Goal: Task Accomplishment & Management: Complete application form

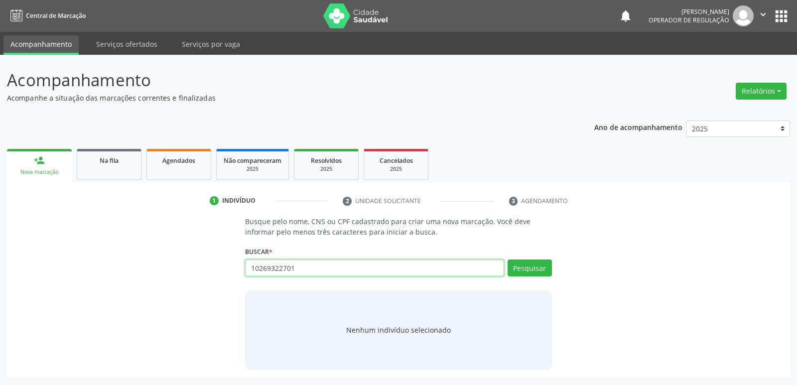
type input "10269322701"
click at [535, 278] on div "Pesquisar" at bounding box center [528, 272] width 48 height 24
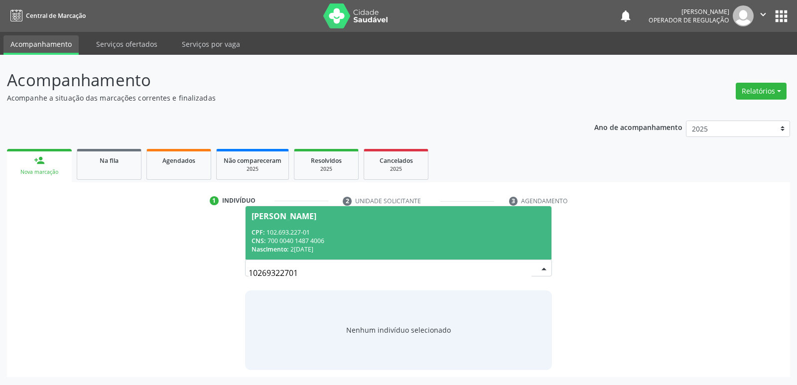
click at [322, 225] on span "[PERSON_NAME] CPF: 102.693.227-01 CNS: 700 0040 1487 4006 Nascimento: 23[DATE]" at bounding box center [399, 232] width 306 height 53
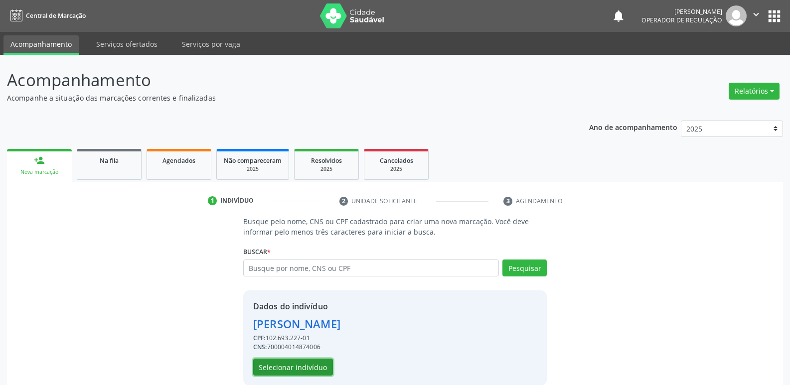
click at [289, 366] on button "Selecionar indivíduo" at bounding box center [293, 367] width 80 height 17
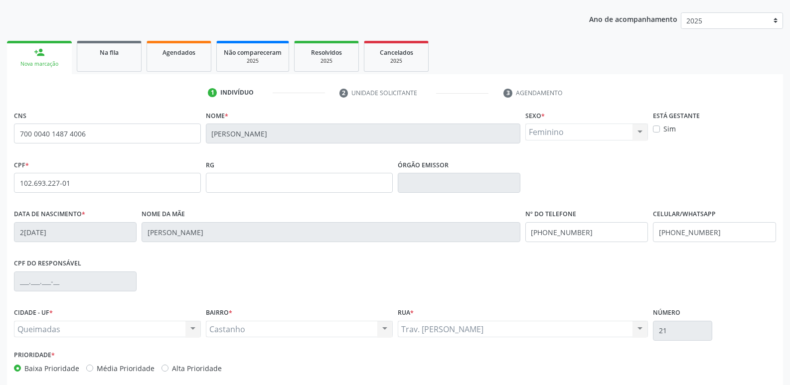
scroll to position [155, 0]
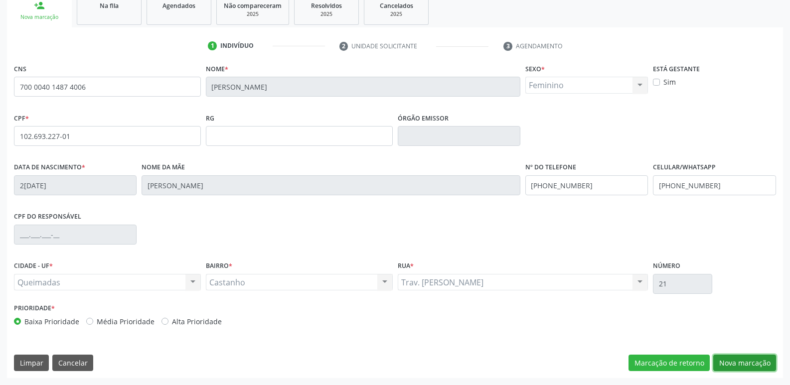
click at [735, 367] on button "Nova marcação" at bounding box center [744, 363] width 63 height 17
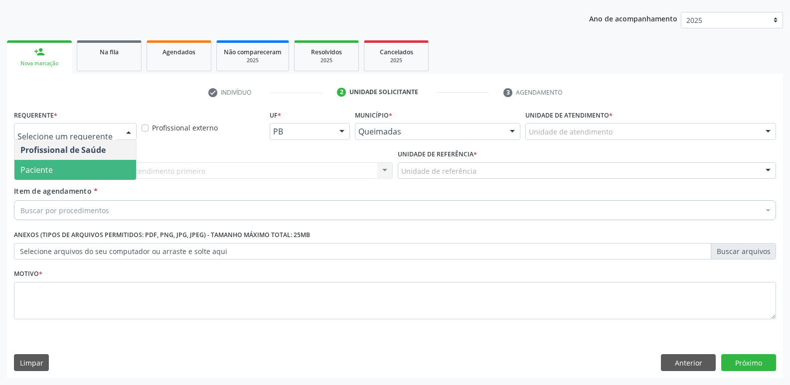
click at [87, 173] on span "Paciente" at bounding box center [75, 170] width 122 height 20
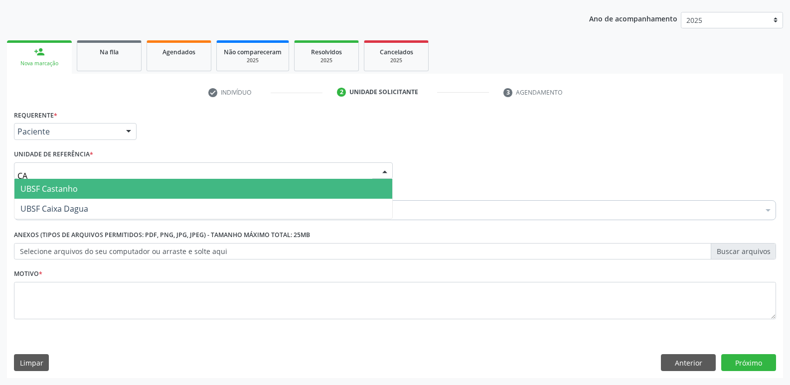
type input "CAS"
click at [48, 186] on span "UBSF Castanho" at bounding box center [48, 188] width 57 height 11
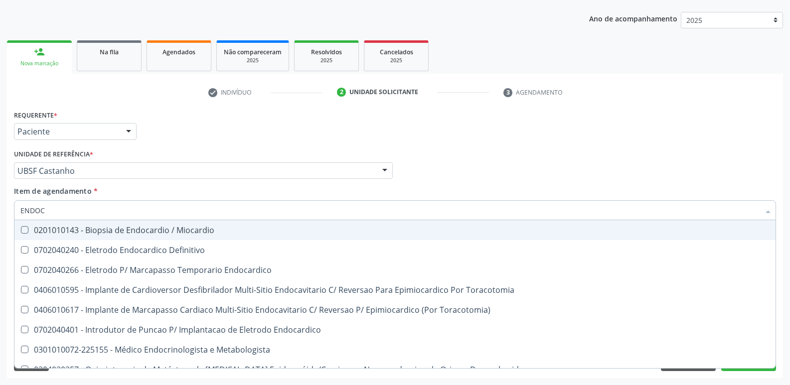
type input "ENDOCR"
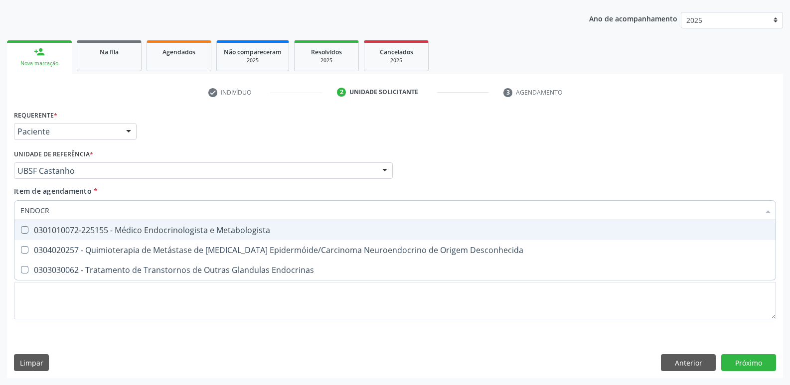
click at [161, 227] on div "0301010072-225155 - Médico Endocrinologista e Metabologista" at bounding box center [394, 230] width 749 height 8
checkbox Metabologista "true"
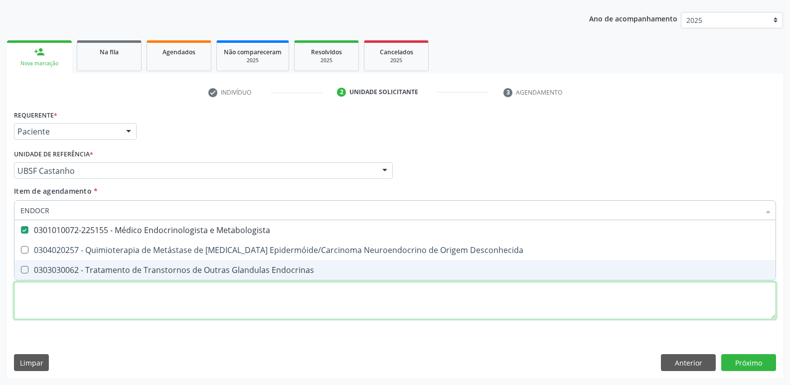
click at [158, 296] on div "Requerente * Paciente Profissional de Saúde Paciente Nenhum resultado encontrad…" at bounding box center [395, 221] width 762 height 226
checkbox Desconhecida "true"
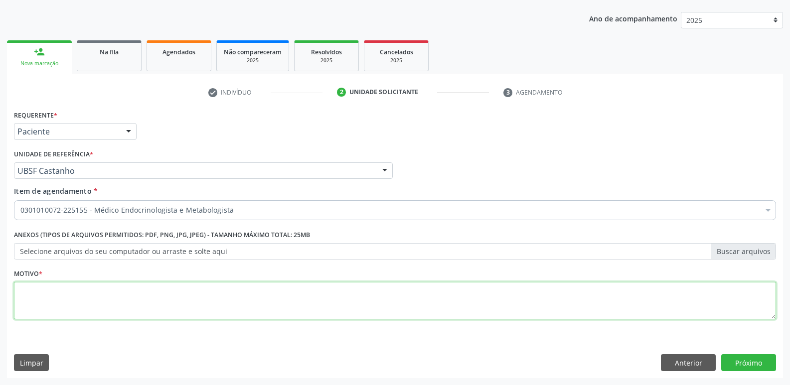
paste textarea "avaliação"
type textarea "avaliação"
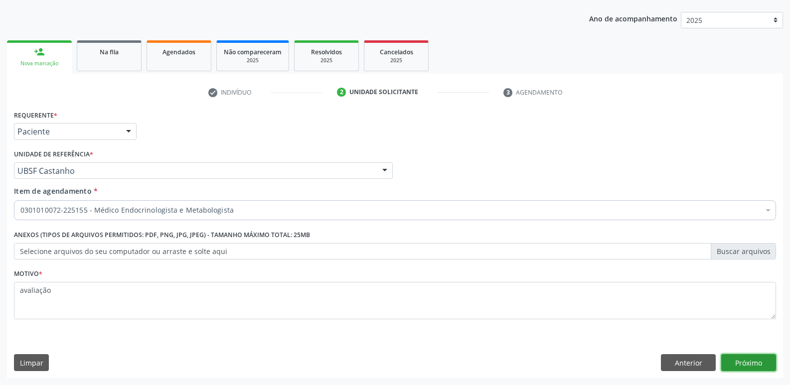
click at [744, 367] on button "Próximo" at bounding box center [748, 362] width 55 height 17
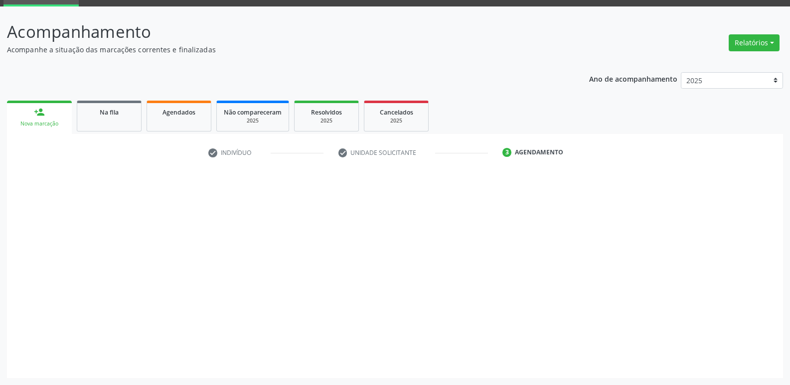
scroll to position [48, 0]
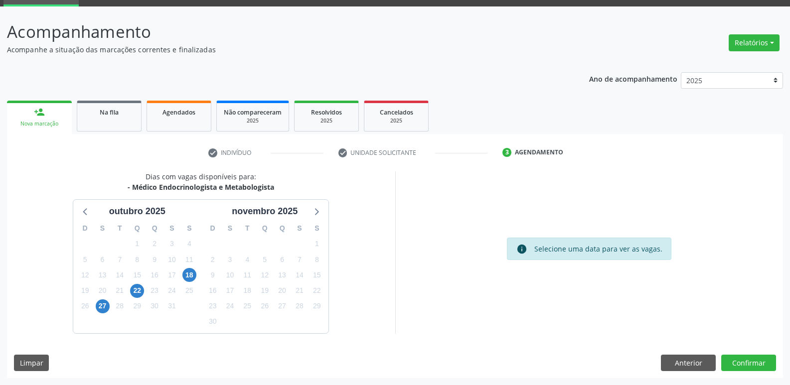
click at [579, 350] on div "Dias com vagas disponíveis para: - Médico Endocrinologista e Metabologista [DAT…" at bounding box center [395, 274] width 776 height 207
click at [141, 288] on span "22" at bounding box center [137, 291] width 14 height 14
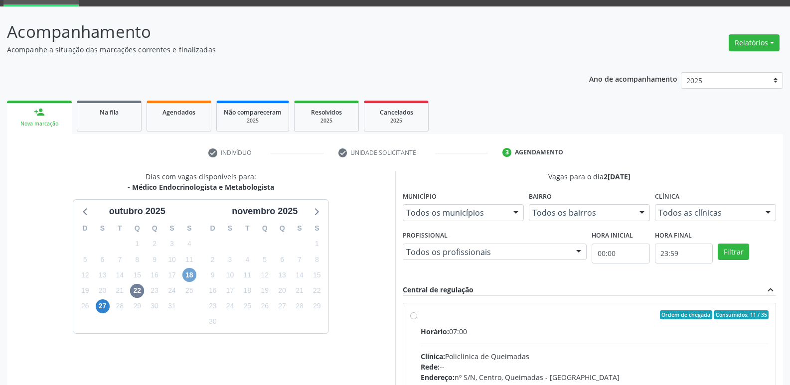
click at [185, 278] on span "18" at bounding box center [189, 275] width 14 height 14
click at [686, 344] on hr at bounding box center [595, 344] width 348 height 0
click at [417, 319] on input "Ordem de chegada Consumidos: 25 / 30 Horário: 07:00 Clínica: Policlinica de Que…" at bounding box center [413, 314] width 7 height 9
radio input "true"
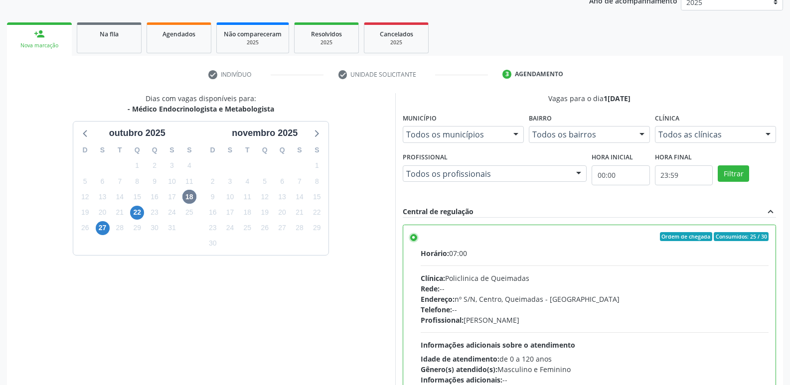
scroll to position [210, 0]
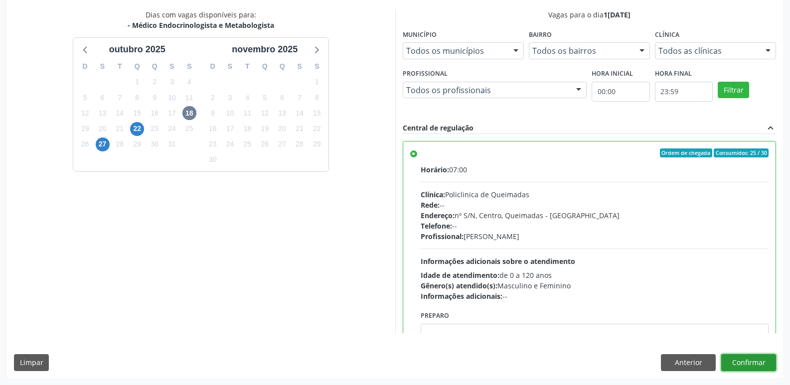
click at [749, 368] on button "Confirmar" at bounding box center [748, 362] width 55 height 17
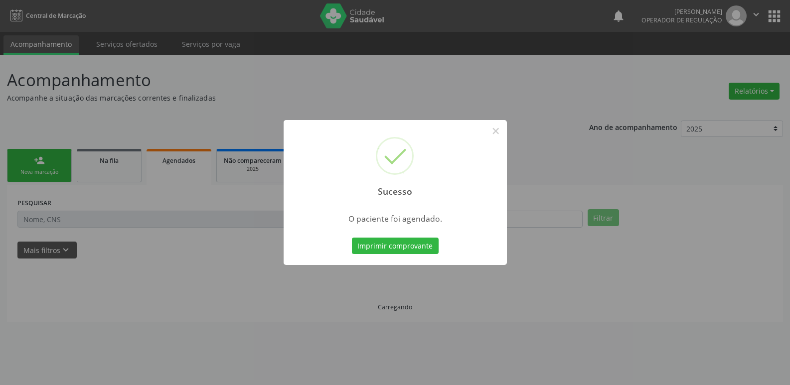
scroll to position [0, 0]
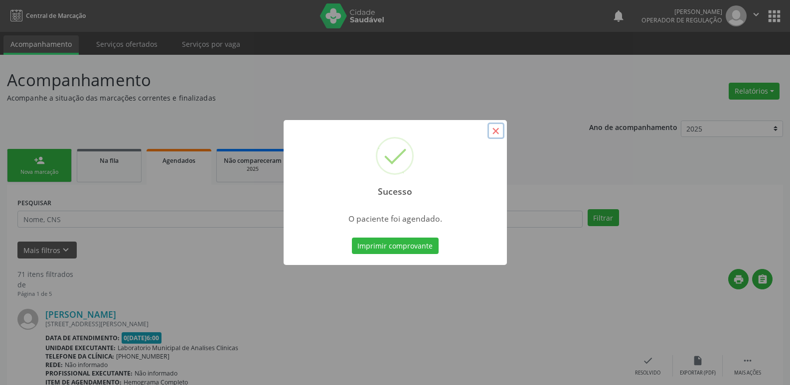
click at [496, 133] on button "×" at bounding box center [495, 131] width 17 height 17
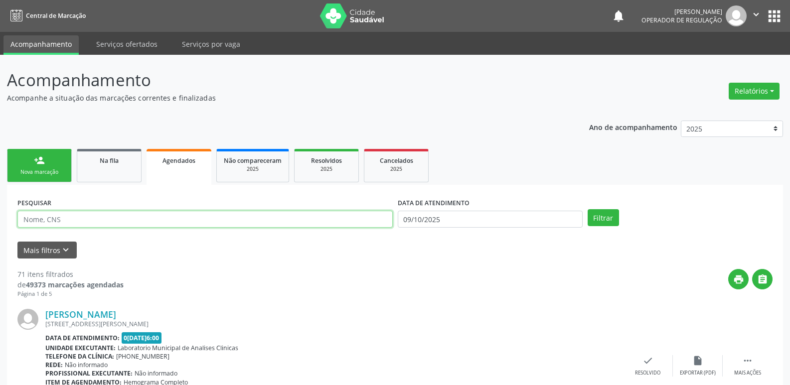
click at [166, 216] on input "text" at bounding box center [204, 219] width 375 height 17
click at [34, 172] on div "Nova marcação" at bounding box center [39, 171] width 50 height 7
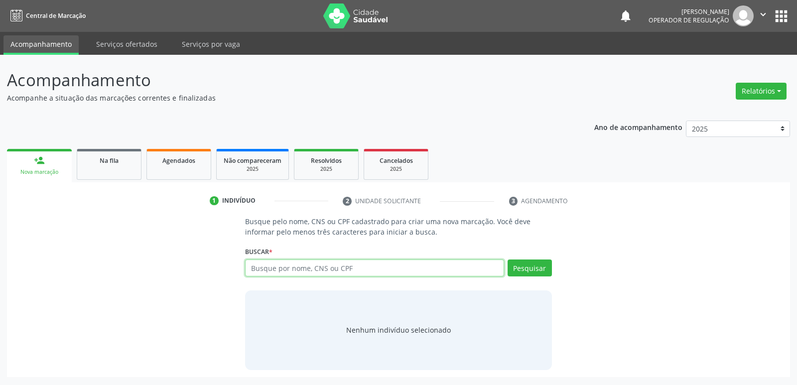
click at [284, 265] on input "text" at bounding box center [374, 268] width 259 height 17
type input "10269322701"
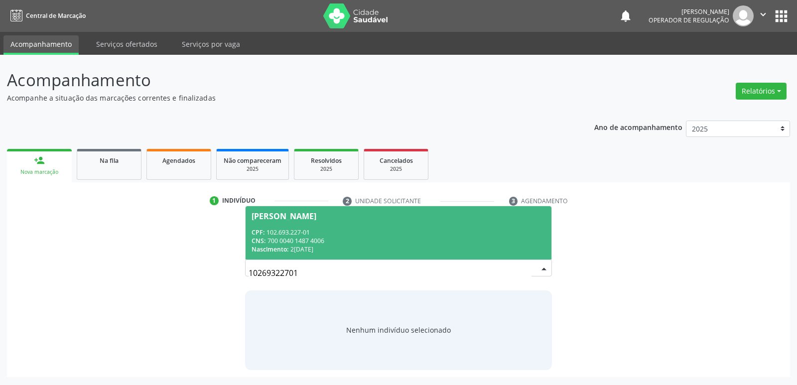
click at [313, 228] on div "CPF: 102.693.227-01" at bounding box center [399, 232] width 294 height 8
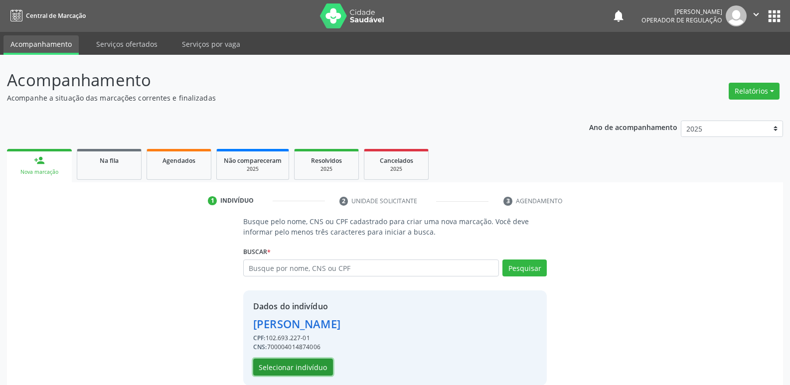
click at [292, 365] on button "Selecionar indivíduo" at bounding box center [293, 367] width 80 height 17
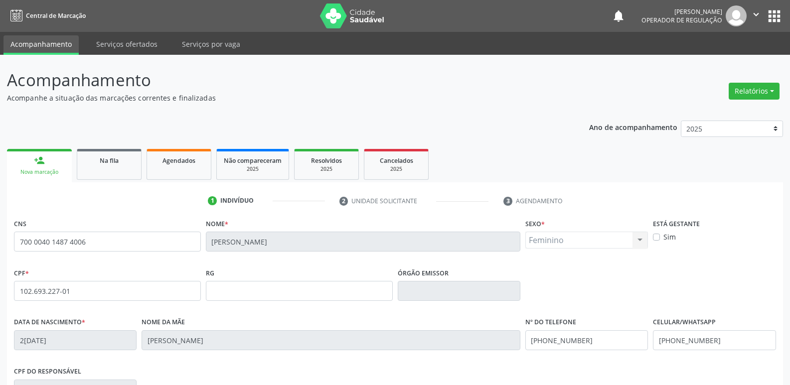
scroll to position [155, 0]
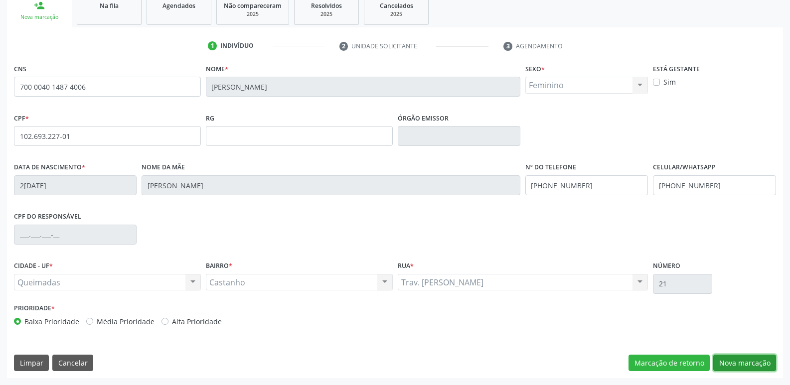
click at [730, 361] on button "Nova marcação" at bounding box center [744, 363] width 63 height 17
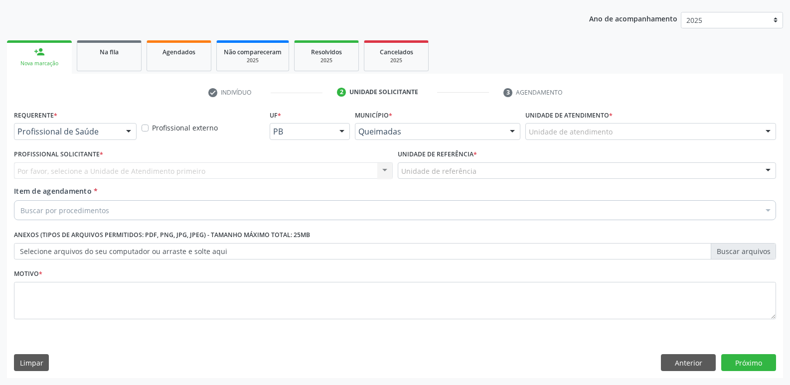
scroll to position [109, 0]
drag, startPoint x: 112, startPoint y: 132, endPoint x: 104, endPoint y: 144, distance: 14.4
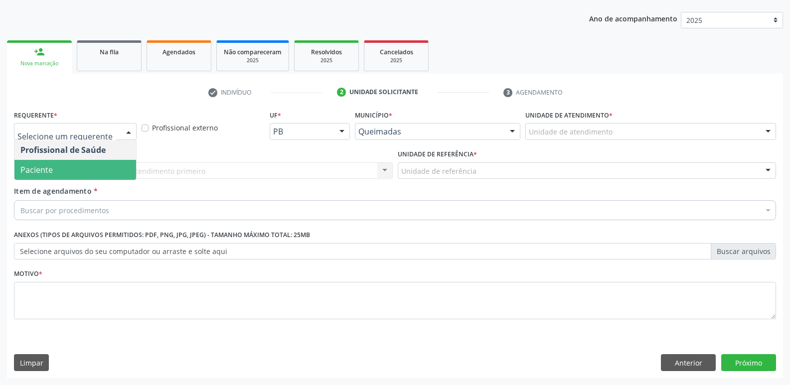
click at [88, 167] on span "Paciente" at bounding box center [75, 170] width 122 height 20
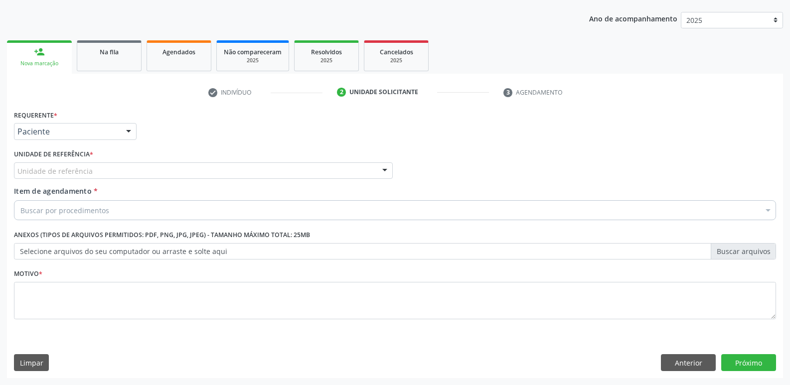
click at [95, 170] on div "Unidade de referência" at bounding box center [203, 170] width 379 height 17
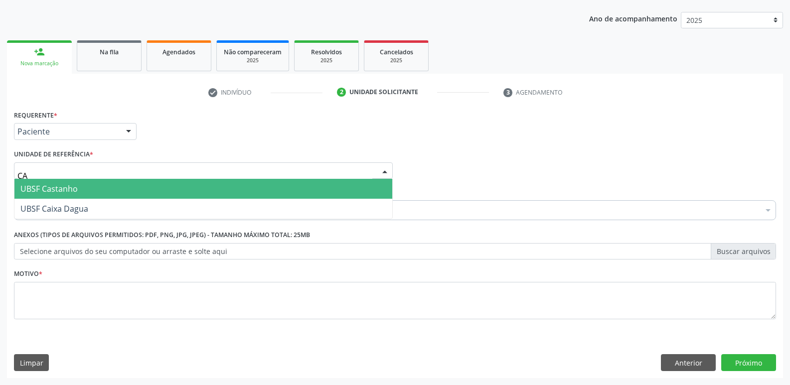
type input "CAS"
click at [78, 189] on span "UBSF Castanho" at bounding box center [203, 189] width 378 height 20
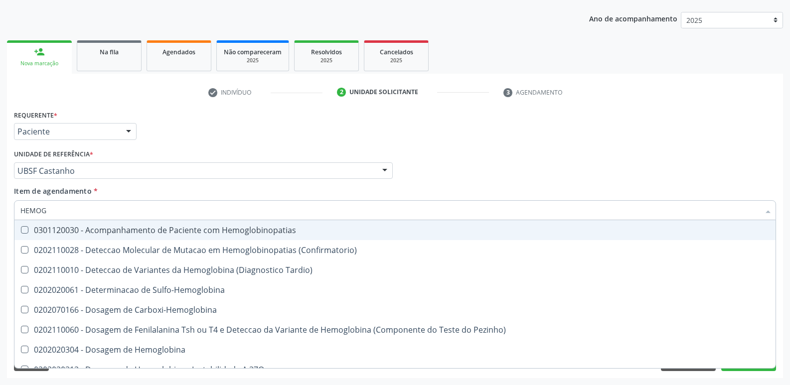
type input "HEMOGR"
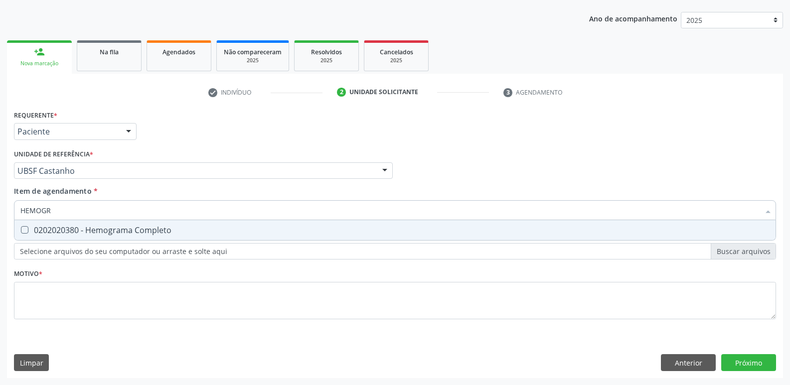
click at [126, 231] on div "0202020380 - Hemograma Completo" at bounding box center [394, 230] width 749 height 8
checkbox Completo "true"
type input "HEMOG"
checkbox Completo "false"
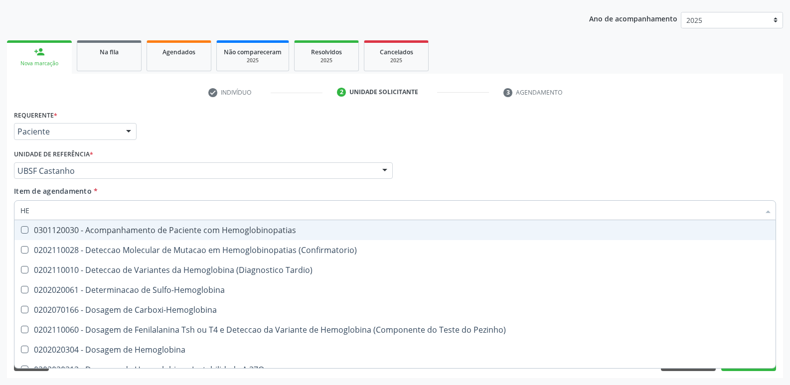
type input "H"
checkbox Completo "false"
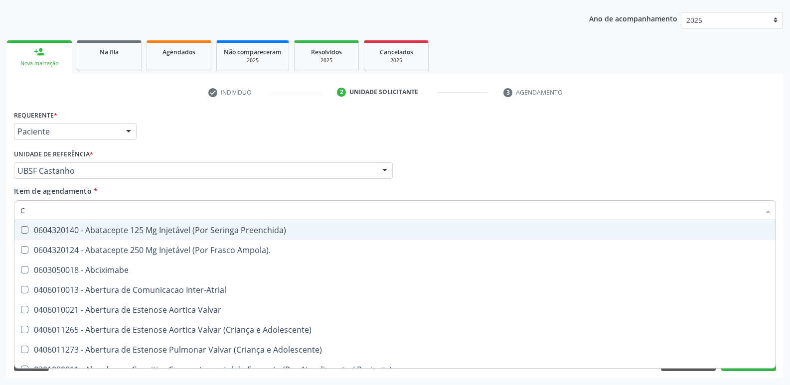
type input "CO"
checkbox Osseo "true"
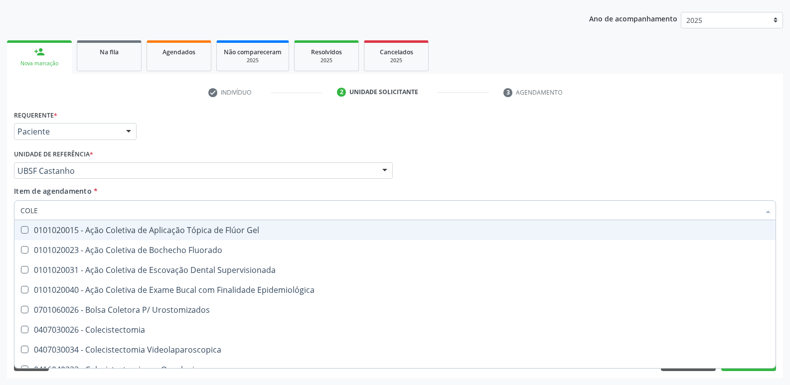
type input "COLES"
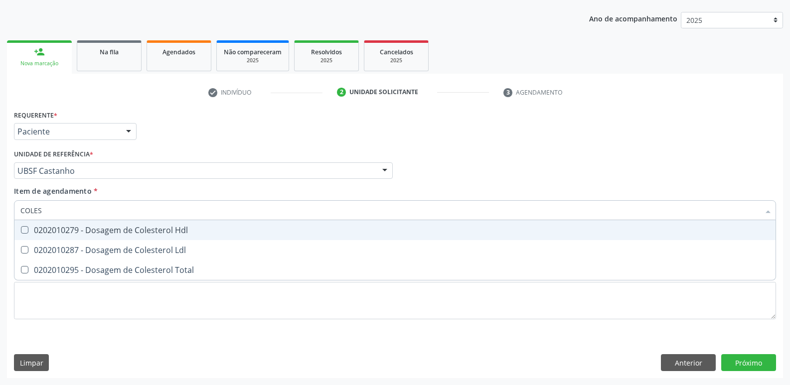
click at [147, 221] on span "0202010279 - Dosagem de Colesterol Hdl" at bounding box center [394, 230] width 761 height 20
checkbox Hdl "true"
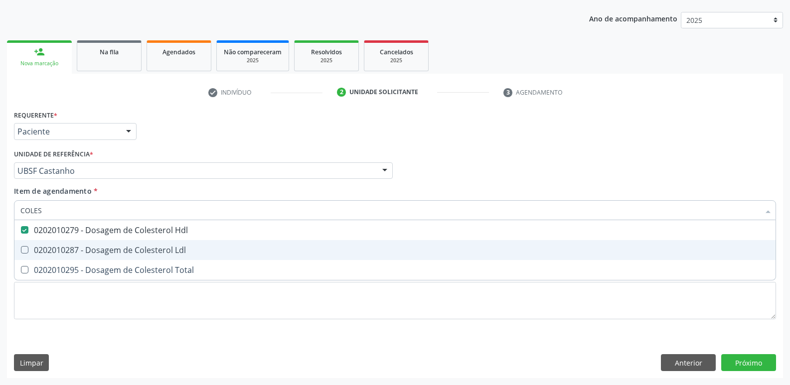
click at [145, 246] on div "0202010287 - Dosagem de Colesterol Ldl" at bounding box center [394, 250] width 749 height 8
checkbox Ldl "true"
type input "COLE"
checkbox Hdl "false"
checkbox Ldl "false"
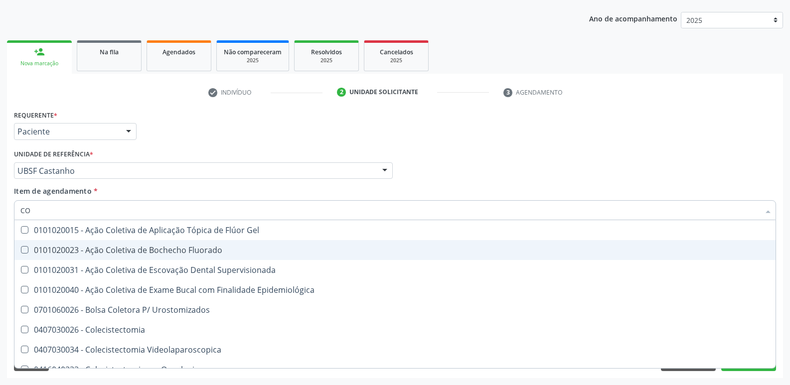
type input "C"
checkbox Hdl "false"
checkbox Ldl "false"
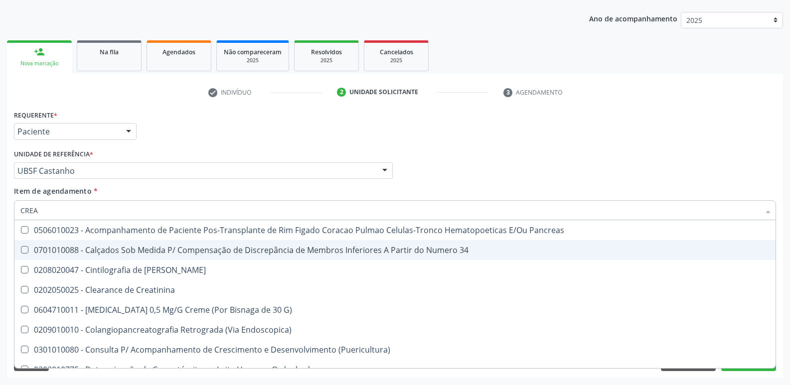
type input "CREAT"
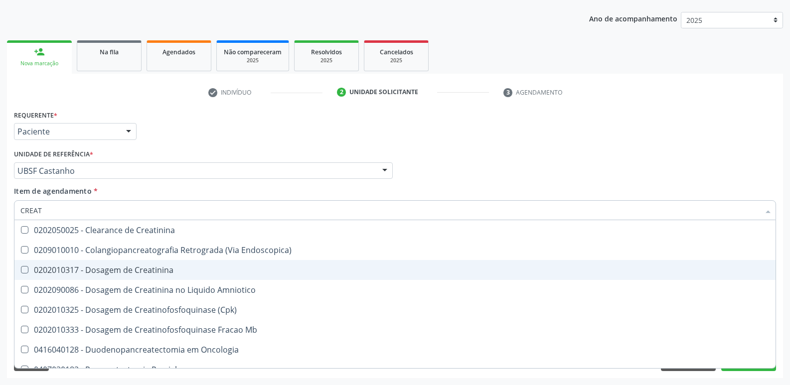
click at [127, 268] on div "0202010317 - Dosagem de Creatinina" at bounding box center [394, 270] width 749 height 8
checkbox Creatinina "true"
type input "CREA"
checkbox Creatinina "false"
checkbox \(Cpk\) "true"
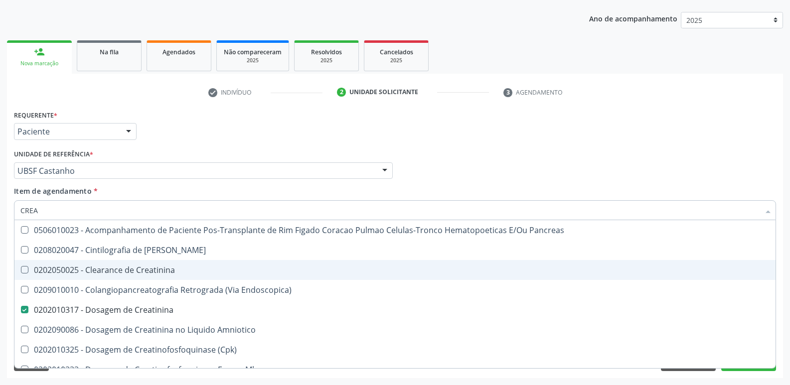
type input "CRE"
checkbox Creatinina "false"
checkbox Oncologia "true"
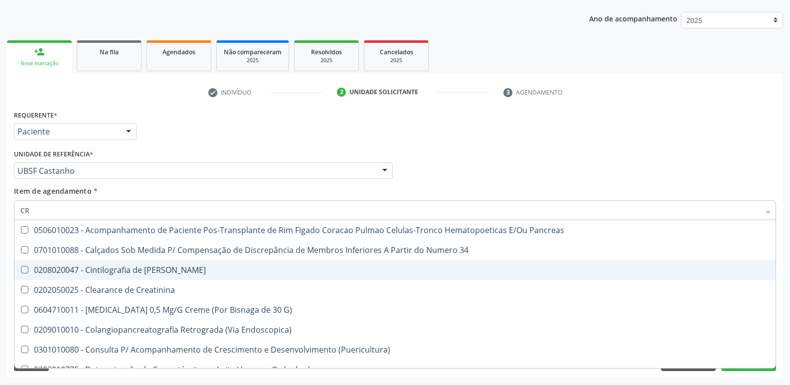
type input "C"
checkbox Creatinina "false"
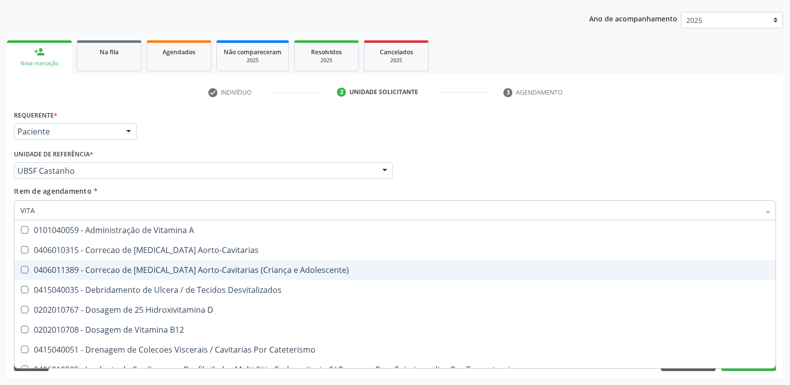
type input "VITAM"
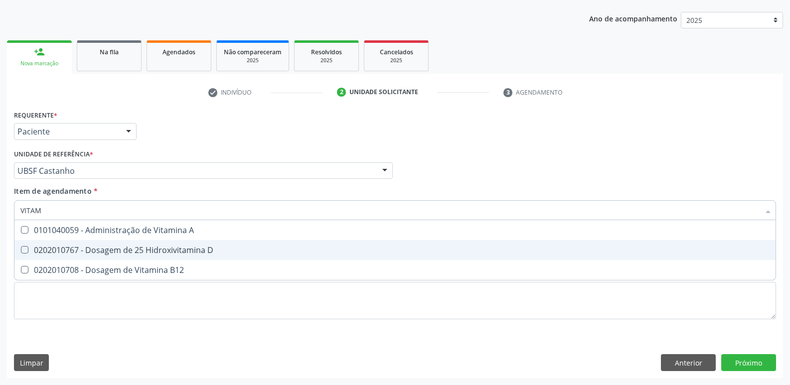
click at [116, 251] on div "0202010767 - Dosagem de 25 Hidroxivitamina D" at bounding box center [394, 250] width 749 height 8
checkbox D "true"
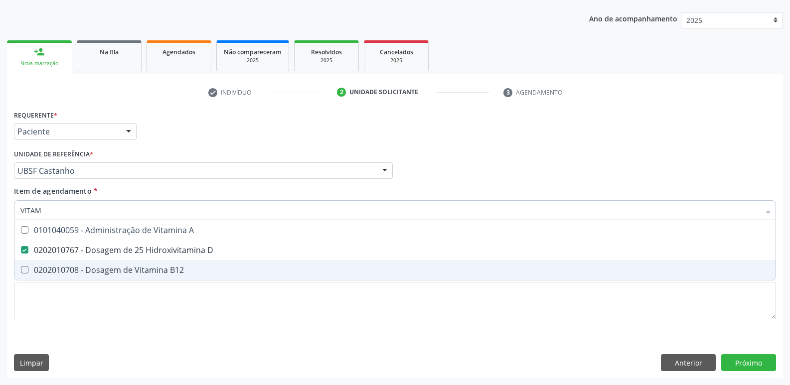
click at [155, 266] on div "0202010708 - Dosagem de Vitamina B12" at bounding box center [394, 270] width 749 height 8
checkbox B12 "true"
type input "VITA"
checkbox D "false"
checkbox B12 "false"
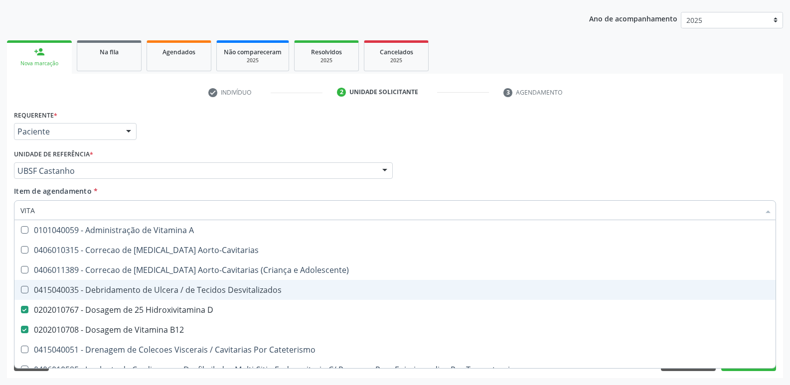
type input "VIT"
checkbox D "false"
checkbox Cateterismo "true"
type input "V"
checkbox B12 "false"
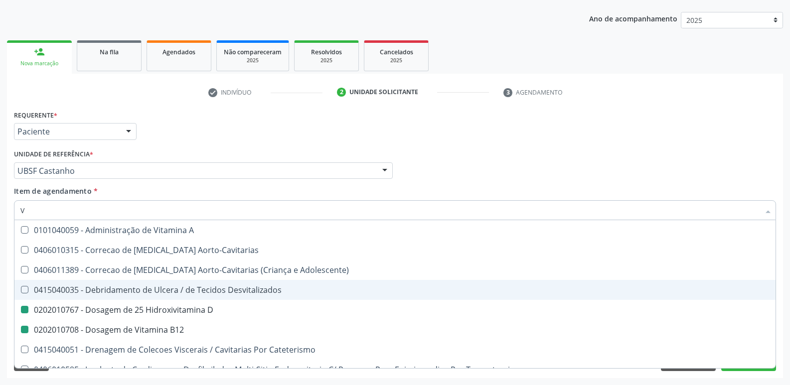
checkbox Cateterismo "false"
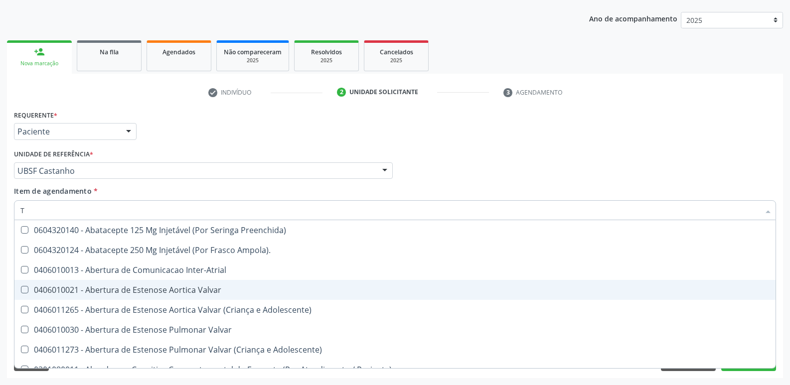
type input "T4"
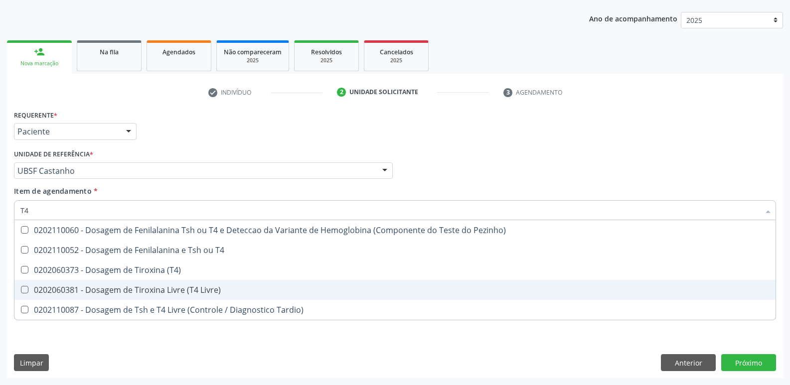
click at [206, 286] on div "0202060381 - Dosagem de Tiroxina Livre (T4 Livre)" at bounding box center [394, 290] width 749 height 8
checkbox Livre\) "true"
type input "T"
checkbox Livre\) "false"
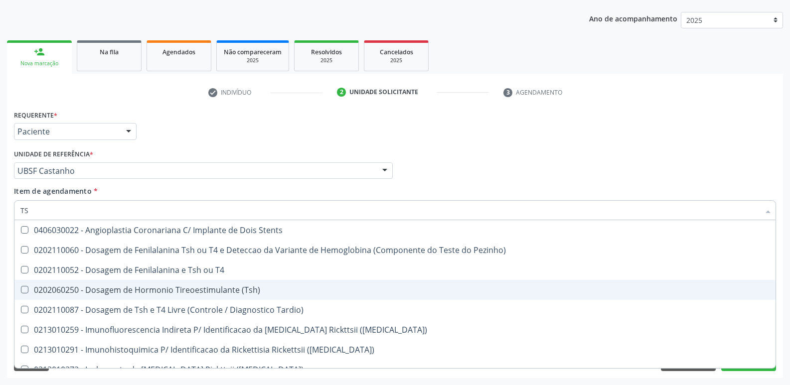
type input "TSH"
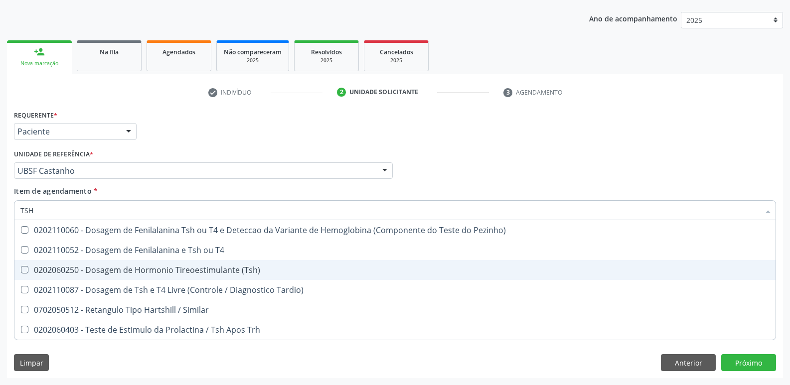
click at [206, 274] on div "0202060250 - Dosagem de Hormonio Tireoestimulante (Tsh)" at bounding box center [394, 270] width 749 height 8
checkbox \(Tsh\) "true"
type input "TS"
checkbox \(Tsh\) "false"
checkbox Tardio\) "true"
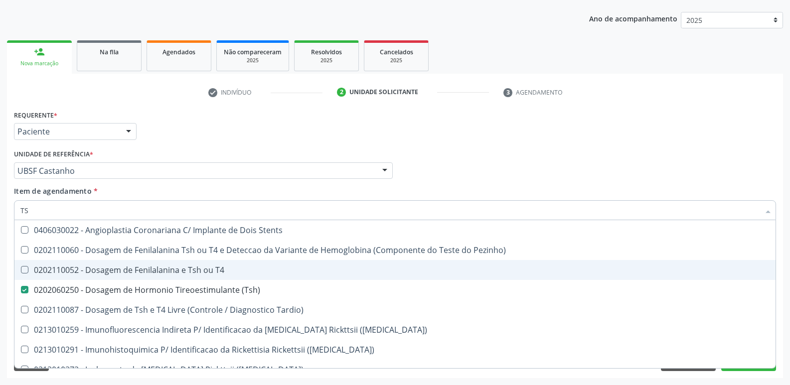
type input "T"
checkbox \(Tsh\) "false"
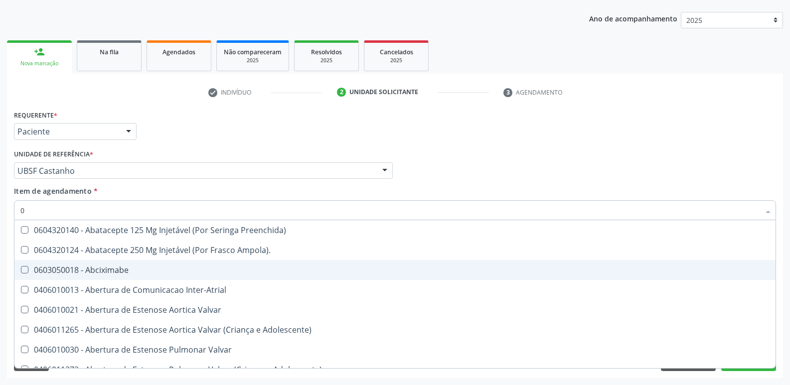
type input "02"
checkbox \(Frasco\) "true"
checkbox Pancreas "true"
checkbox Paratireoides "true"
checkbox 67 "true"
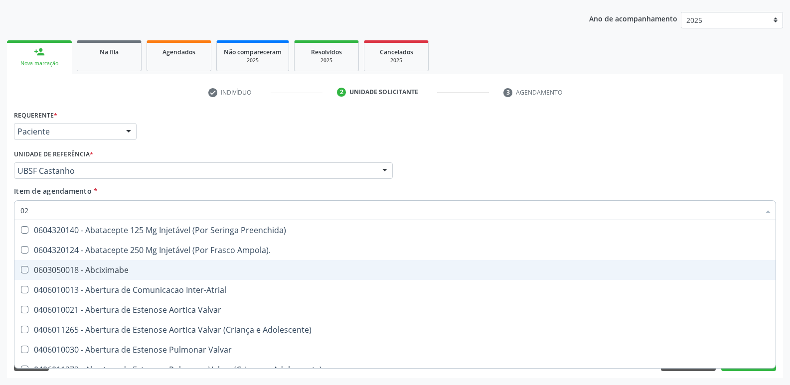
checkbox Per-Operatoria "true"
checkbox Posterior "true"
checkbox Revisao "true"
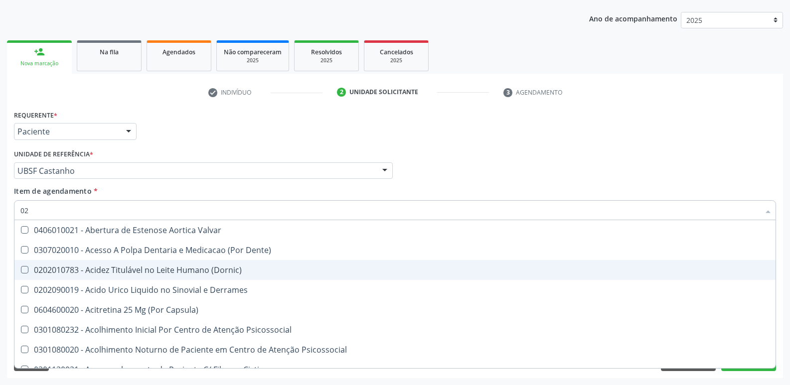
type input "020"
checkbox Cerebral "true"
checkbox \(Pos-Pasteurização\) "true"
checkbox Debridamento "true"
checkbox Dacriocistografia "true"
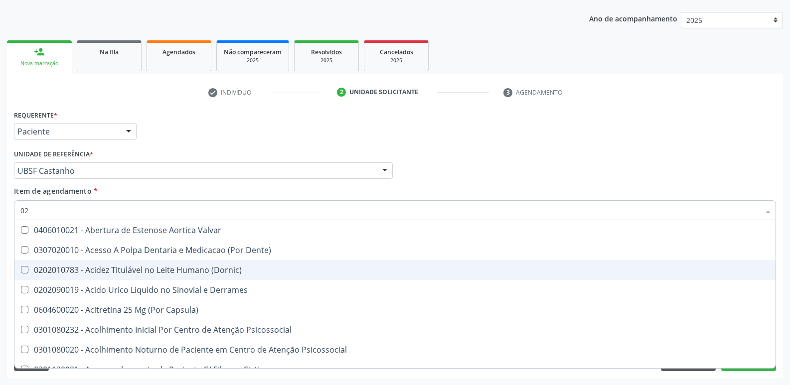
checkbox \(Vhs\) "true"
checkbox Totais "true"
checkbox D "false"
checkbox Urico "true"
checkbox Hdl "false"
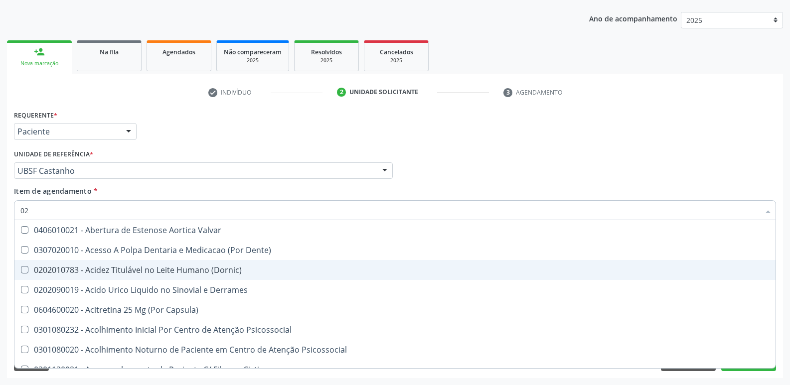
checkbox Ldl "false"
checkbox Creatinina "false"
checkbox \(Tsh\) "false"
checkbox Livre\) "false"
checkbox B12 "false"
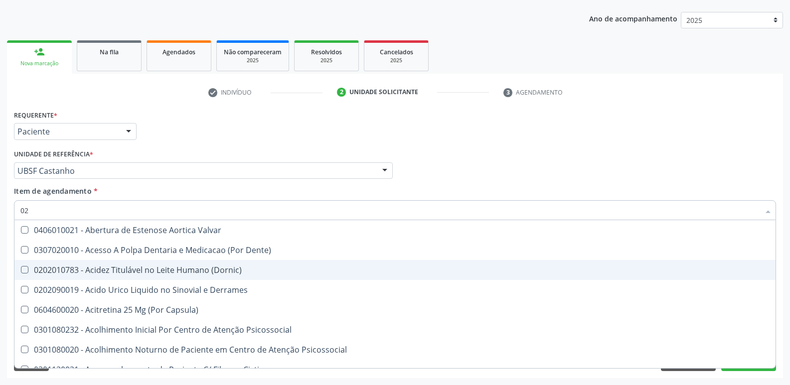
checkbox Eletro-Oculografia "true"
type input "0202"
checkbox Cervico-Toracica "true"
checkbox Sistêmicas "true"
checkbox Oncológica "true"
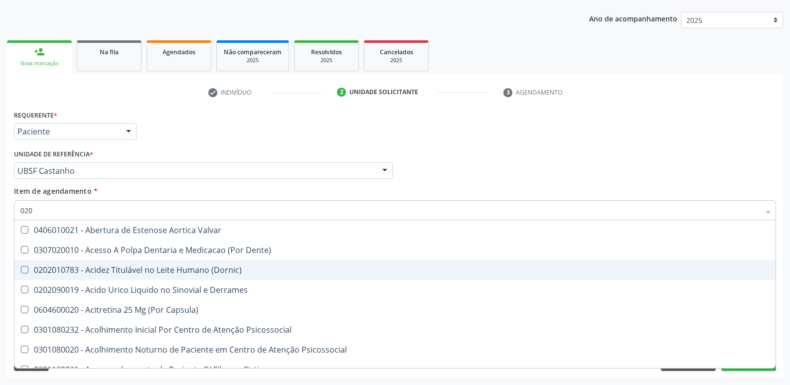
checkbox Sistêmicas "true"
checkbox Pele "true"
checkbox Ureter "true"
checkbox Drenavel "true"
checkbox Septostomia "true"
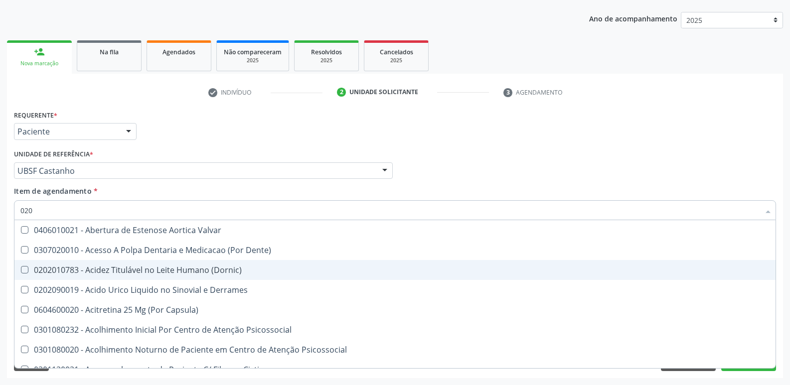
checkbox Cerebral "false"
checkbox \(Pos-Pasteurização\) "false"
checkbox Debridamento "false"
checkbox Dacriocistografia "false"
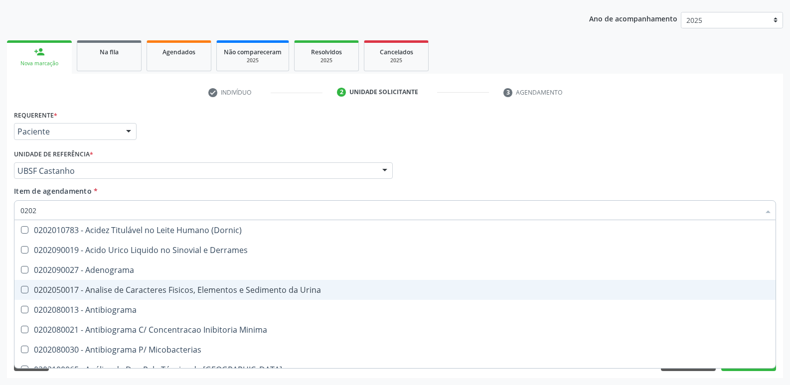
drag, startPoint x: 243, startPoint y: 287, endPoint x: 235, endPoint y: 290, distance: 8.7
click at [242, 288] on div "0202050017 - Analise de Caracteres Fisicos, Elementos e Sedimento da Urina" at bounding box center [394, 290] width 749 height 8
checkbox Urina "true"
type input "020"
checkbox Urina "false"
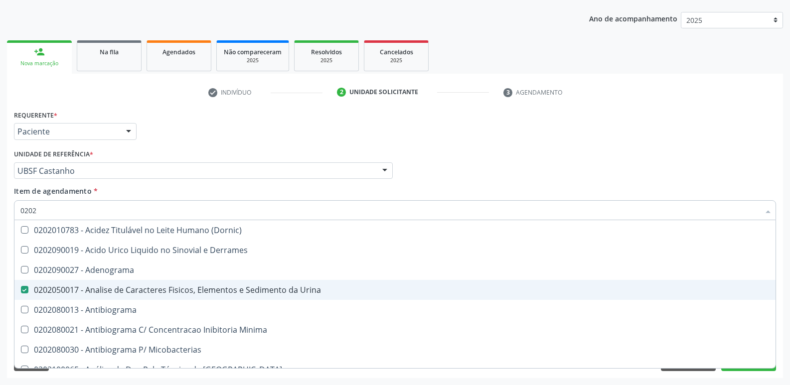
checkbox Liquor "true"
checkbox D "false"
checkbox Hdl "false"
checkbox Ldl "false"
checkbox Creatinina "false"
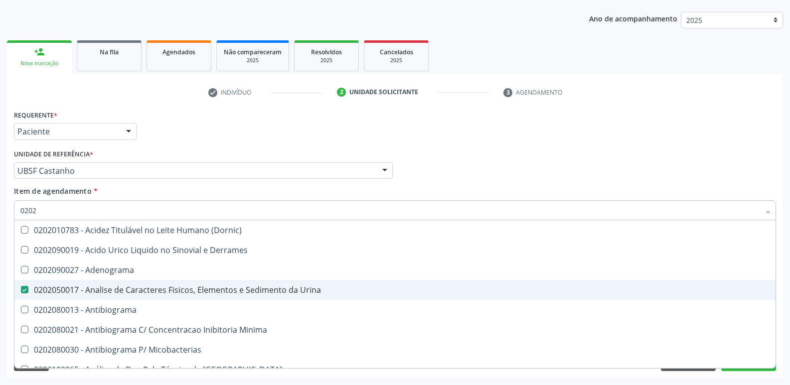
checkbox \(Tsh\) "false"
checkbox Livre\) "false"
checkbox B12 "false"
checkbox Completo "false"
checkbox Tripanossoma "true"
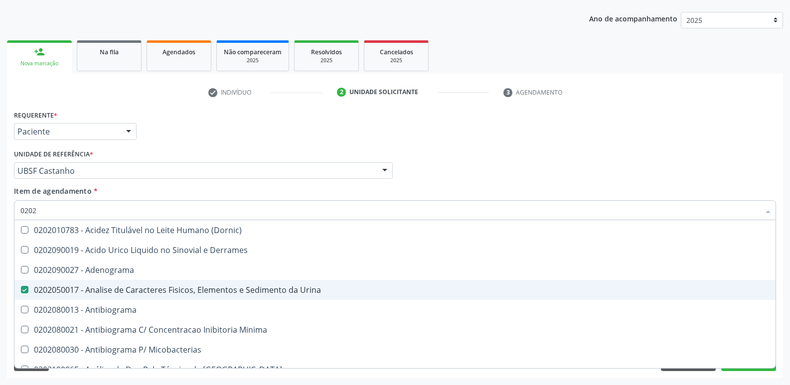
checkbox Bilateral "true"
checkbox Unilateral "true"
checkbox Sifilis "true"
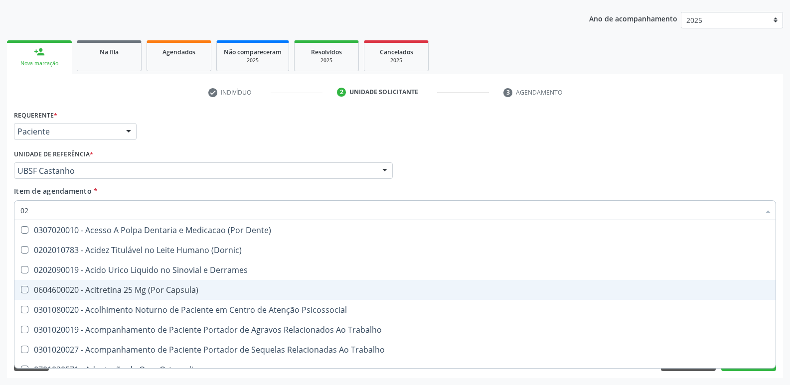
type input "0"
checkbox Urina "false"
checkbox Coagulacao "false"
checkbox Aberto\) "true"
checkbox D "false"
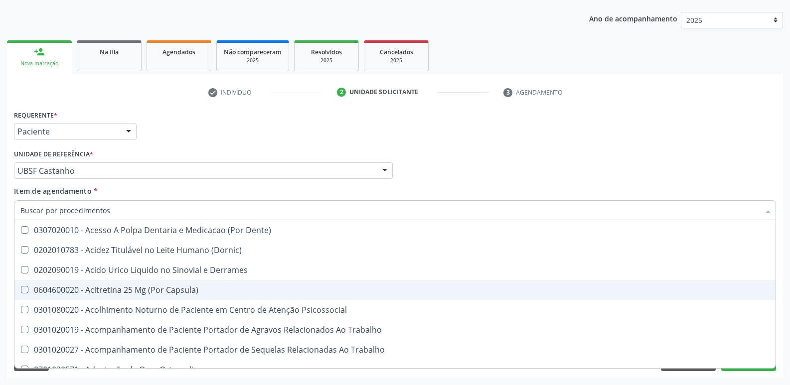
checkbox Hdl "false"
checkbox Ldl "false"
checkbox Creatinina "false"
checkbox \(Tsh\) "false"
checkbox Livre\) "false"
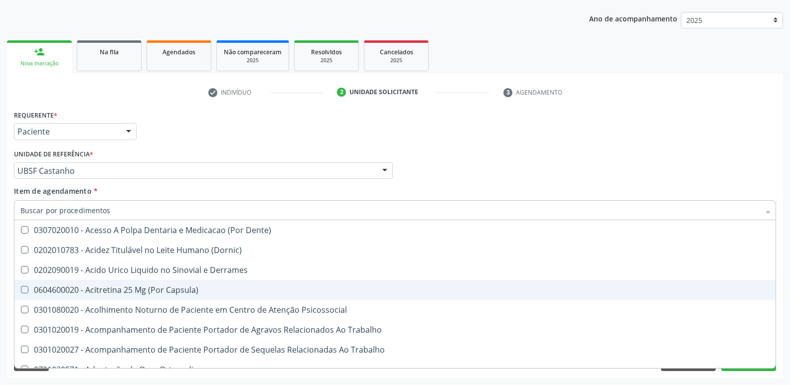
checkbox \(Tgp\) "false"
checkbox B12 "false"
checkbox Segmento\) "false"
checkbox Anvisa "false"
checkbox Organico "false"
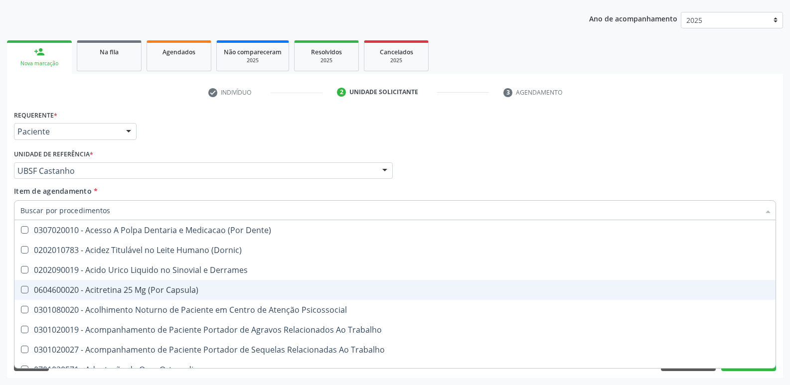
checkbox Transesternal "false"
checkbox Dentais "false"
checkbox Joelho "false"
checkbox Completo "false"
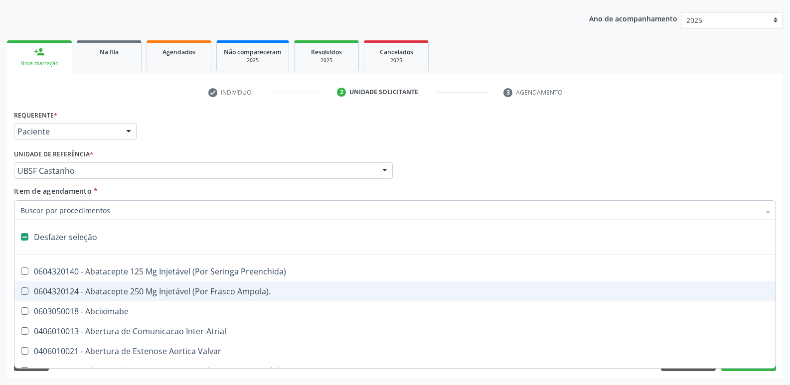
type input "G"
checkbox Urina "false"
checkbox Aberto\) "true"
checkbox Comprimido\) "true"
checkbox Sanitária "true"
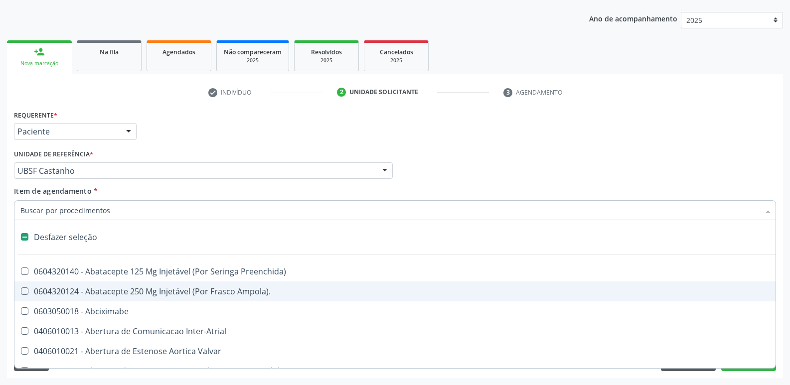
checkbox Criança "true"
checkbox Cardiaco "true"
checkbox Encefalica "true"
checkbox Estimulo "true"
checkbox Persistente "true"
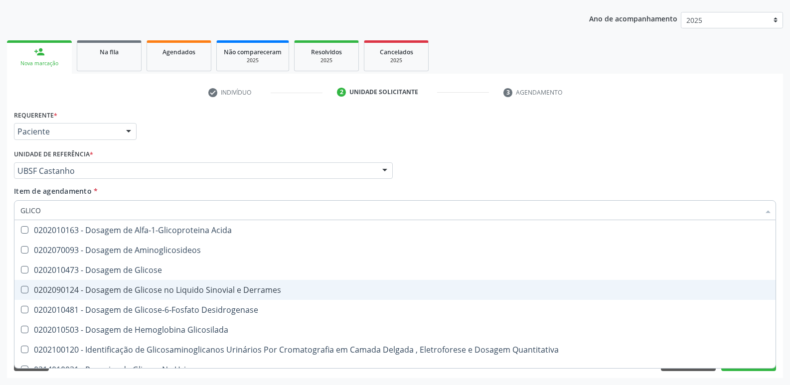
type input "GLICOS"
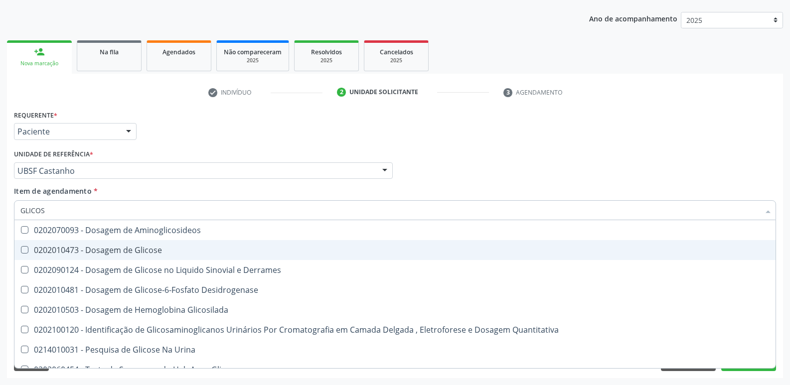
click at [129, 250] on div "0202010473 - Dosagem de Glicose" at bounding box center [394, 250] width 749 height 8
checkbox Glicose "true"
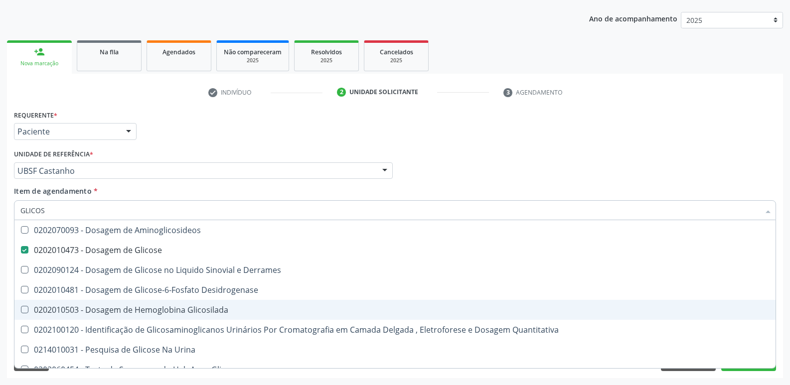
click at [210, 311] on div "0202010503 - Dosagem de Hemoglobina Glicosilada" at bounding box center [394, 310] width 749 height 8
checkbox Glicosilada "true"
type input "GLICO"
checkbox Glicose "false"
checkbox Derrames "true"
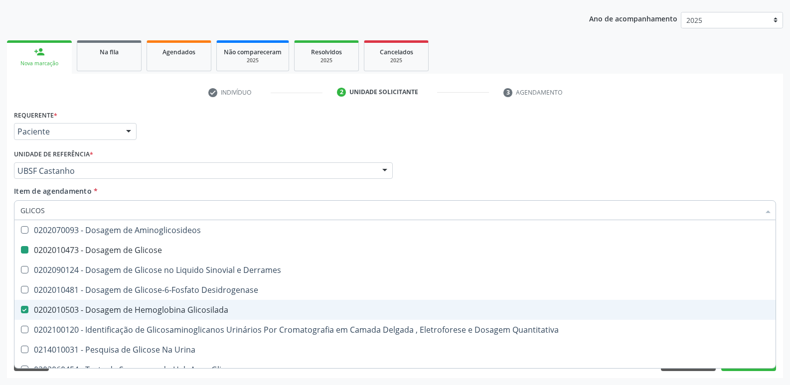
checkbox Glicosilada "false"
checkbox Quantitativa "true"
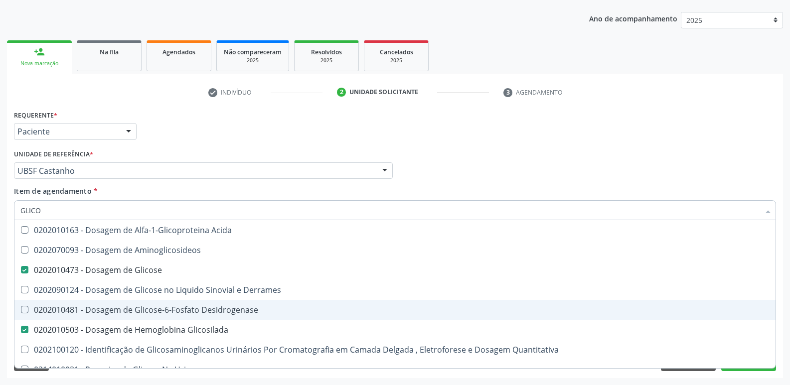
type input "GLIC"
checkbox Glicose "false"
checkbox Glicosilada "false"
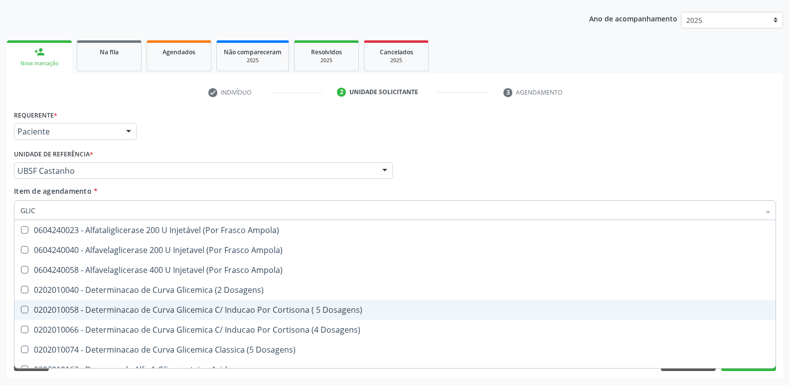
type input "GLI"
checkbox Glicose "false"
checkbox Derrames "true"
checkbox Glicosilada "false"
checkbox Triglicerideos "true"
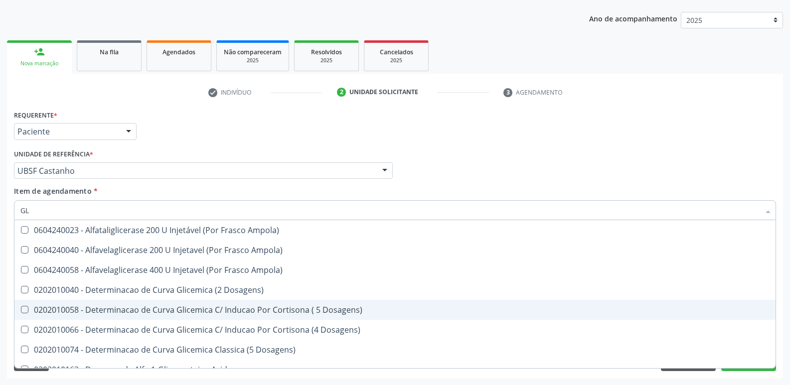
type input "G"
checkbox Derrames "false"
checkbox Triglicerideos "false"
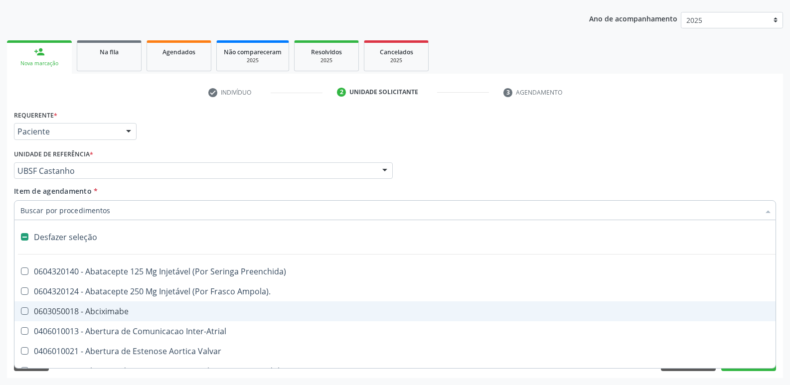
type input "T"
checkbox Dedo "true"
checkbox Urina "false"
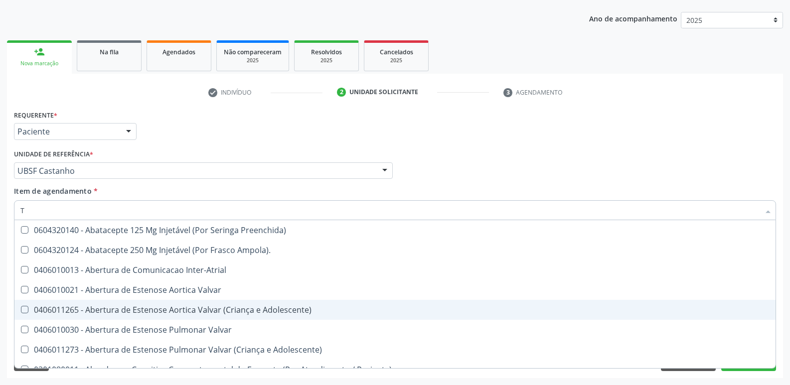
type input "TR"
checkbox Urina "false"
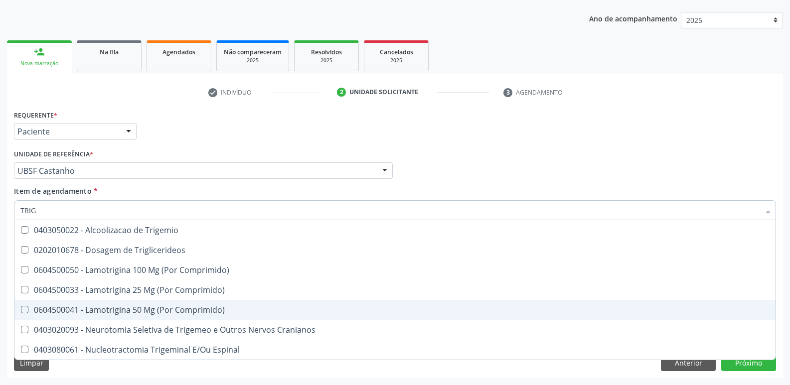
type input "TRIGL"
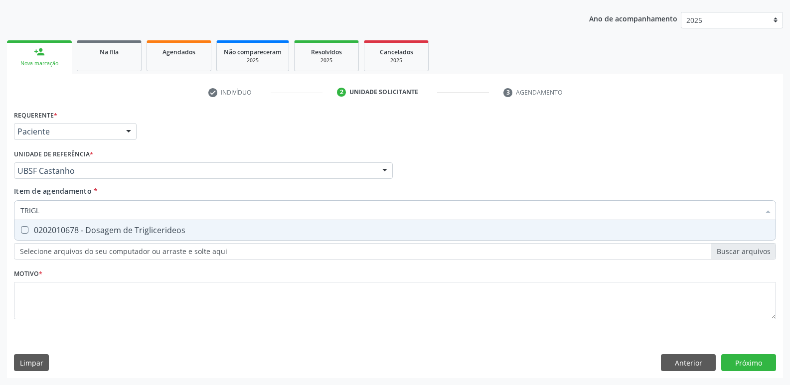
click at [153, 233] on div "0202010678 - Dosagem de Triglicerideos" at bounding box center [394, 230] width 749 height 8
checkbox Triglicerideos "true"
type input "TRIG"
checkbox Triglicerideos "false"
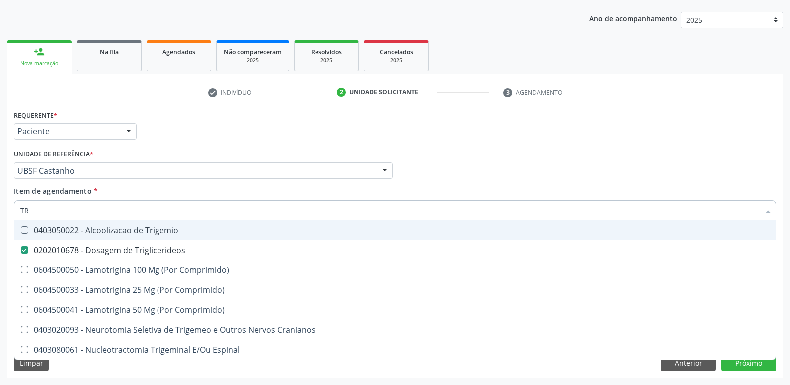
type input "T"
checkbox Triglicerideos "false"
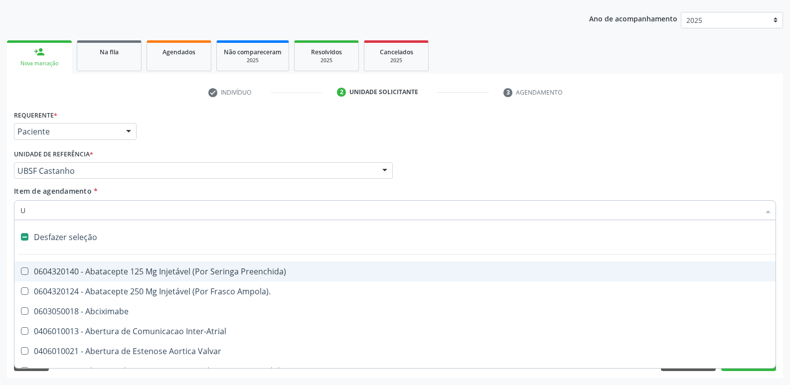
type input "UR"
checkbox Psicossocial "true"
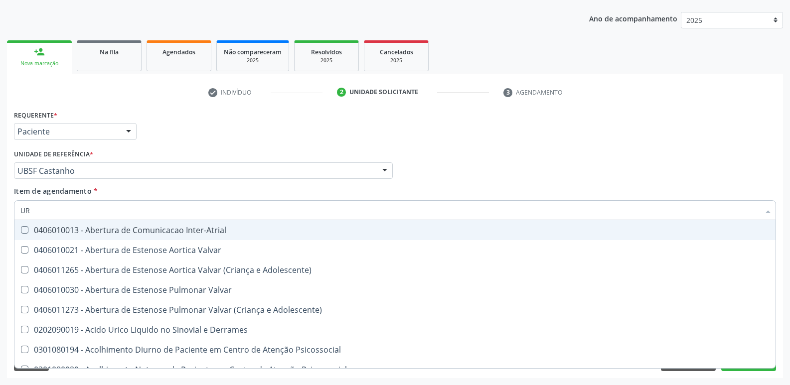
type input "URE"
checkbox Urina "false"
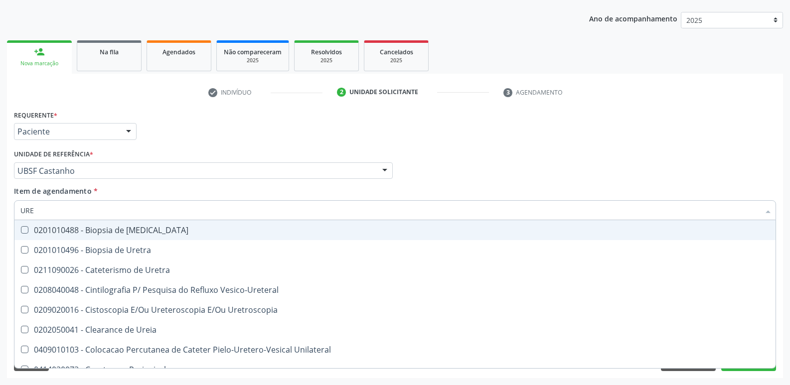
type input "UREI"
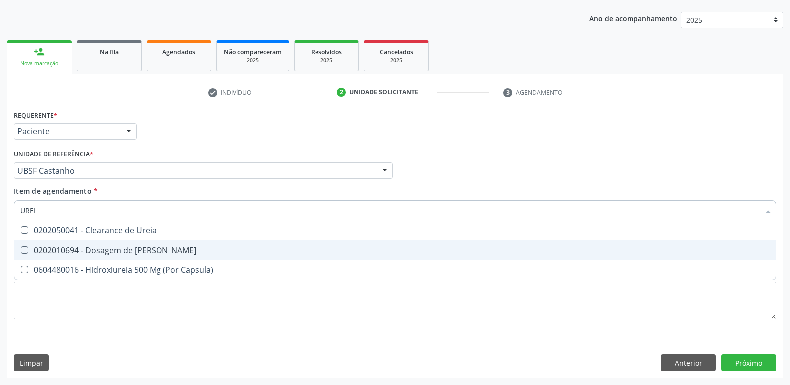
click at [193, 245] on span "0202010694 - Dosagem de [PERSON_NAME]" at bounding box center [394, 250] width 761 height 20
checkbox Ureia "true"
type input "URE"
checkbox Ureia "false"
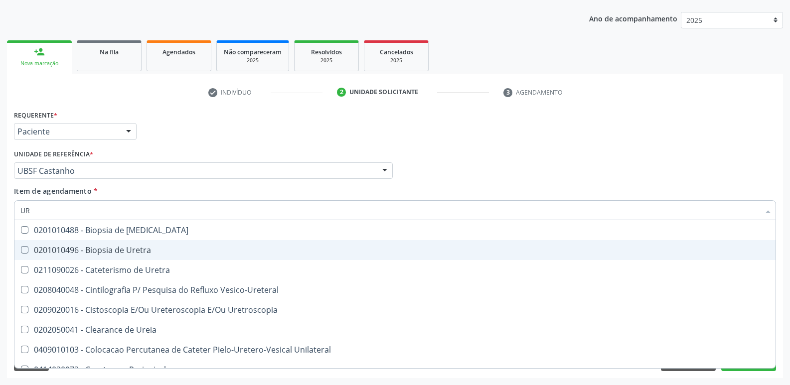
type input "U"
checkbox Ureia "false"
checkbox Bubonica\) "false"
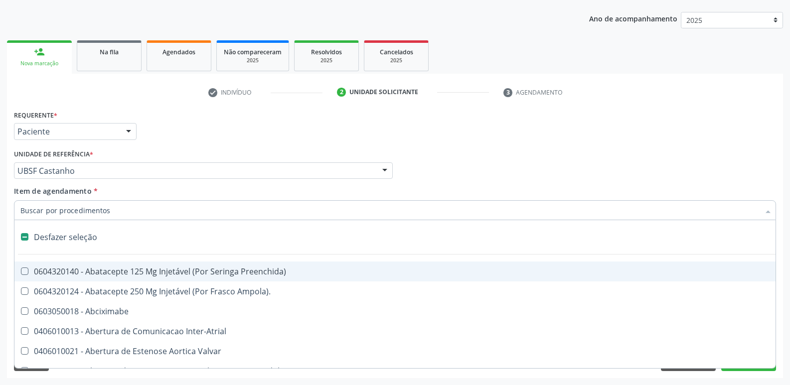
click at [252, 144] on div "Requerente * Paciente Profissional de Saúde Paciente Nenhum resultado encontrad…" at bounding box center [394, 127] width 767 height 39
checkbox Ampola\)\ "true"
checkbox Abciximabe "true"
checkbox Inter-Atrial "true"
checkbox Valvar "true"
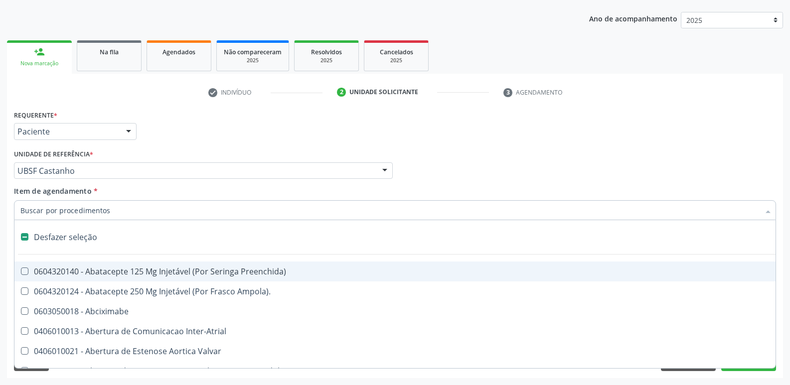
checkbox Adolescente\) "true"
checkbox Valvar "true"
checkbox Adolescente\) "true"
checkbox Paciente\) "true"
checkbox Dente\) "true"
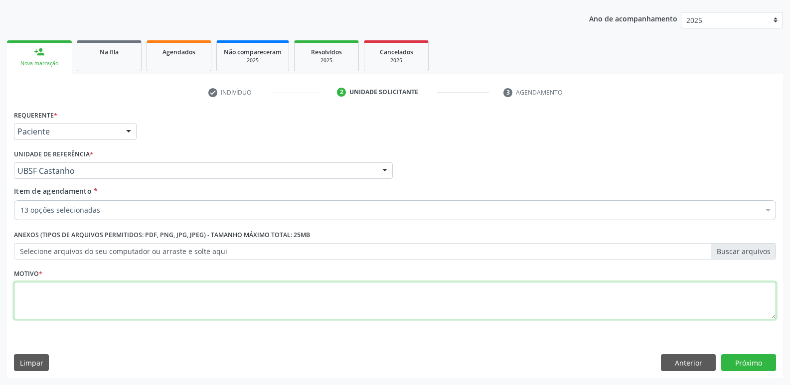
click at [149, 309] on textarea at bounding box center [395, 301] width 762 height 38
paste textarea "avaliação"
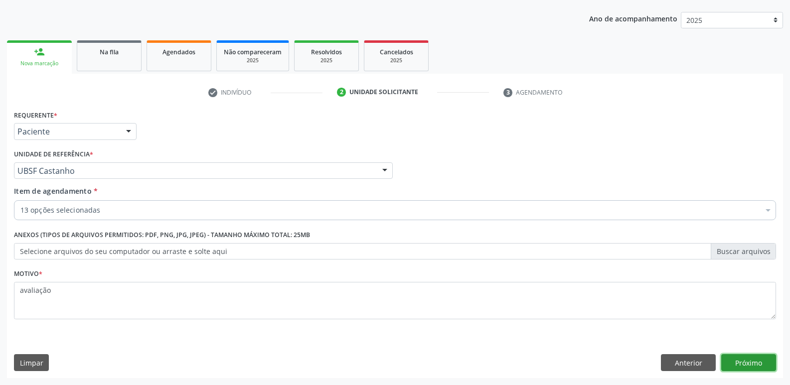
click at [761, 360] on button "Próximo" at bounding box center [748, 362] width 55 height 17
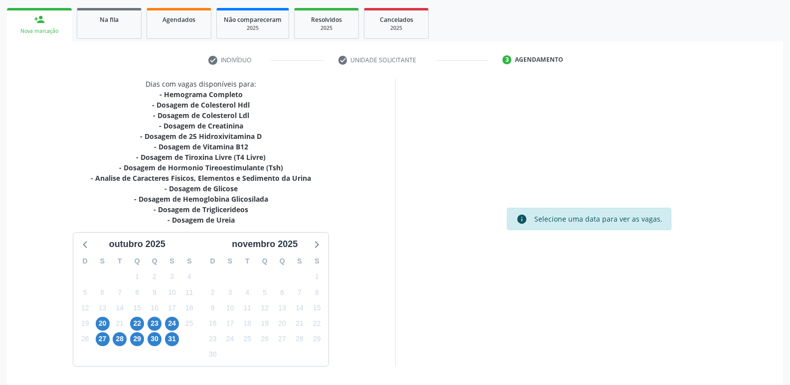
scroll to position [174, 0]
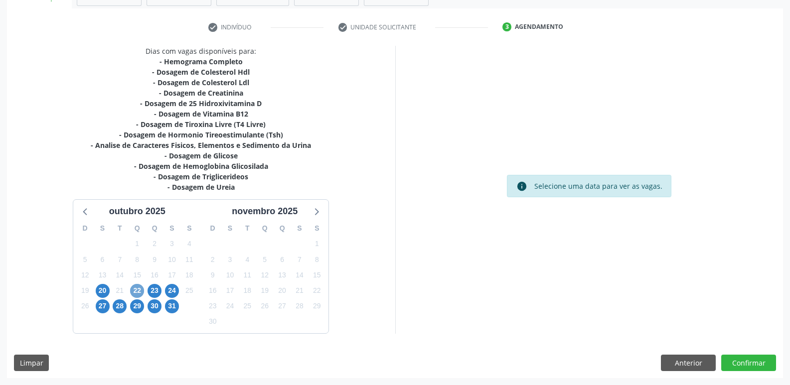
click at [139, 290] on span "22" at bounding box center [137, 291] width 14 height 14
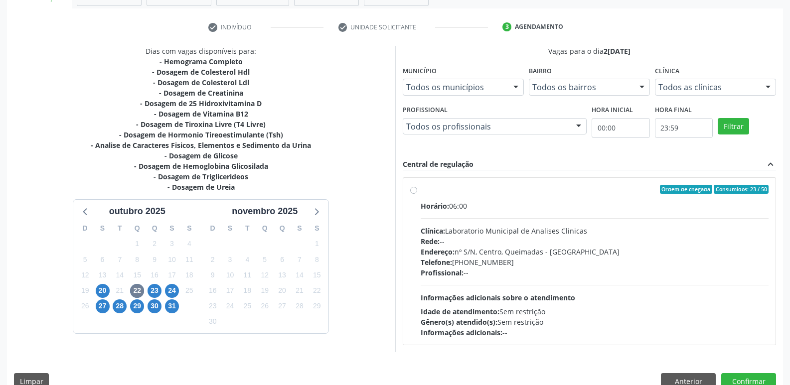
click at [547, 281] on div "Horário: 06:00 Clínica: Laboratorio Municipal de Analises Clinicas Rede: -- End…" at bounding box center [595, 269] width 348 height 137
click at [417, 194] on input "Ordem de chegada Consumidos: 23 / 50 Horário: 06:00 Clínica: Laboratorio Munici…" at bounding box center [413, 189] width 7 height 9
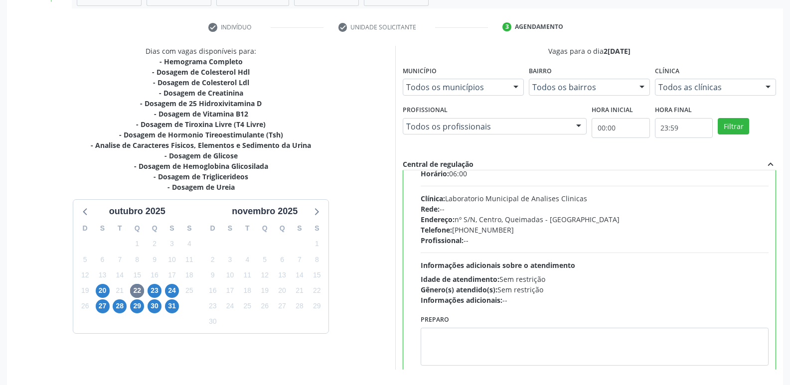
scroll to position [49, 0]
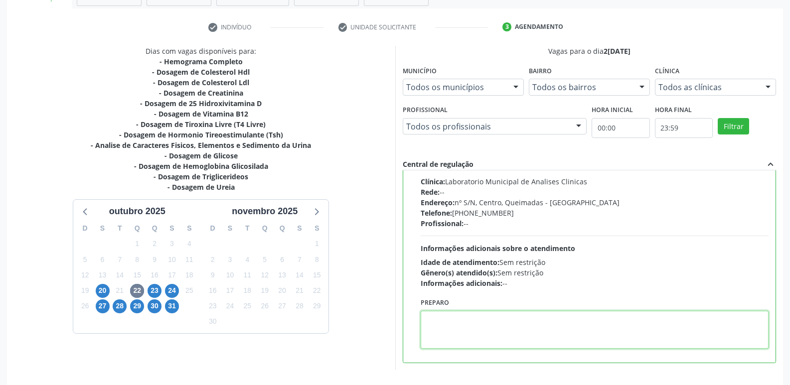
click at [513, 318] on textarea at bounding box center [595, 330] width 348 height 38
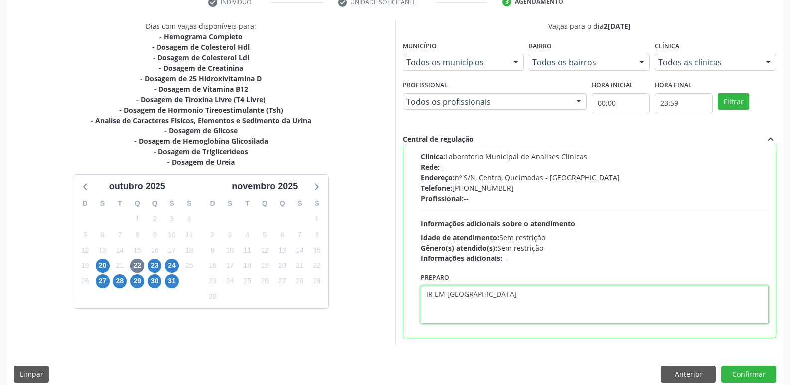
scroll to position [210, 0]
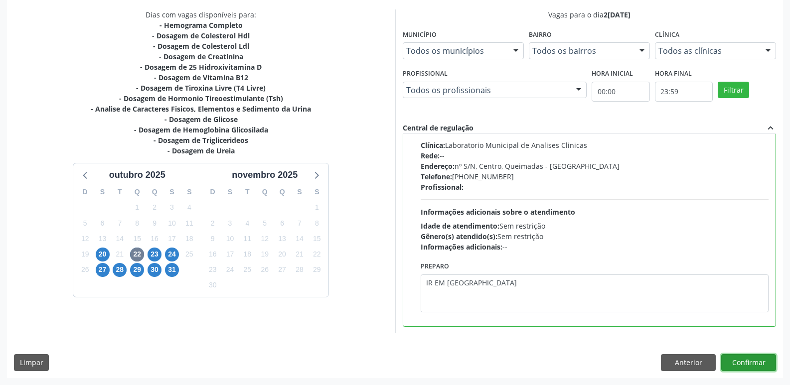
click at [760, 361] on button "Confirmar" at bounding box center [748, 362] width 55 height 17
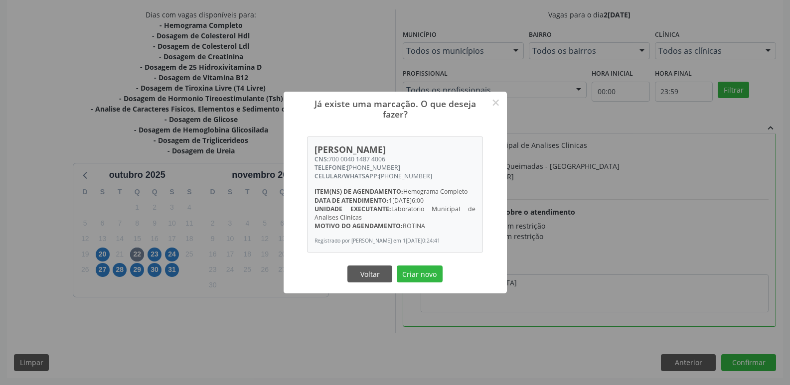
click at [397, 266] on button "Criar novo" at bounding box center [420, 274] width 46 height 17
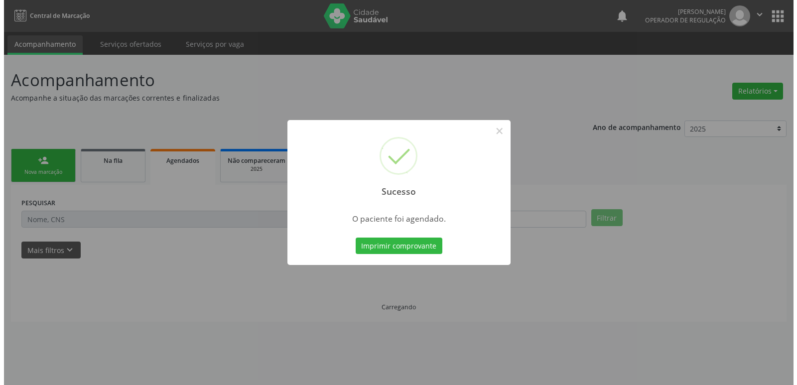
scroll to position [0, 0]
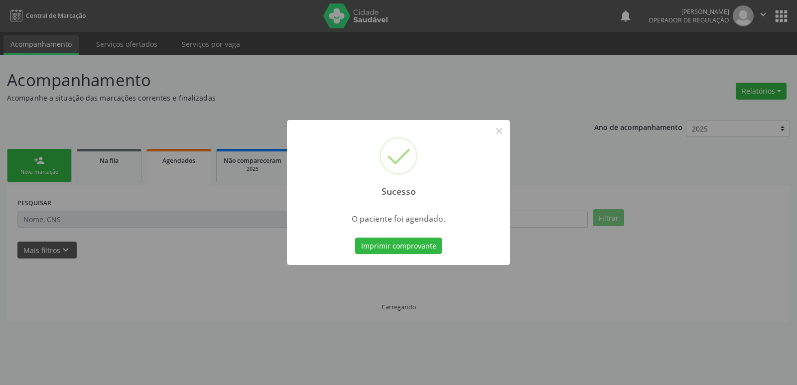
click at [355, 238] on button "Imprimir comprovante" at bounding box center [398, 246] width 87 height 17
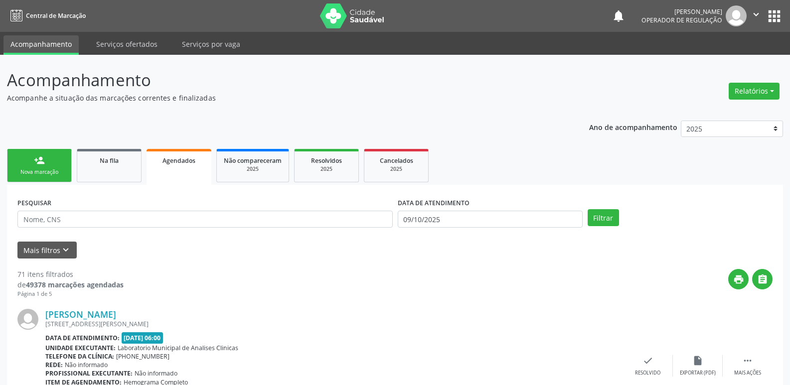
click at [56, 159] on link "person_add Nova marcação" at bounding box center [39, 165] width 65 height 33
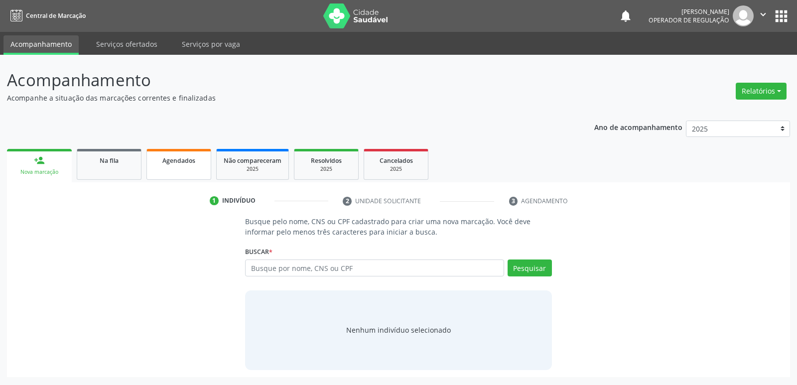
click at [172, 162] on span "Agendados" at bounding box center [178, 160] width 33 height 8
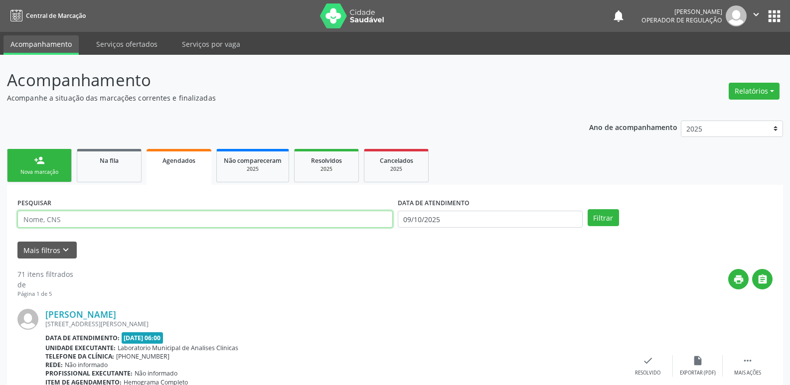
click at [138, 211] on input "text" at bounding box center [204, 219] width 375 height 17
type input "10269322701"
click at [588, 209] on button "Filtrar" at bounding box center [603, 217] width 31 height 17
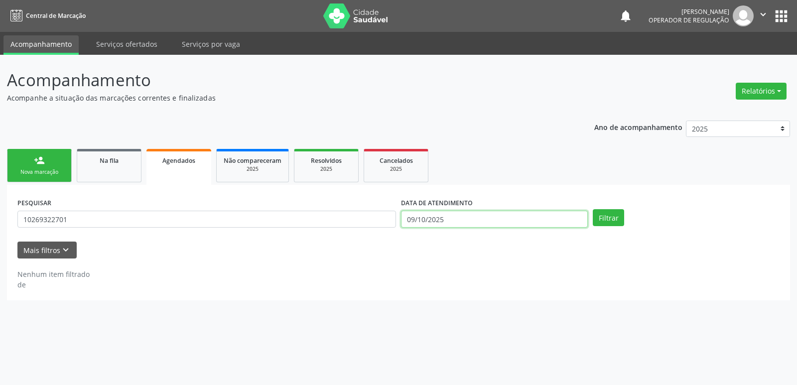
click at [440, 212] on input "09/10/2025" at bounding box center [494, 219] width 187 height 17
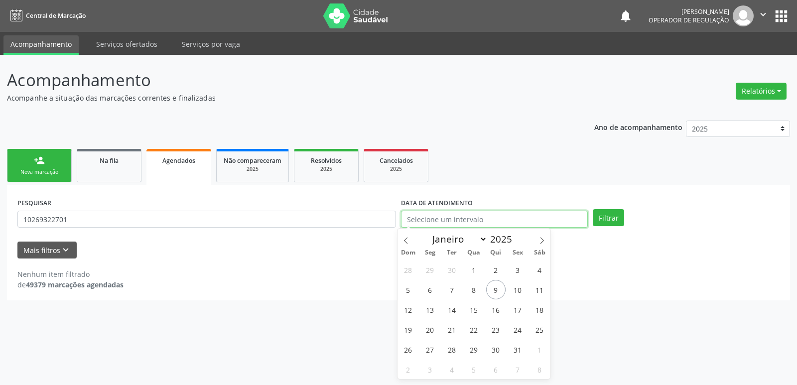
click at [593, 209] on button "Filtrar" at bounding box center [608, 217] width 31 height 17
click at [598, 218] on button "Filtrar" at bounding box center [608, 217] width 31 height 17
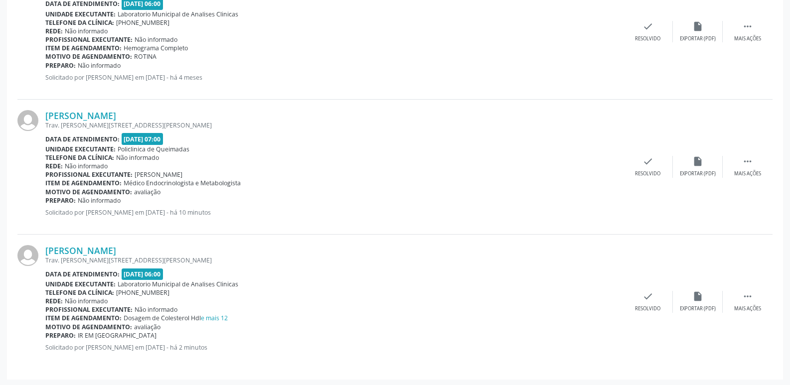
scroll to position [1416, 0]
click at [752, 297] on icon "" at bounding box center [747, 295] width 11 height 11
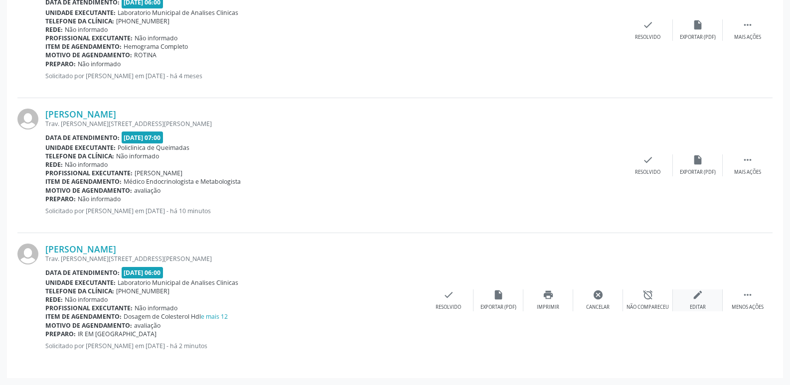
click at [700, 303] on div "edit Editar" at bounding box center [698, 300] width 50 height 21
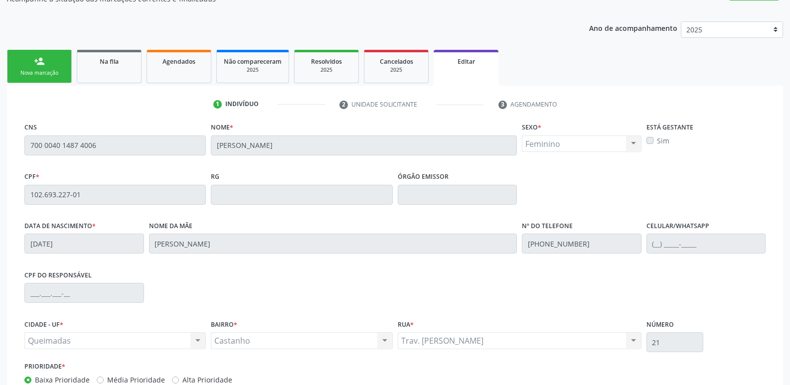
scroll to position [168, 0]
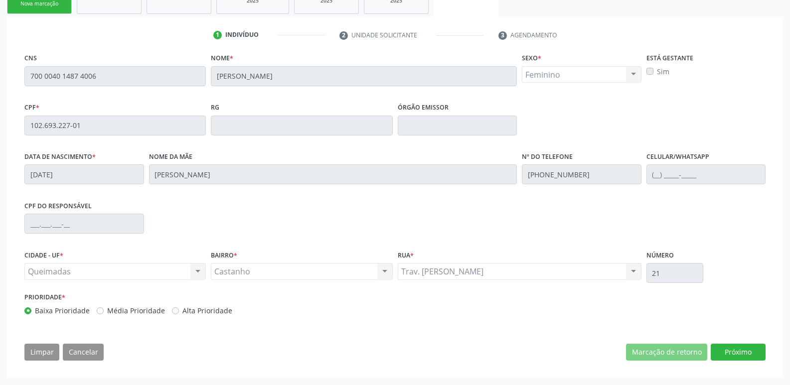
click at [729, 343] on div "CNS 700 0040 1487 4006 Nome * Maria Jose de Souza Sexo * Feminino Masculino Fem…" at bounding box center [394, 209] width 755 height 317
click at [726, 352] on button "Próximo" at bounding box center [738, 352] width 55 height 17
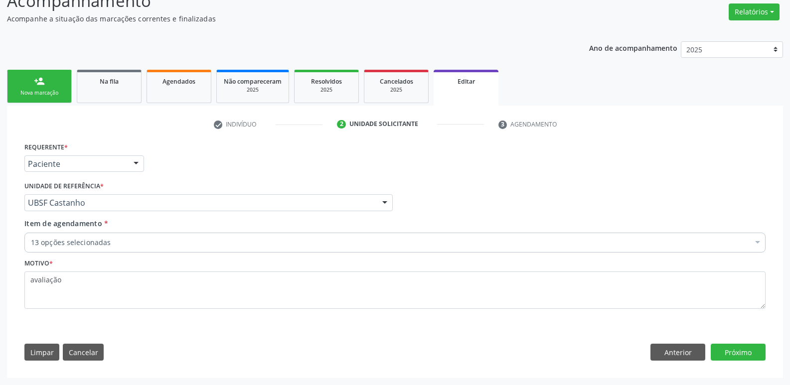
scroll to position [79, 0]
click at [726, 352] on button "Próximo" at bounding box center [738, 352] width 55 height 17
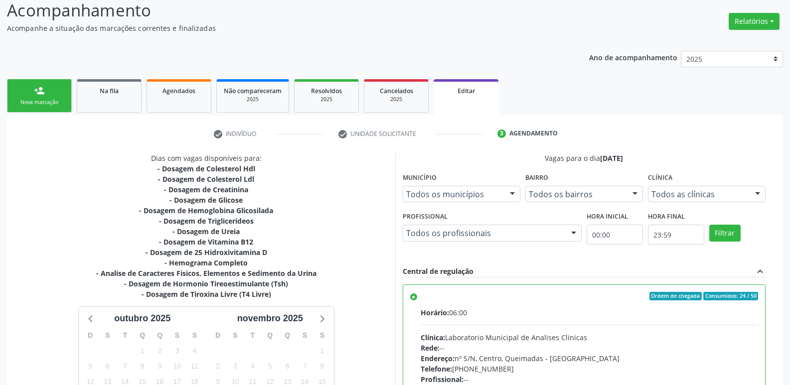
scroll to position [0, 0]
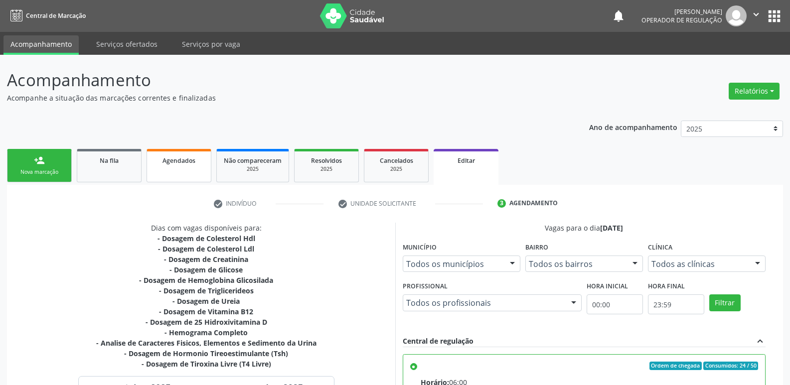
click at [196, 170] on link "Agendados" at bounding box center [179, 165] width 65 height 33
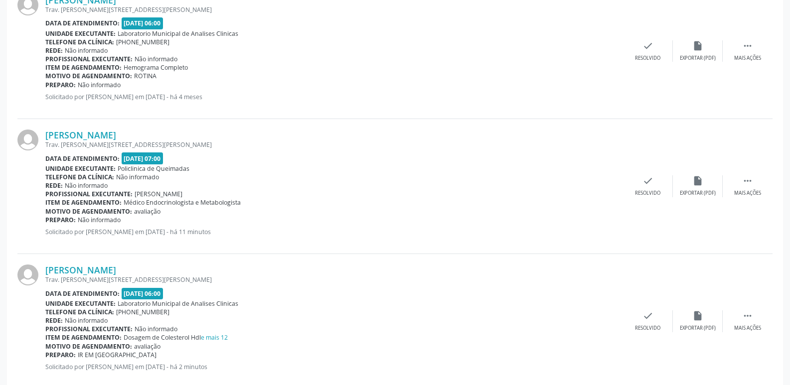
scroll to position [1416, 0]
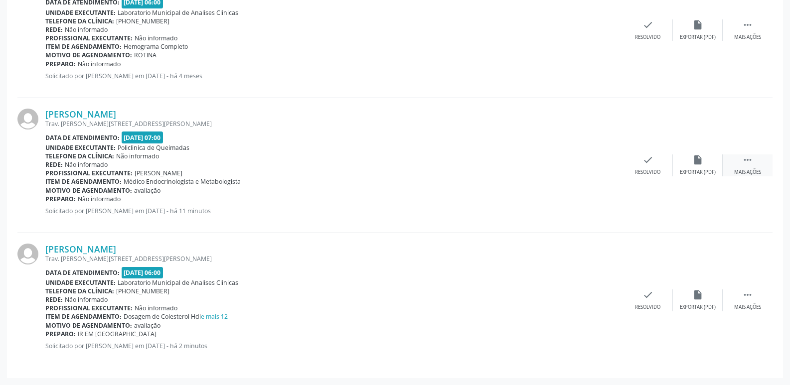
click at [758, 162] on div " Mais ações" at bounding box center [748, 164] width 50 height 21
click at [696, 156] on icon "edit" at bounding box center [697, 159] width 11 height 11
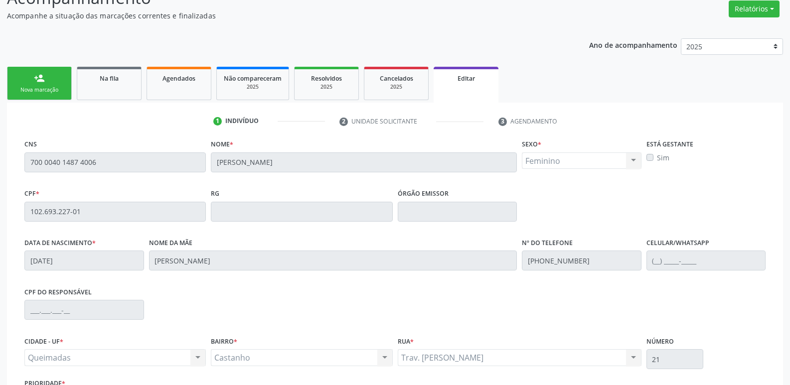
scroll to position [168, 0]
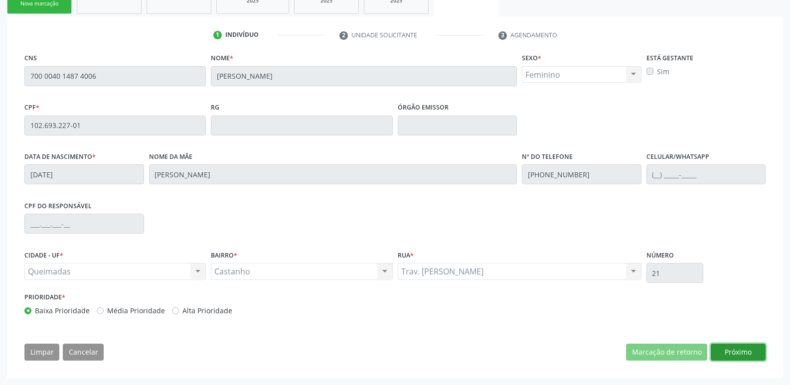
click at [734, 347] on button "Próximo" at bounding box center [738, 352] width 55 height 17
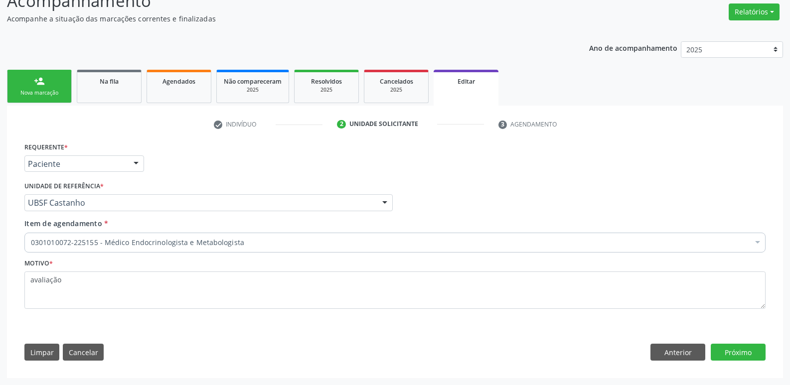
scroll to position [79, 0]
click at [734, 351] on button "Próximo" at bounding box center [738, 352] width 55 height 17
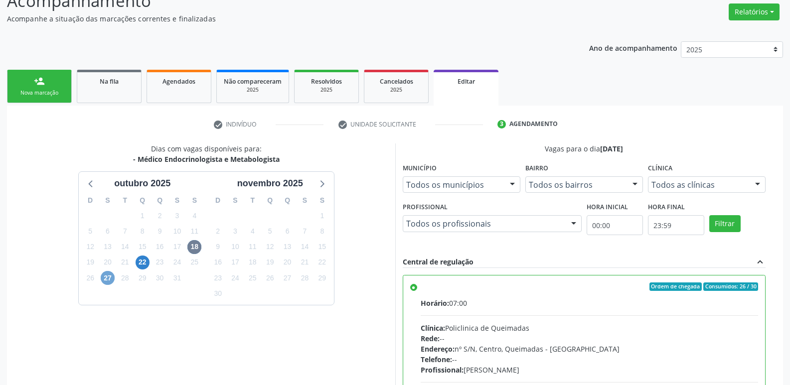
click at [103, 279] on span "27" at bounding box center [108, 278] width 14 height 14
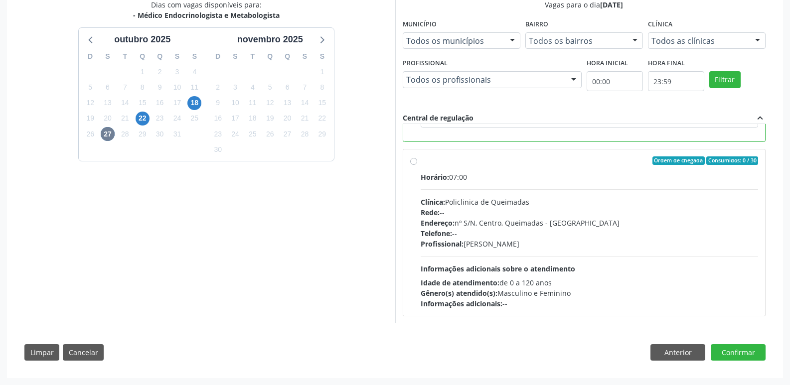
click at [687, 172] on div "Horário: 07:00" at bounding box center [590, 177] width 338 height 10
click at [417, 165] on input "Ordem de chegada Consumidos: 0 / 30 Horário: 07:00 Clínica: Policlinica de Quei…" at bounding box center [413, 160] width 7 height 9
radio input "false"
radio input "true"
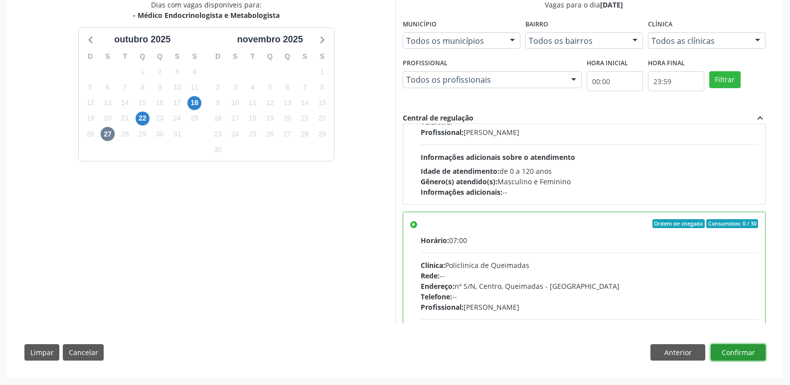
click at [735, 354] on button "Confirmar" at bounding box center [738, 352] width 55 height 17
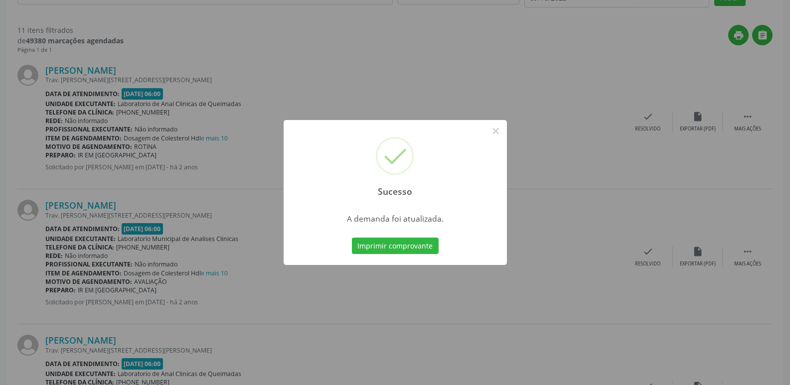
scroll to position [0, 0]
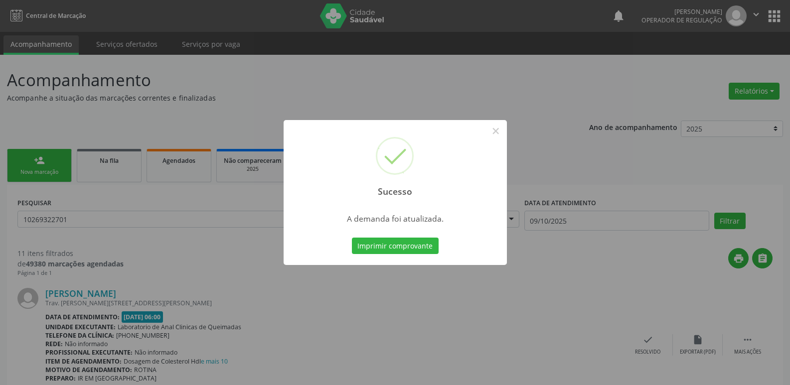
click at [352, 238] on button "Imprimir comprovante" at bounding box center [395, 246] width 87 height 17
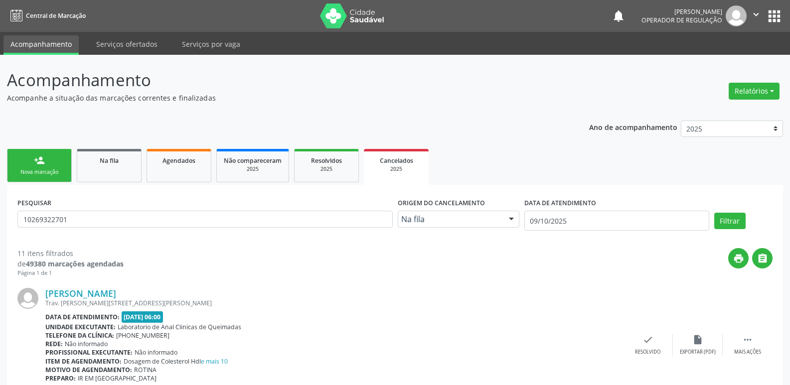
click at [54, 175] on div "Nova marcação" at bounding box center [39, 171] width 50 height 7
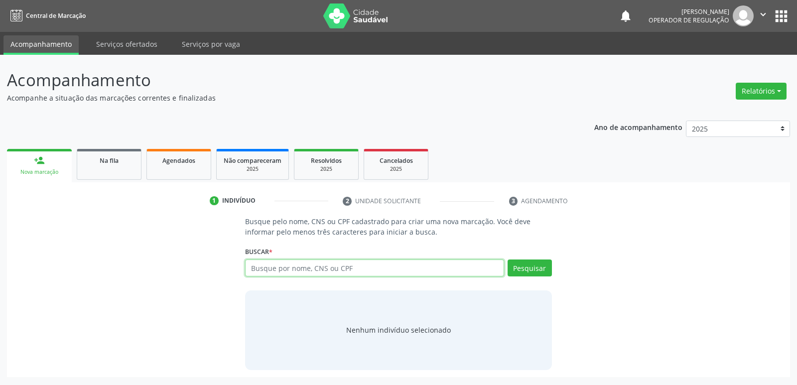
click at [333, 266] on input "text" at bounding box center [374, 268] width 259 height 17
type input "10269322701"
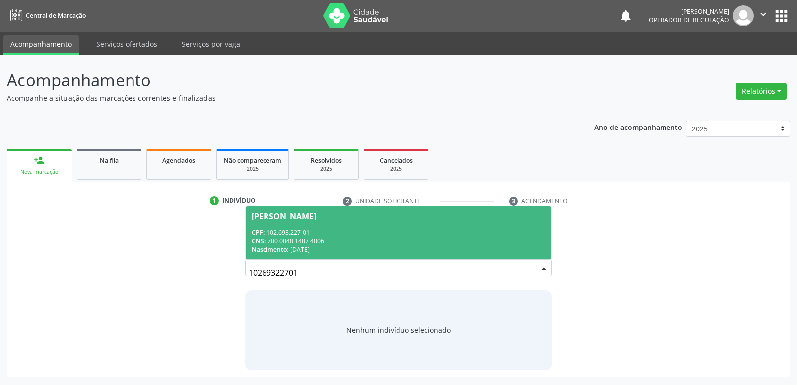
click at [310, 227] on span "[PERSON_NAME] CPF: 102.693.227-01 CNS: 700 0040 1487 4006 Nascimento: 23[DATE]" at bounding box center [399, 232] width 306 height 53
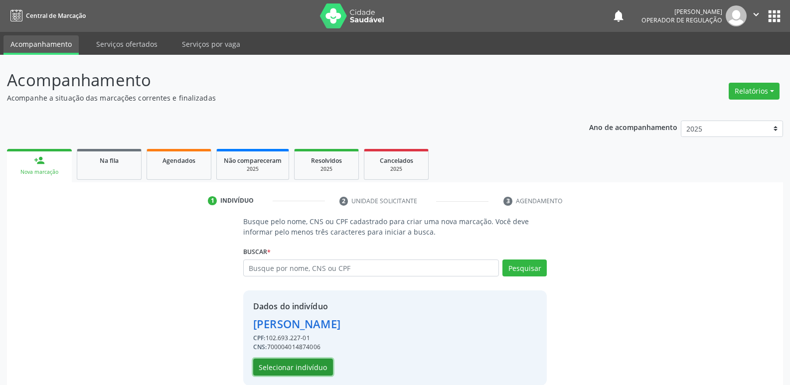
click at [288, 362] on button "Selecionar indivíduo" at bounding box center [293, 367] width 80 height 17
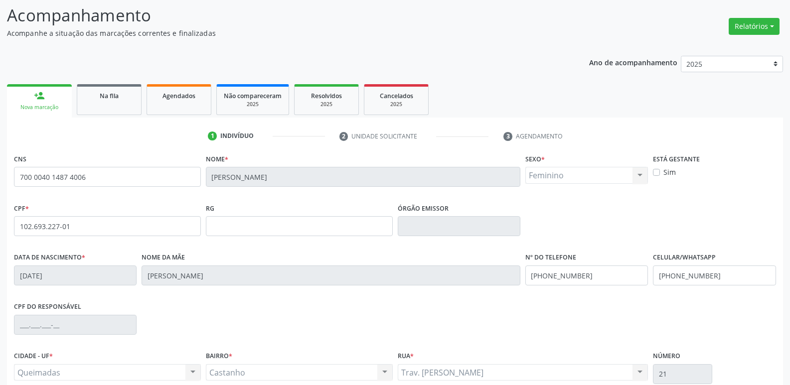
scroll to position [155, 0]
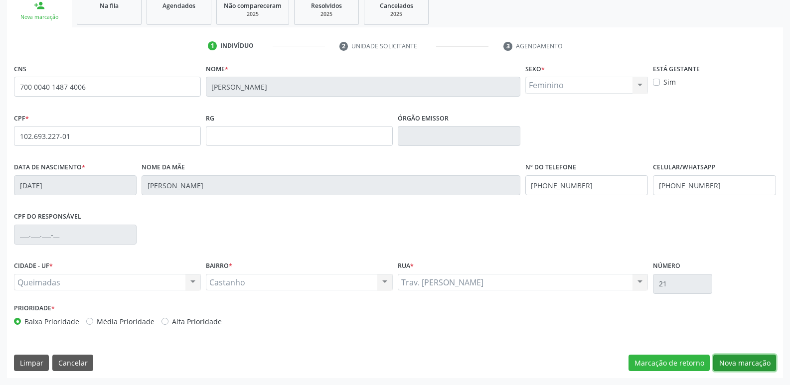
click at [720, 366] on button "Nova marcação" at bounding box center [744, 363] width 63 height 17
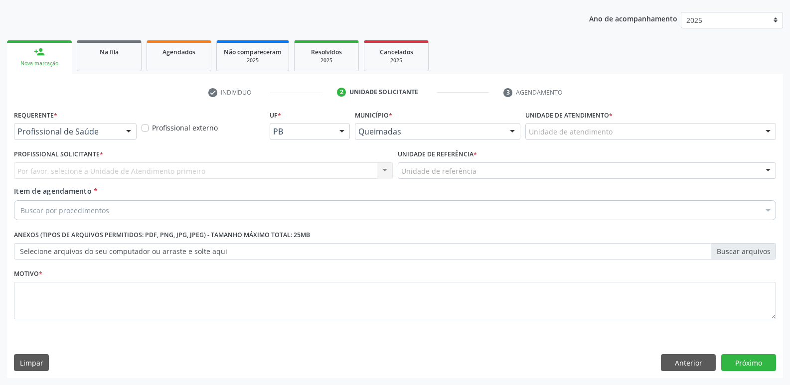
scroll to position [109, 0]
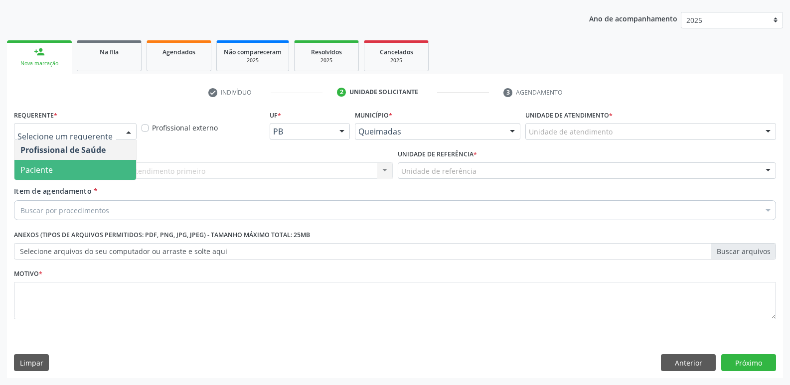
click at [49, 166] on span "Paciente" at bounding box center [36, 169] width 32 height 11
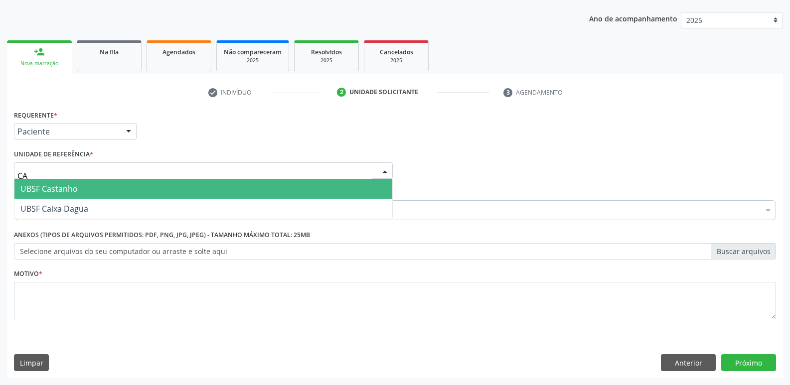
type input "CAS"
click at [59, 189] on span "UBSF Castanho" at bounding box center [48, 188] width 57 height 11
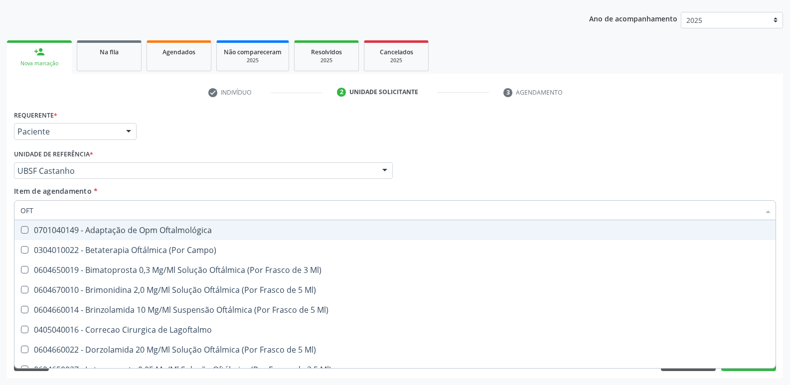
type input "OFTA"
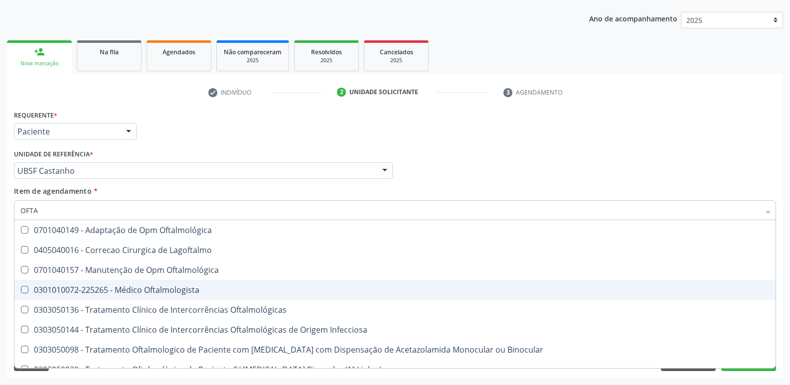
click at [183, 282] on span "0301010072-225265 - Médico Oftalmologista" at bounding box center [394, 290] width 761 height 20
checkbox Oftalmologista "true"
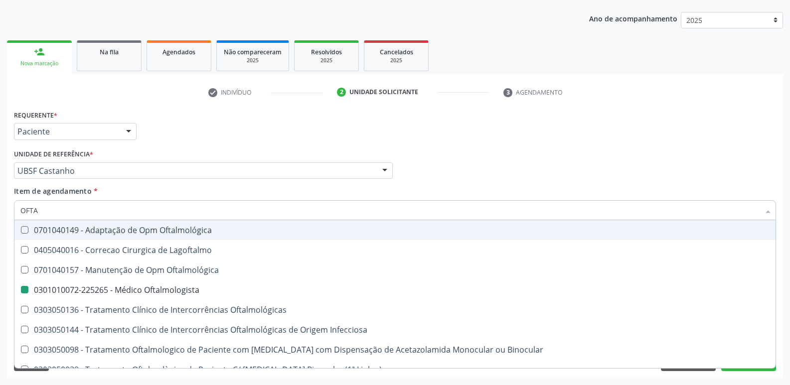
drag, startPoint x: 238, startPoint y: 149, endPoint x: 222, endPoint y: 148, distance: 16.0
click at [238, 148] on div "Unidade de referência * UBSF Castanho UBSF Ligeiro II UBSF Saulo Leal Ernesto d…" at bounding box center [203, 163] width 379 height 32
checkbox Lagoftalmo "true"
checkbox Oftalmologista "false"
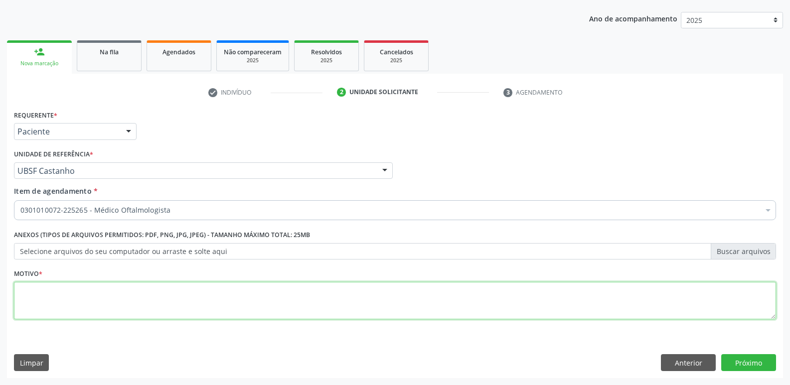
click at [110, 299] on textarea at bounding box center [395, 301] width 762 height 38
paste textarea "avaliação"
type textarea "avaliação"
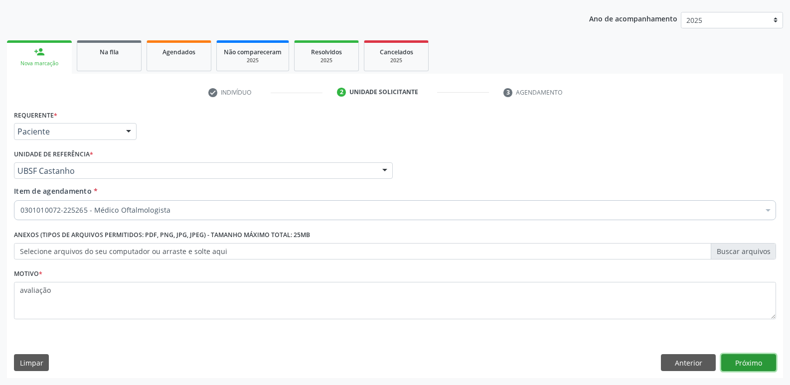
click at [762, 361] on button "Próximo" at bounding box center [748, 362] width 55 height 17
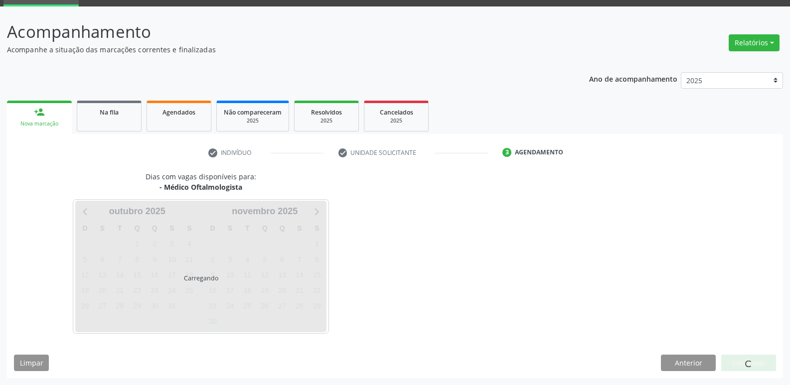
scroll to position [48, 0]
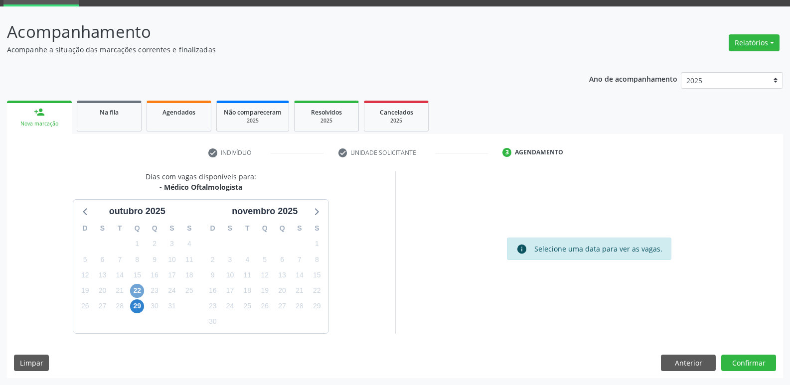
click at [136, 288] on span "22" at bounding box center [137, 291] width 14 height 14
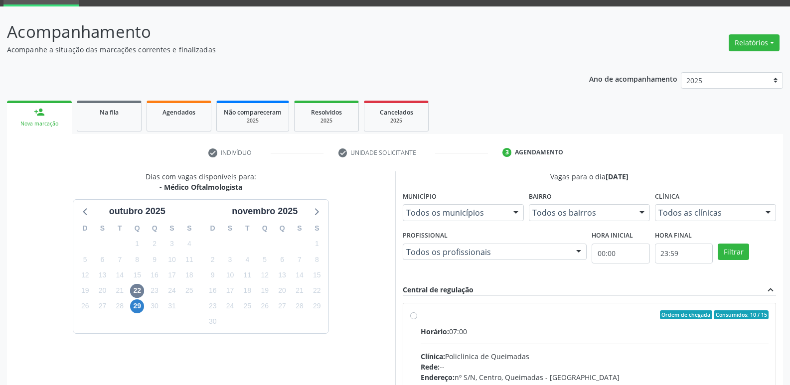
drag, startPoint x: 657, startPoint y: 353, endPoint x: 671, endPoint y: 296, distance: 59.0
click at [417, 319] on input "Ordem de chegada Consumidos: 10 / 15 Horário: 07:00 Clínica: Policlinica de Que…" at bounding box center [413, 314] width 7 height 9
radio input "true"
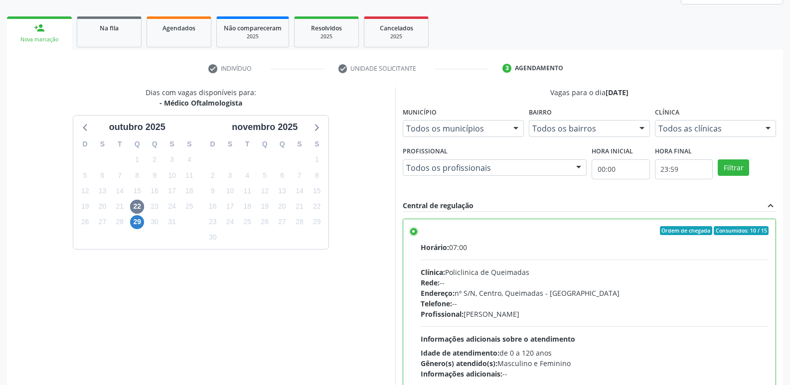
scroll to position [210, 0]
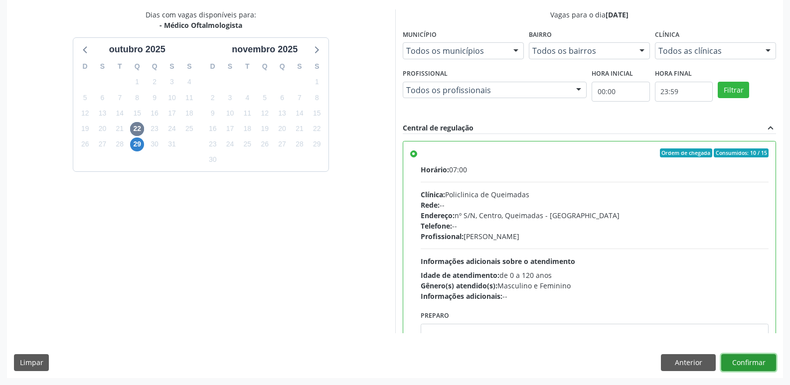
click at [742, 359] on button "Confirmar" at bounding box center [748, 362] width 55 height 17
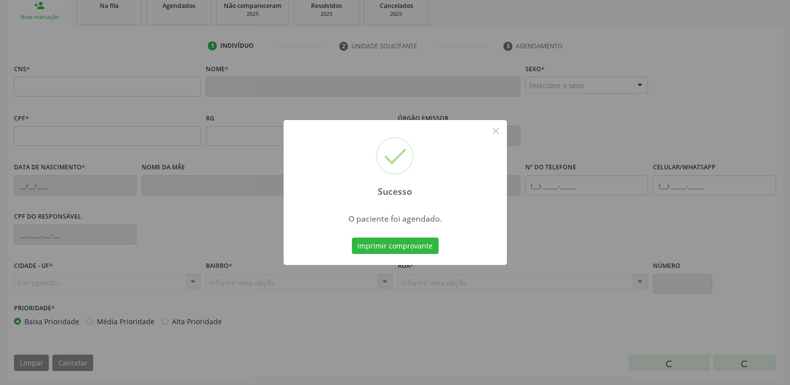
scroll to position [155, 0]
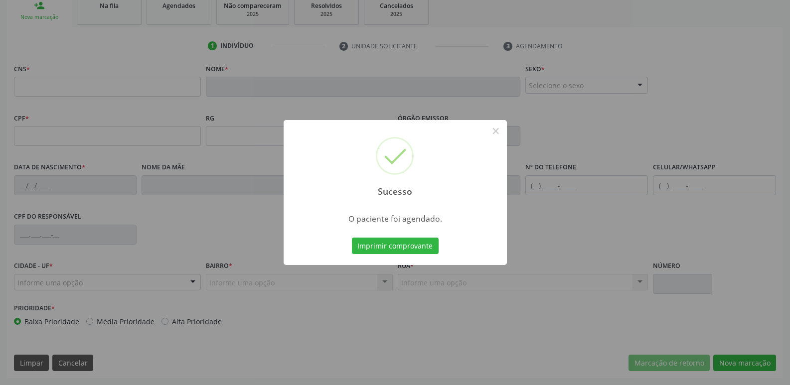
click at [352, 238] on button "Imprimir comprovante" at bounding box center [395, 246] width 87 height 17
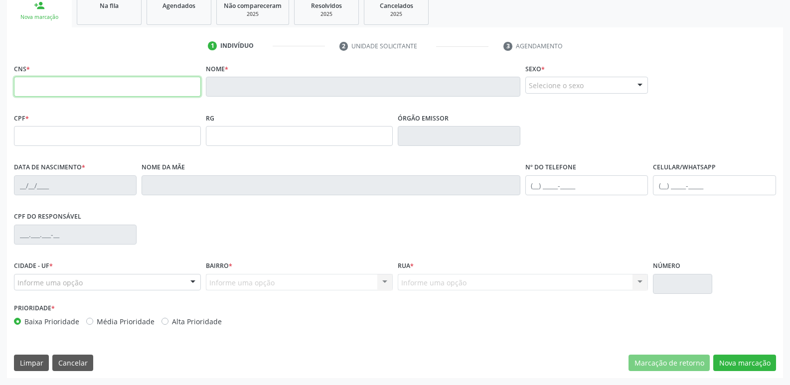
click at [92, 91] on input "text" at bounding box center [107, 87] width 187 height 20
click at [177, 11] on link "Agendados" at bounding box center [179, 9] width 65 height 31
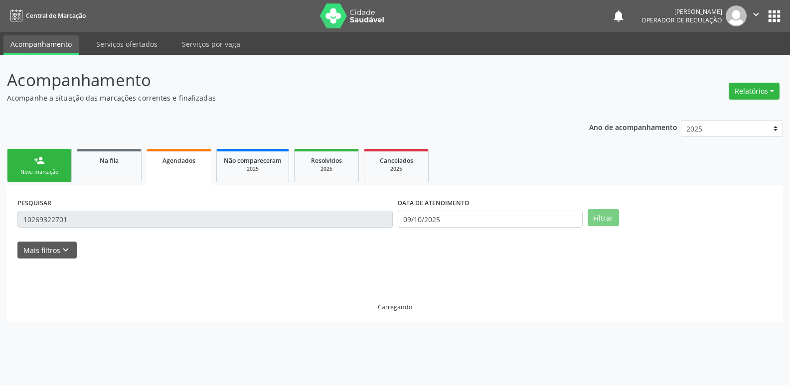
scroll to position [0, 0]
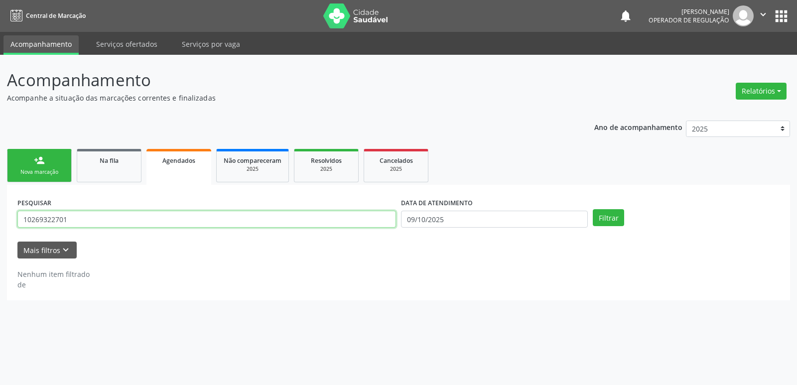
drag, startPoint x: 83, startPoint y: 216, endPoint x: 0, endPoint y: 185, distance: 89.0
click at [0, 185] on div "Acompanhamento Acompanhe a situação das marcações correntes e finalizadas Relat…" at bounding box center [398, 220] width 797 height 330
type input "70760021406"
click at [593, 209] on button "Filtrar" at bounding box center [608, 217] width 31 height 17
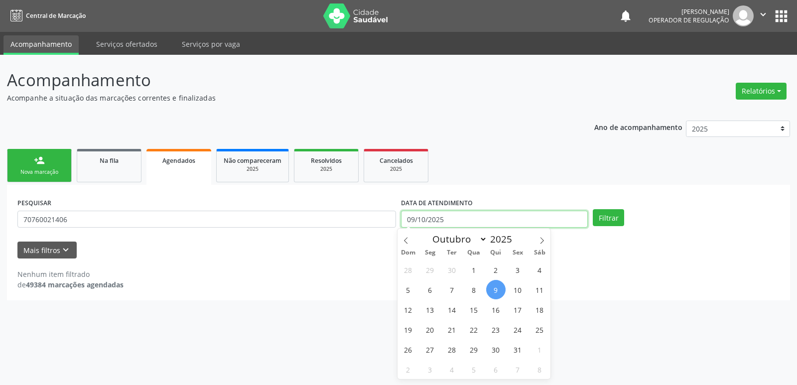
click at [427, 219] on input "09/10/2025" at bounding box center [494, 219] width 187 height 17
click at [593, 209] on button "Filtrar" at bounding box center [608, 217] width 31 height 17
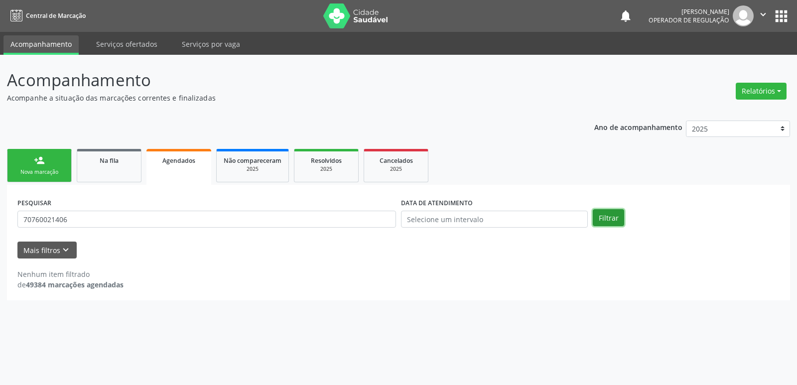
click at [621, 219] on button "Filtrar" at bounding box center [608, 217] width 31 height 17
click at [619, 216] on button "Filtrar" at bounding box center [608, 217] width 31 height 17
drag, startPoint x: 134, startPoint y: 223, endPoint x: 1, endPoint y: 109, distance: 174.6
click at [1, 110] on div "Acompanhamento Acompanhe a situação das marcações correntes e finalizadas Relat…" at bounding box center [398, 220] width 797 height 330
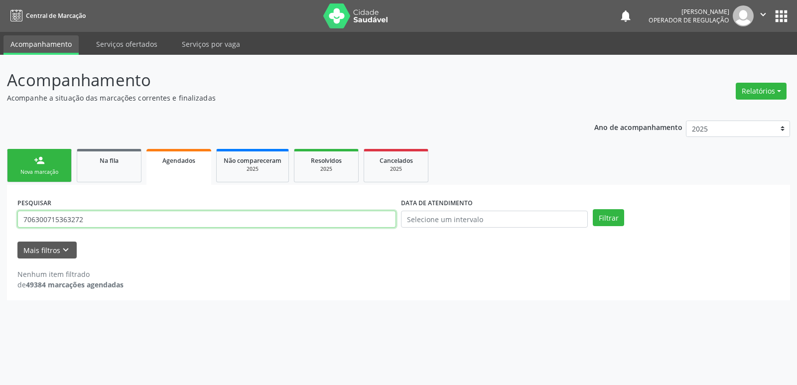
type input "706300715363272"
click at [593, 209] on button "Filtrar" at bounding box center [608, 217] width 31 height 17
click at [624, 220] on div "Filtrar" at bounding box center [687, 217] width 192 height 17
click at [618, 217] on button "Filtrar" at bounding box center [608, 217] width 31 height 17
click at [293, 160] on ul "person_add Nova marcação Na fila Agendados Não compareceram 2025 Resolvidos 202…" at bounding box center [398, 166] width 783 height 38
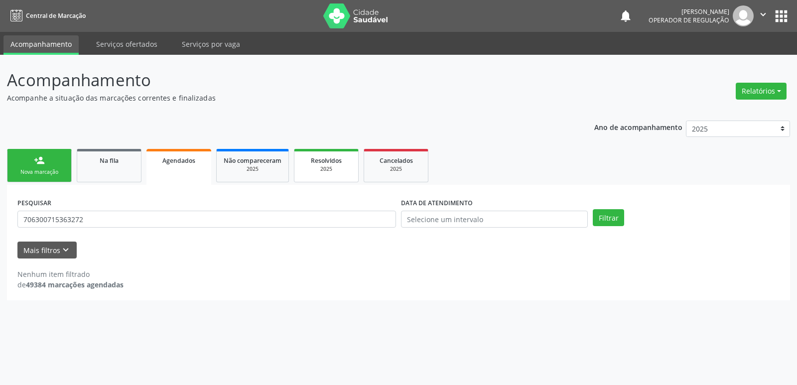
click at [315, 167] on div "2025" at bounding box center [327, 168] width 50 height 7
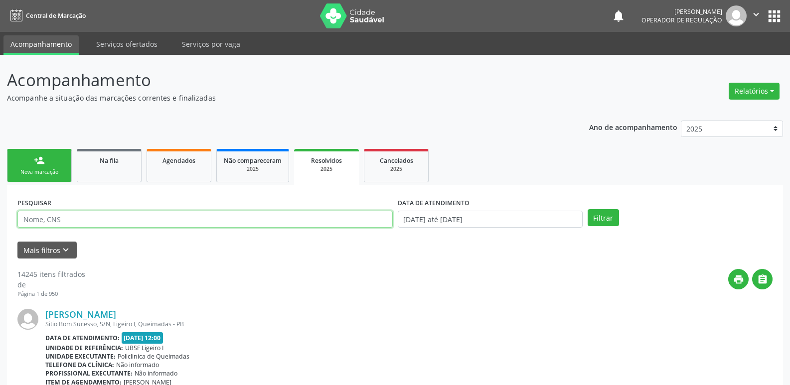
click at [107, 222] on input "text" at bounding box center [204, 219] width 375 height 17
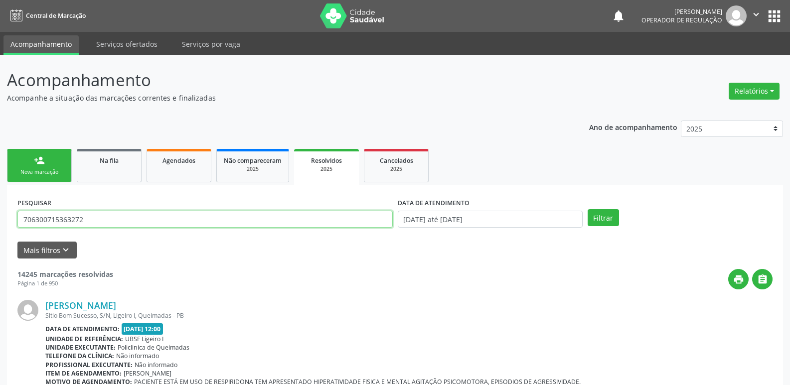
click at [588, 209] on button "Filtrar" at bounding box center [603, 217] width 31 height 17
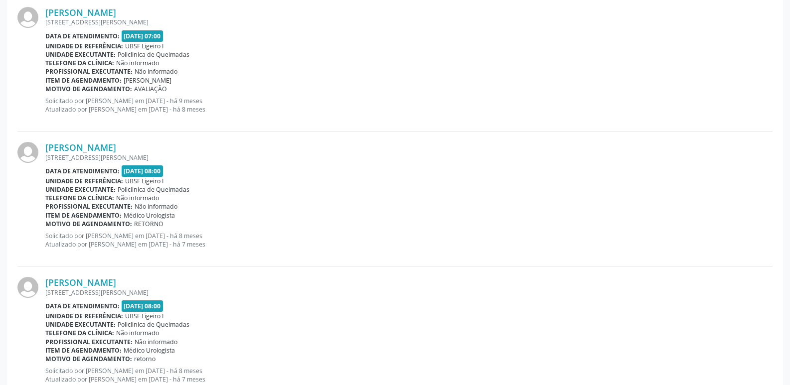
scroll to position [286, 0]
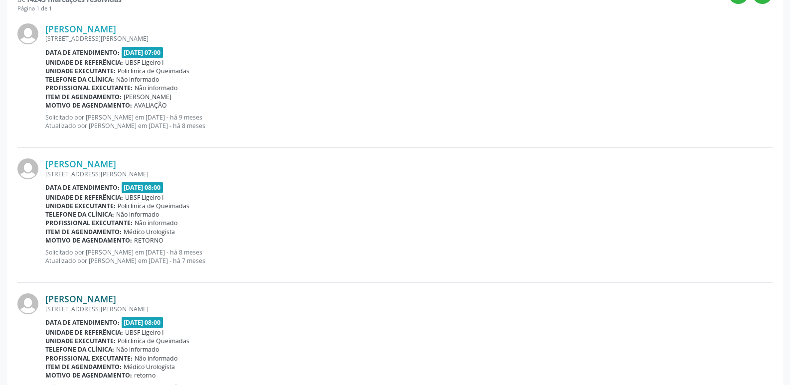
click at [116, 295] on link "Henrique Moura Barbosa" at bounding box center [80, 299] width 71 height 11
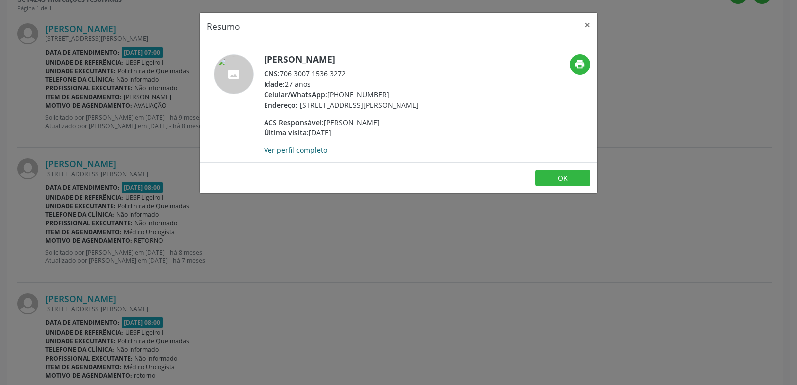
click at [317, 155] on link "Ver perfil completo" at bounding box center [295, 150] width 63 height 9
click at [587, 21] on button "×" at bounding box center [588, 25] width 20 height 24
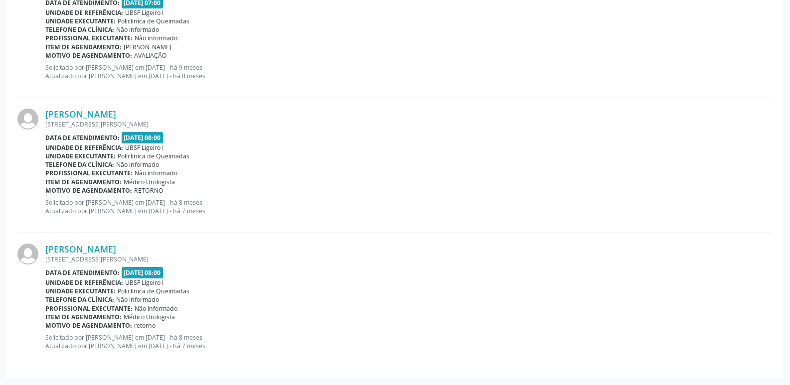
scroll to position [0, 0]
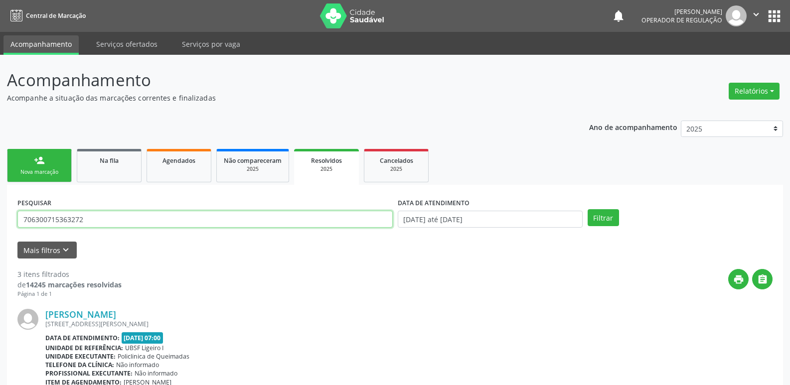
drag, startPoint x: 91, startPoint y: 218, endPoint x: 0, endPoint y: 218, distance: 91.2
click at [0, 218] on div "Acompanhamento Acompanhe a situação das marcações correntes e finalizadas Relat…" at bounding box center [395, 388] width 790 height 666
type input "6642676604"
click at [588, 209] on button "Filtrar" at bounding box center [603, 217] width 31 height 17
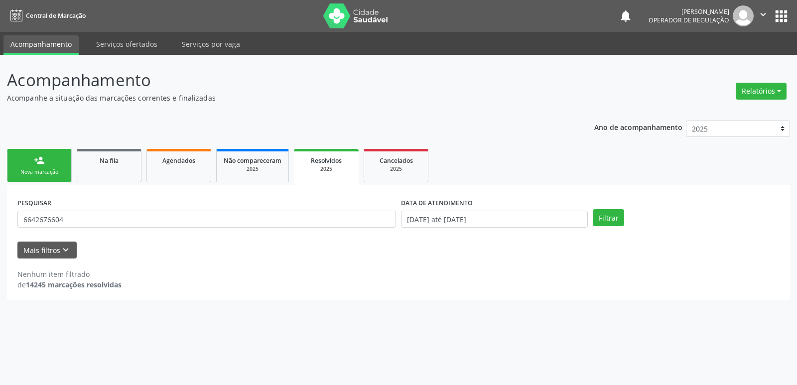
click at [40, 155] on div "person_add" at bounding box center [39, 160] width 11 height 11
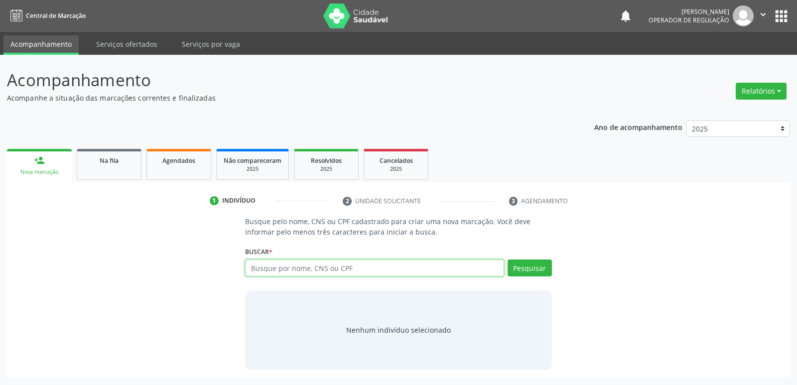
click at [354, 265] on input "text" at bounding box center [374, 268] width 259 height 17
type input "66426766704"
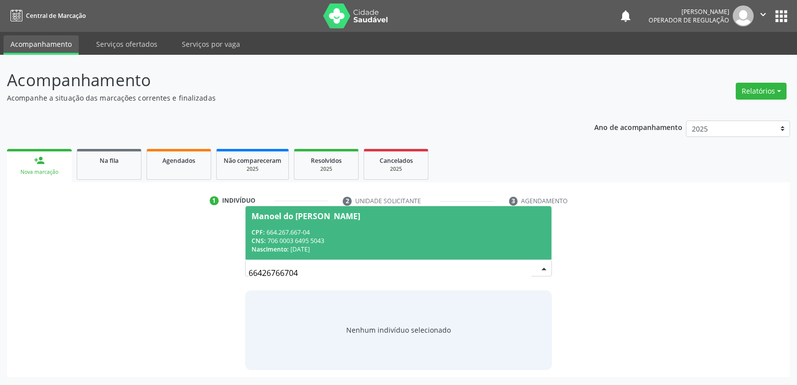
click at [341, 235] on div "CPF: 664.267.667-04" at bounding box center [399, 232] width 294 height 8
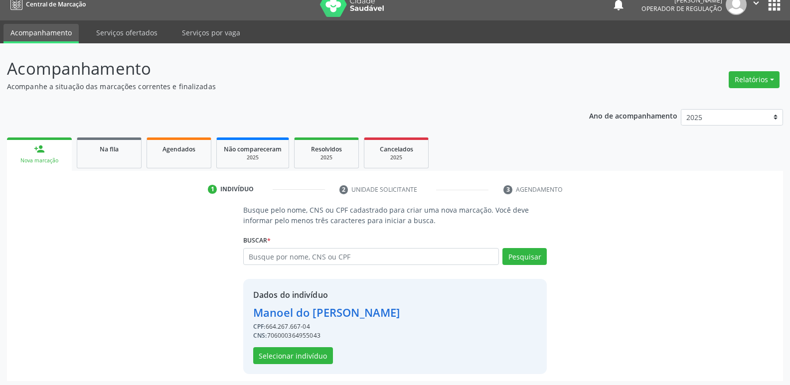
scroll to position [14, 0]
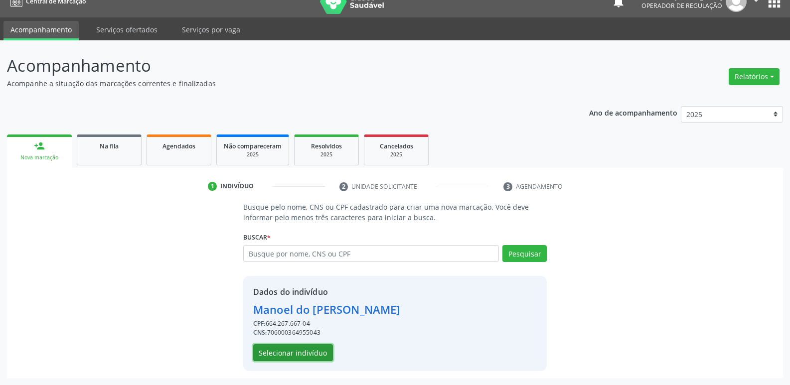
click at [312, 348] on button "Selecionar indivíduo" at bounding box center [293, 352] width 80 height 17
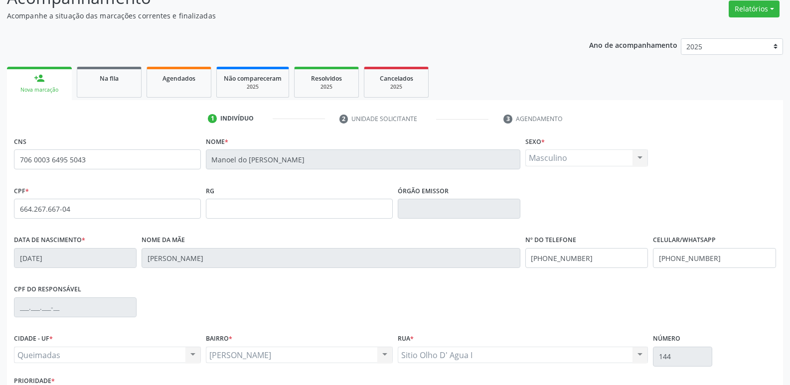
scroll to position [155, 0]
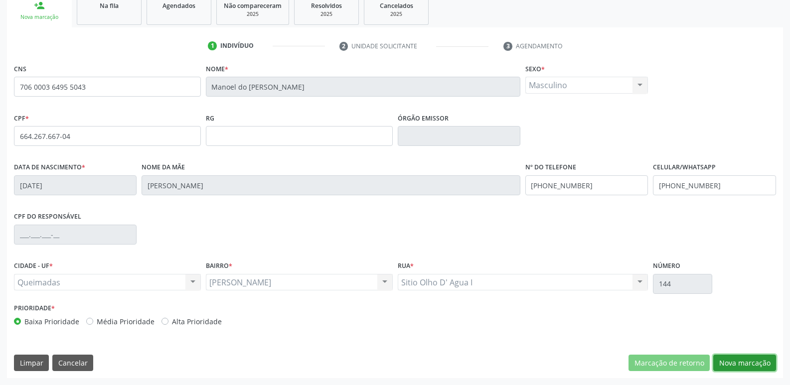
click at [738, 364] on button "Nova marcação" at bounding box center [744, 363] width 63 height 17
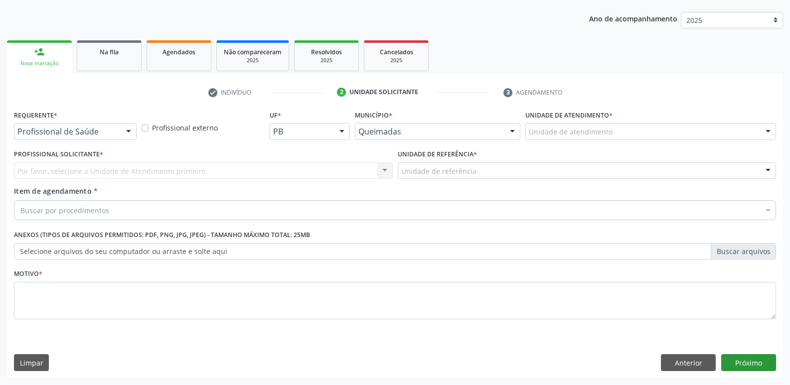
scroll to position [109, 0]
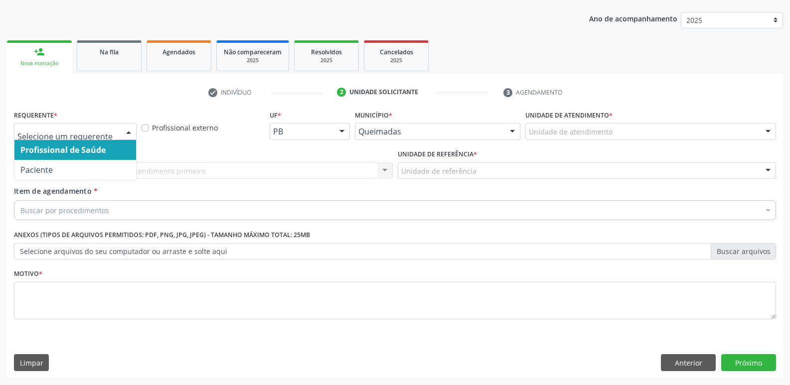
drag, startPoint x: 44, startPoint y: 136, endPoint x: 49, endPoint y: 170, distance: 34.7
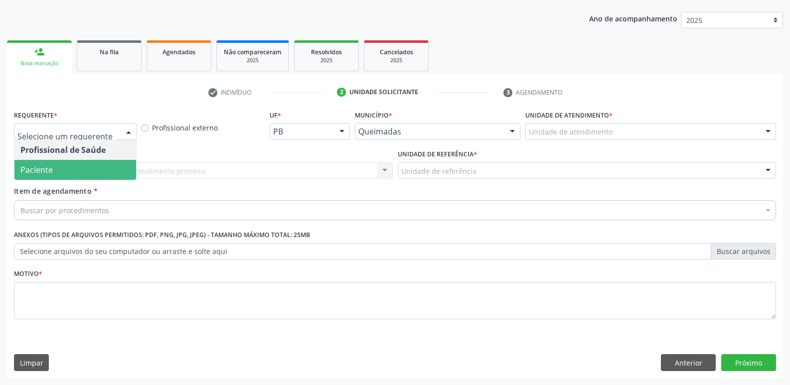
click at [49, 177] on span "Paciente" at bounding box center [75, 170] width 122 height 20
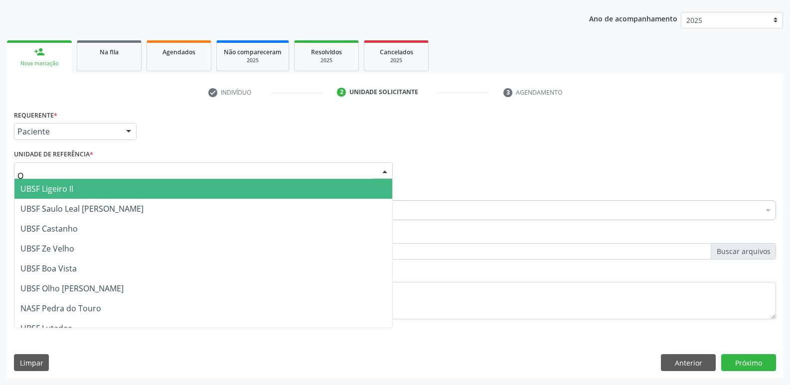
type input "OL"
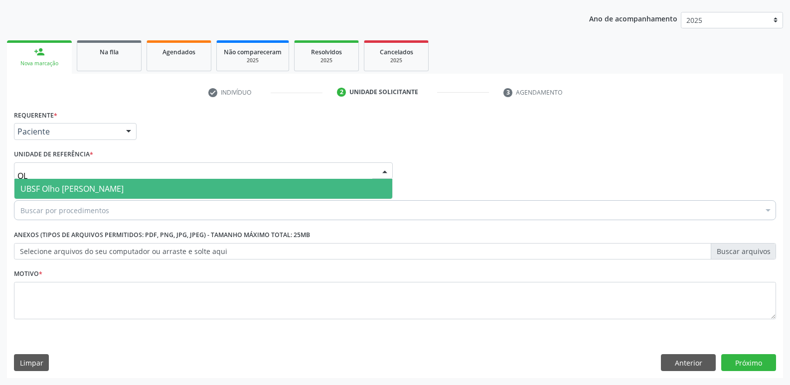
click at [54, 182] on span "UBSF Olho [PERSON_NAME]" at bounding box center [203, 189] width 378 height 20
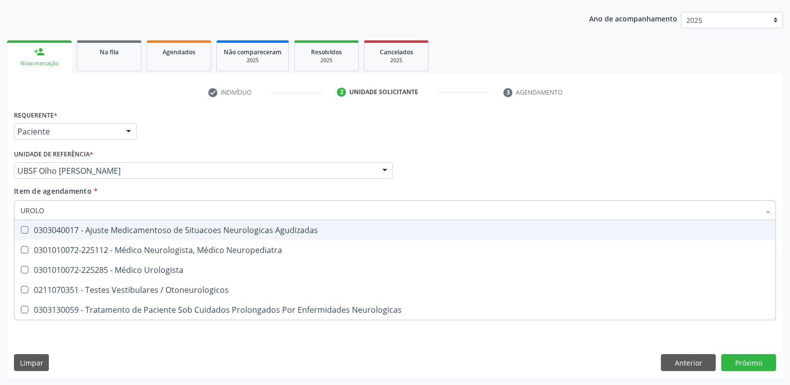
type input "UROLOG"
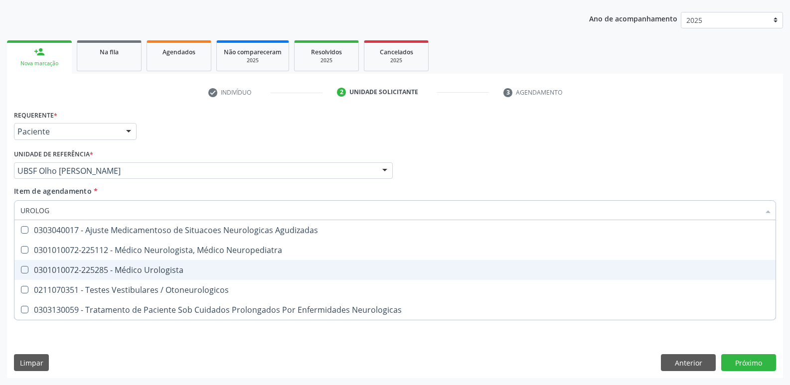
click at [165, 269] on div "0301010072-225285 - Médico Urologista" at bounding box center [394, 270] width 749 height 8
checkbox Urologista "true"
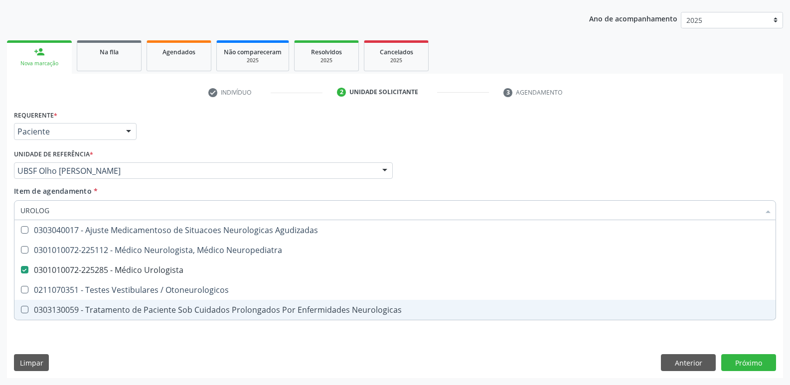
click at [150, 342] on div "Requerente * Paciente Profissional de Saúde Paciente Nenhum resultado encontrad…" at bounding box center [395, 243] width 776 height 271
checkbox Neuropediatra "true"
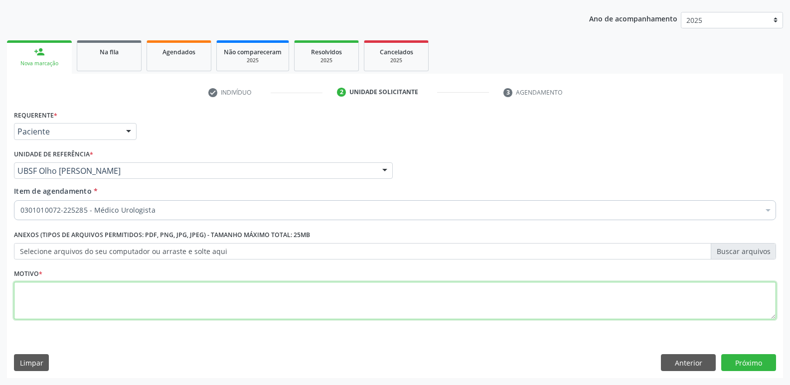
click at [157, 296] on textarea at bounding box center [395, 301] width 762 height 38
paste textarea "avaliação"
type textarea "avaliação"
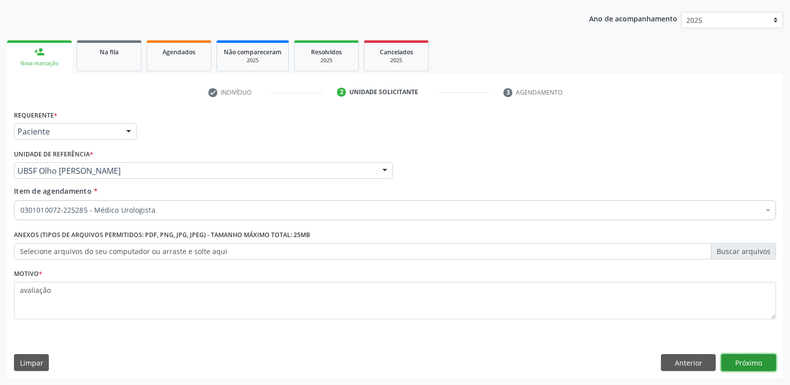
click at [758, 361] on button "Próximo" at bounding box center [748, 362] width 55 height 17
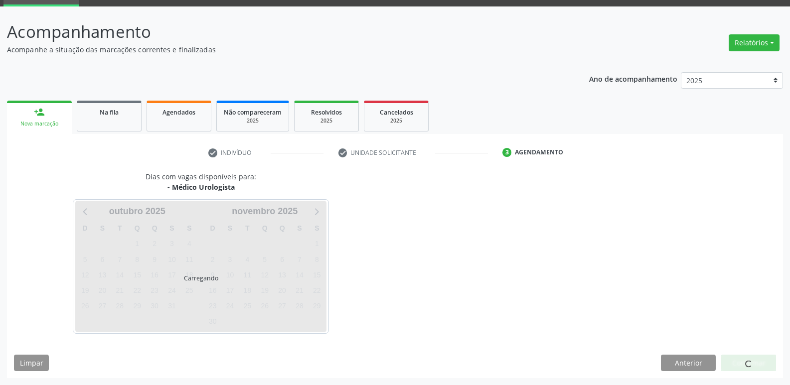
scroll to position [48, 0]
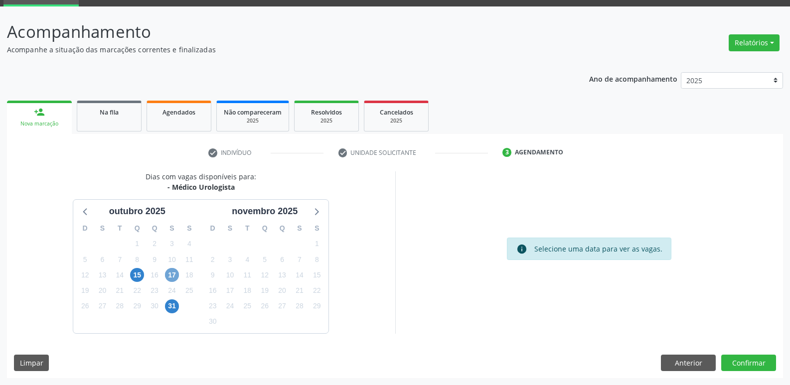
click at [169, 274] on span "17" at bounding box center [172, 275] width 14 height 14
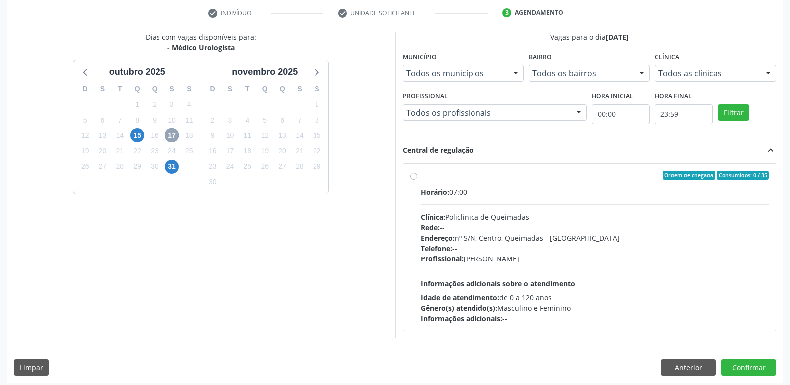
scroll to position [192, 0]
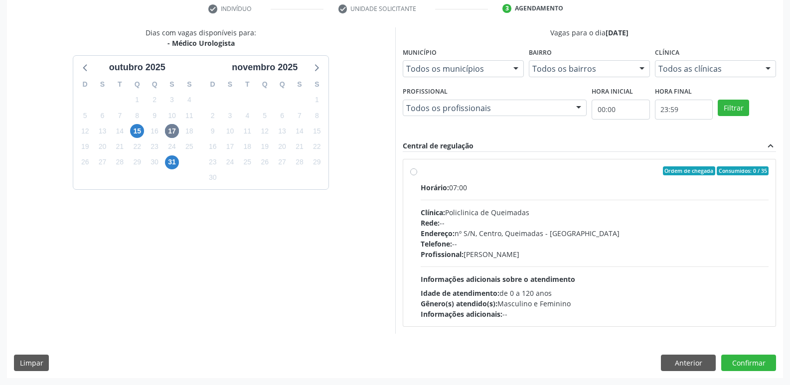
click at [567, 254] on div "Profissional: Ivanclecio de Souza Rodrigues" at bounding box center [595, 254] width 348 height 10
click at [417, 175] on input "Ordem de chegada Consumidos: 0 / 35 Horário: 07:00 Clínica: Policlinica de Quei…" at bounding box center [413, 170] width 7 height 9
radio input "true"
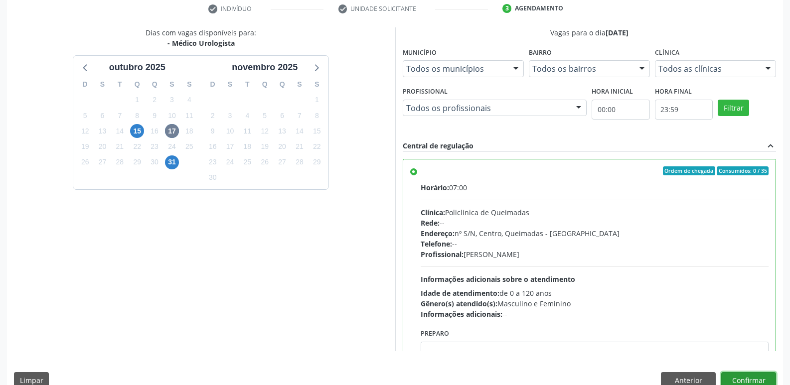
click at [739, 376] on button "Confirmar" at bounding box center [748, 380] width 55 height 17
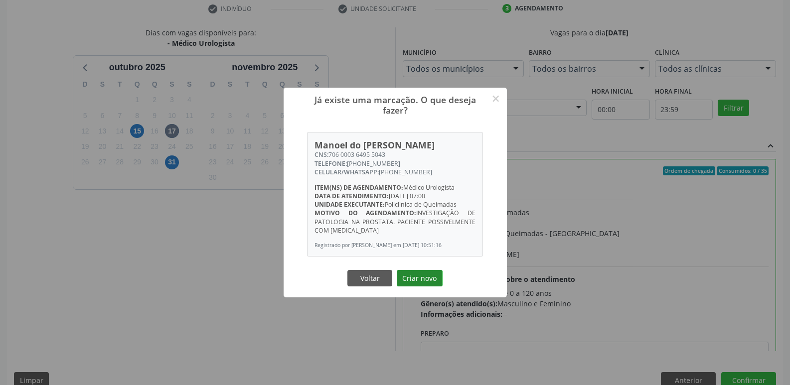
click at [417, 275] on button "Criar novo" at bounding box center [420, 278] width 46 height 17
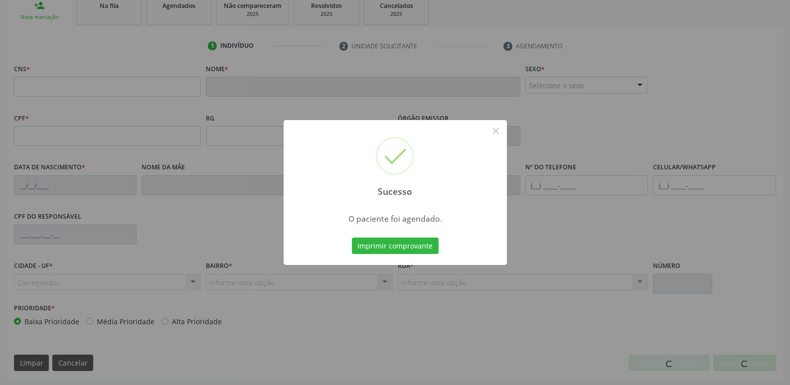
scroll to position [155, 0]
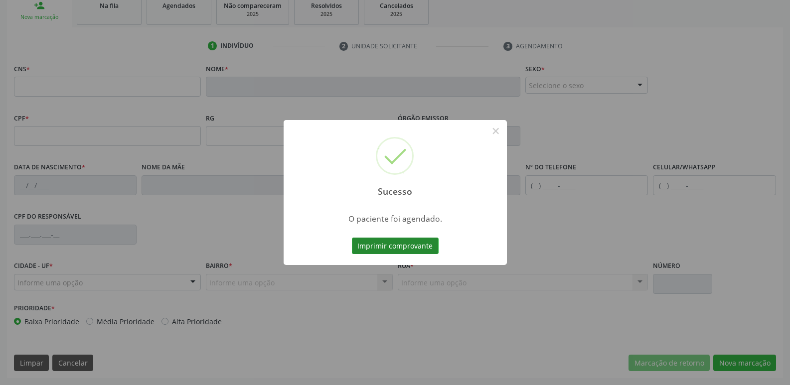
click at [407, 243] on button "Imprimir comprovante" at bounding box center [395, 246] width 87 height 17
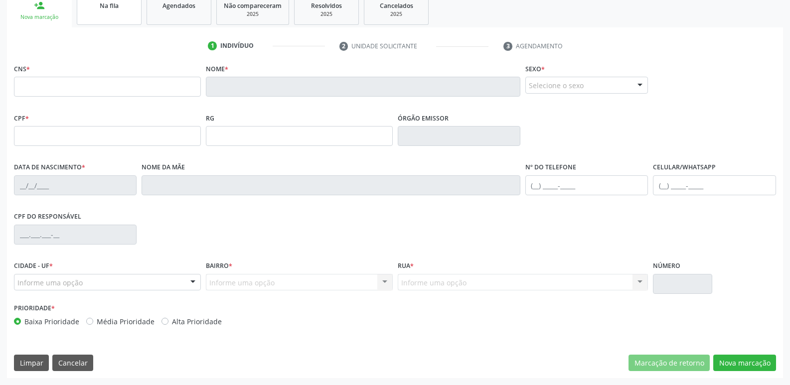
click at [119, 6] on div "Na fila" at bounding box center [109, 5] width 50 height 10
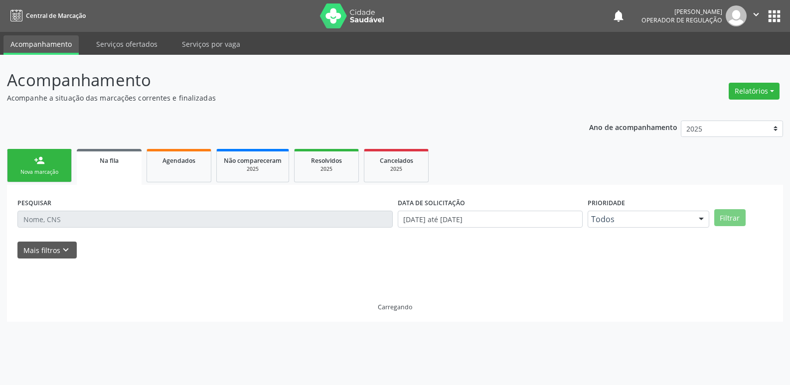
scroll to position [0, 0]
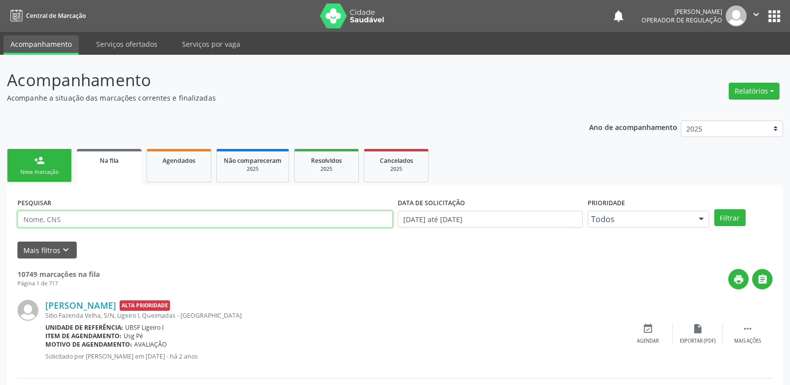
click at [61, 219] on input "text" at bounding box center [204, 219] width 375 height 17
type input "703007800329371"
click at [714, 209] on button "Filtrar" at bounding box center [729, 217] width 31 height 17
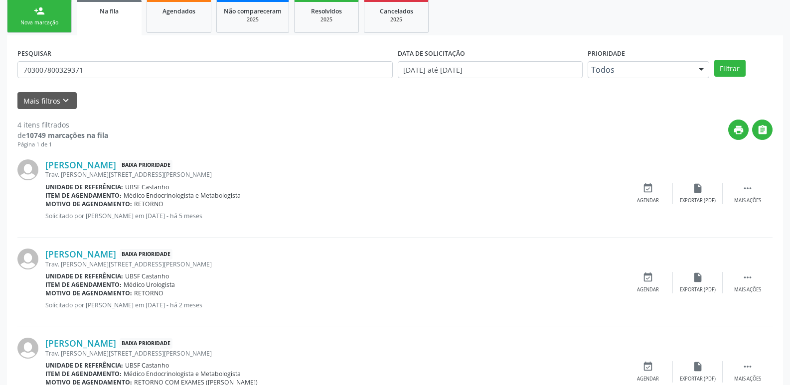
scroll to position [288, 0]
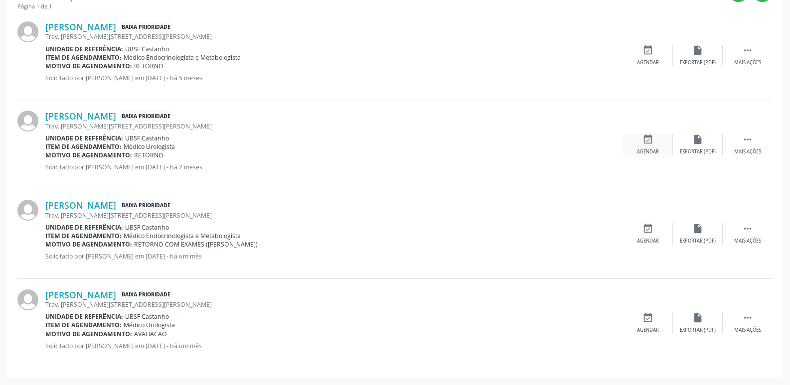
click at [644, 149] on div "Agendar" at bounding box center [648, 152] width 22 height 7
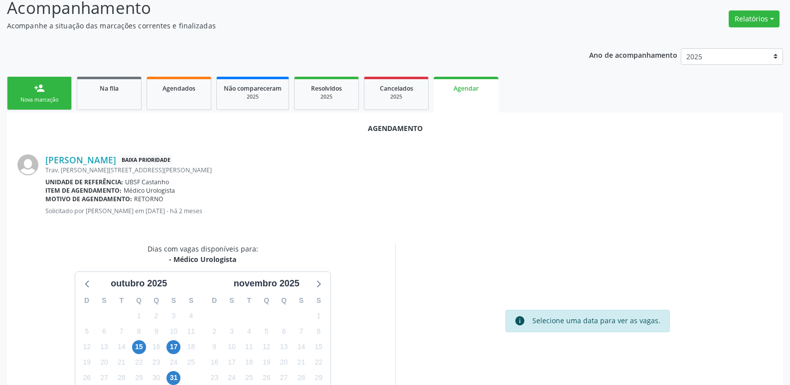
scroll to position [134, 0]
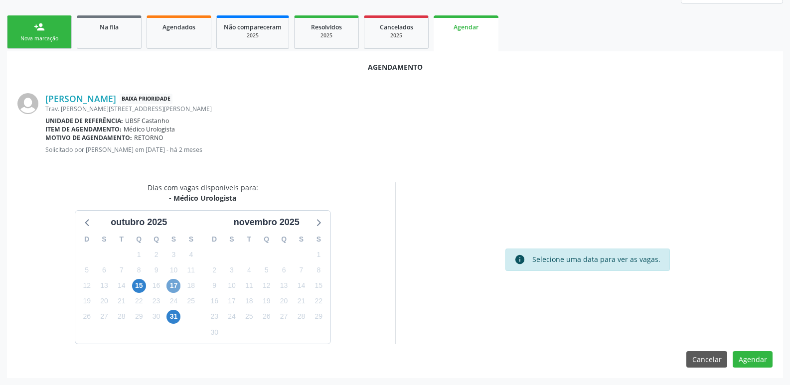
click at [172, 284] on span "17" at bounding box center [173, 286] width 14 height 14
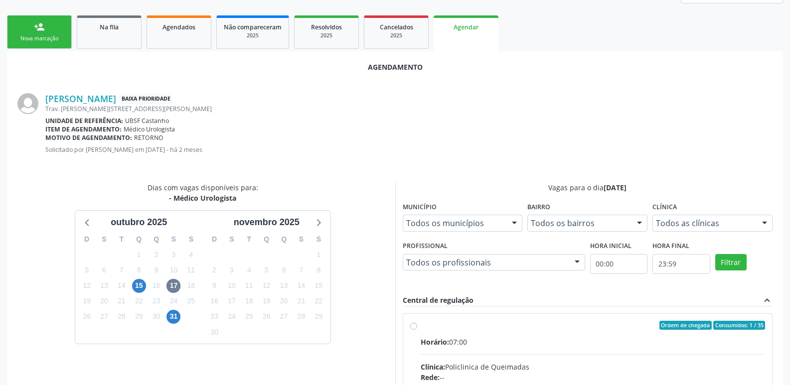
drag, startPoint x: 637, startPoint y: 332, endPoint x: 710, endPoint y: 258, distance: 104.3
radio input "true"
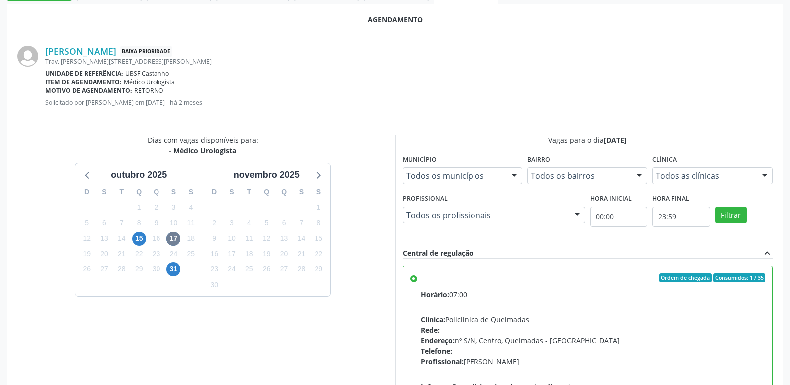
scroll to position [296, 0]
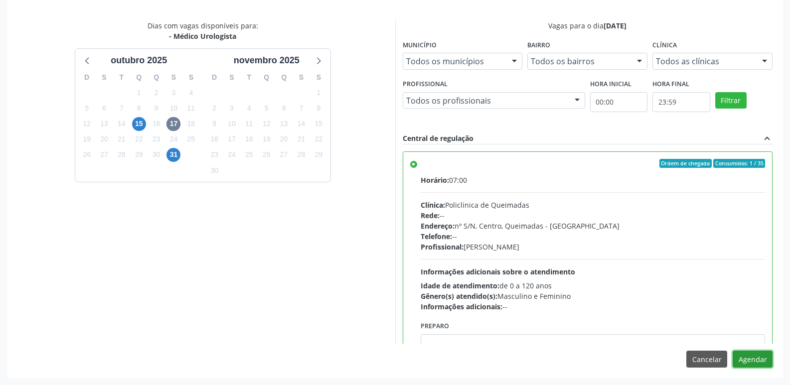
click at [744, 359] on button "Agendar" at bounding box center [753, 359] width 40 height 17
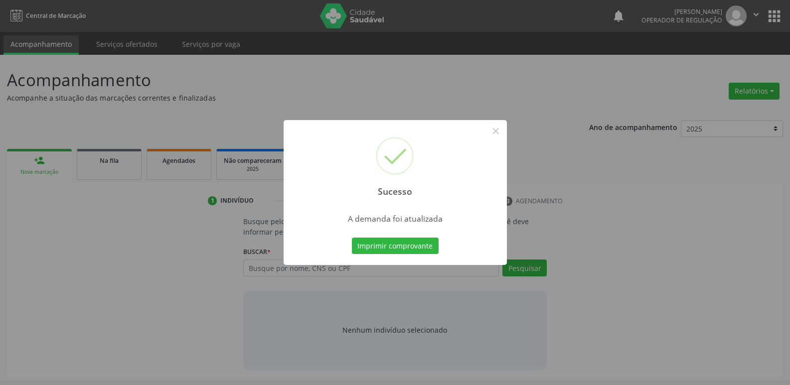
scroll to position [0, 0]
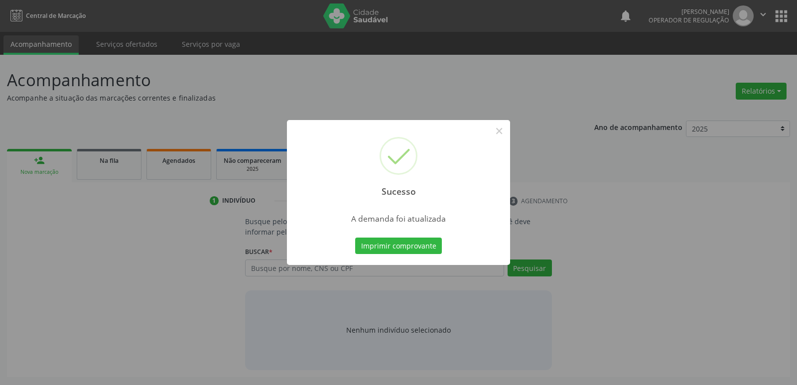
click at [355, 238] on button "Imprimir comprovante" at bounding box center [398, 246] width 87 height 17
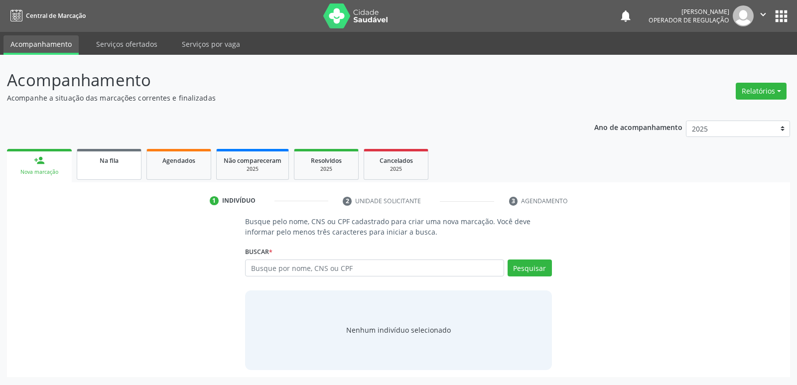
click at [105, 155] on div "Na fila" at bounding box center [109, 160] width 50 height 10
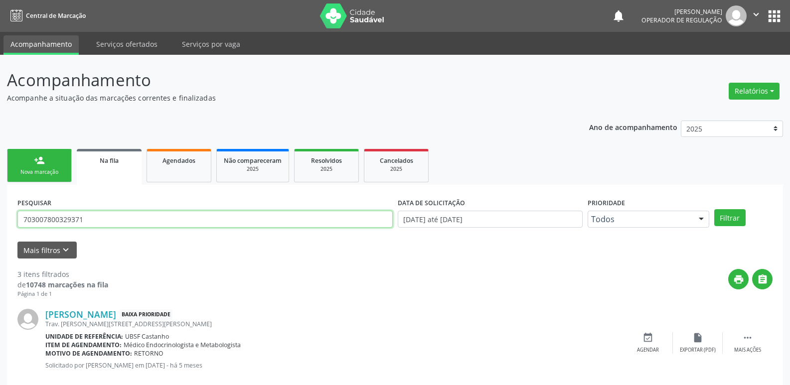
drag, startPoint x: 0, startPoint y: 153, endPoint x: 0, endPoint y: 116, distance: 36.9
click at [0, 116] on div "Acompanhamento Acompanhe a situação das marcações correntes e finalizadas Relat…" at bounding box center [395, 319] width 790 height 529
click at [714, 209] on button "Filtrar" at bounding box center [729, 217] width 31 height 17
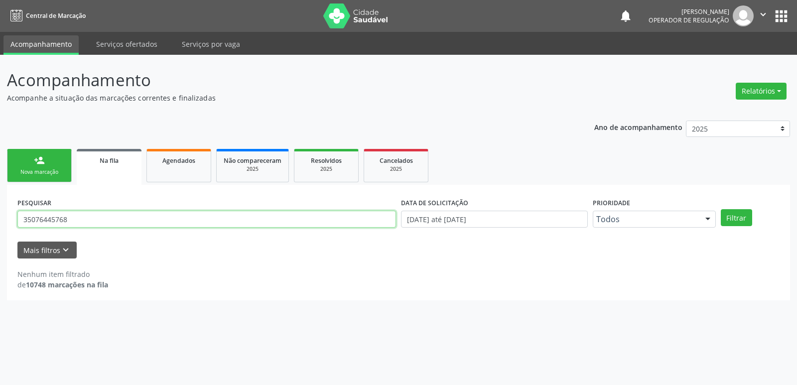
drag, startPoint x: 103, startPoint y: 223, endPoint x: 0, endPoint y: 179, distance: 112.1
click at [0, 179] on div "Acompanhamento Acompanhe a situação das marcações correntes e finalizadas Relat…" at bounding box center [398, 220] width 797 height 330
type input "702300140072517"
click at [721, 209] on button "Filtrar" at bounding box center [736, 217] width 31 height 17
click at [54, 164] on link "person_add Nova marcação" at bounding box center [39, 165] width 65 height 33
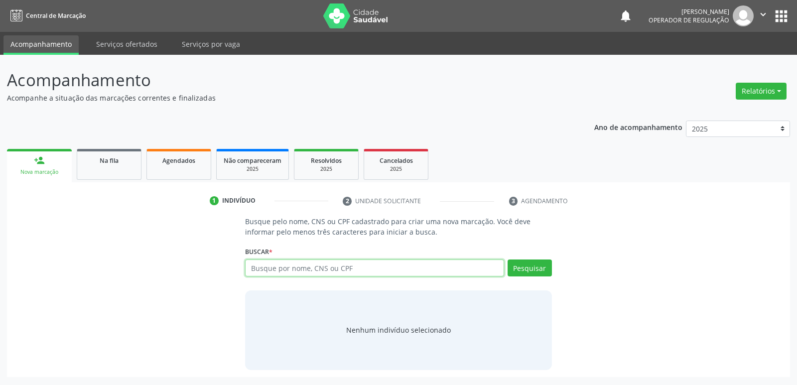
click at [290, 274] on input "text" at bounding box center [374, 268] width 259 height 17
type input "35076445768"
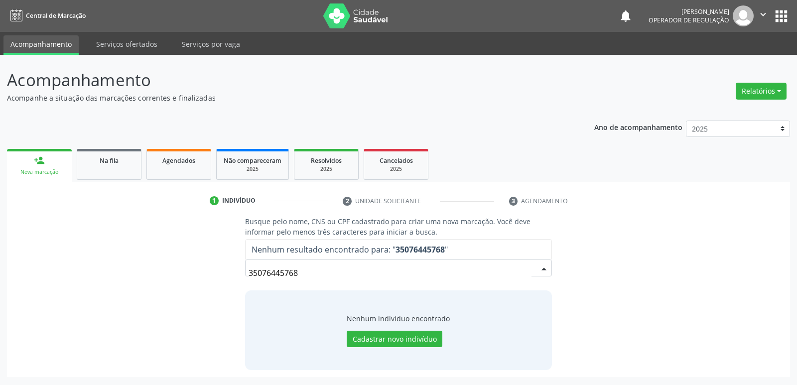
drag, startPoint x: 222, startPoint y: 276, endPoint x: 105, endPoint y: 276, distance: 116.6
click at [105, 276] on div "Busque pelo nome, CNS ou CPF cadastrado para criar uma nova marcação. Você deve…" at bounding box center [399, 293] width 770 height 154
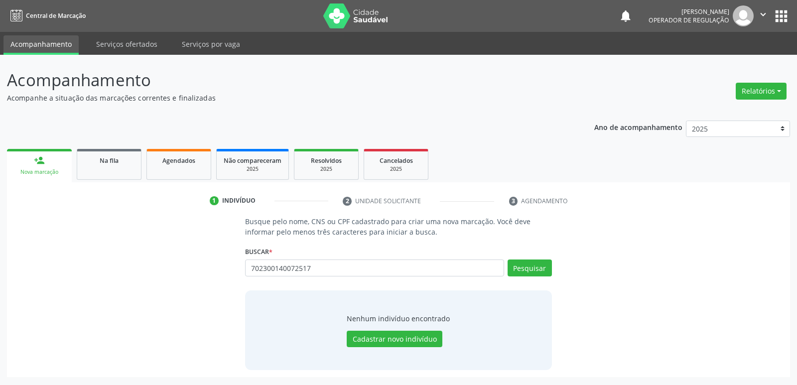
type input "702300140072517"
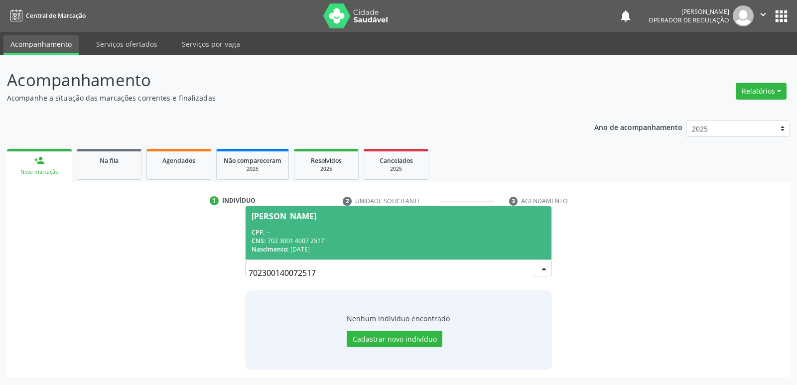
click at [280, 241] on div "CNS: 702 3001 4007 2517" at bounding box center [399, 241] width 294 height 8
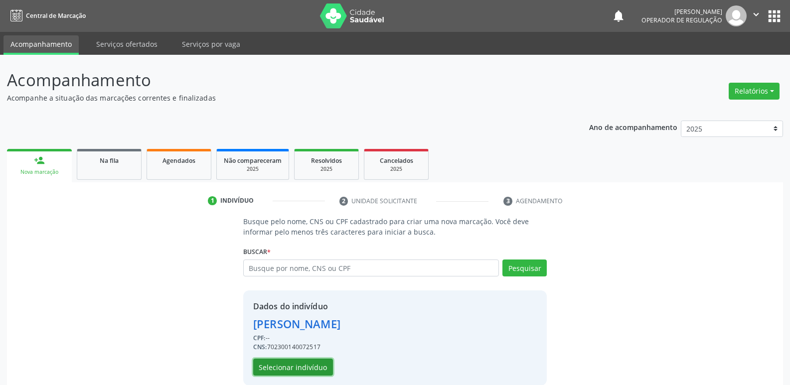
click at [284, 368] on button "Selecionar indivíduo" at bounding box center [293, 367] width 80 height 17
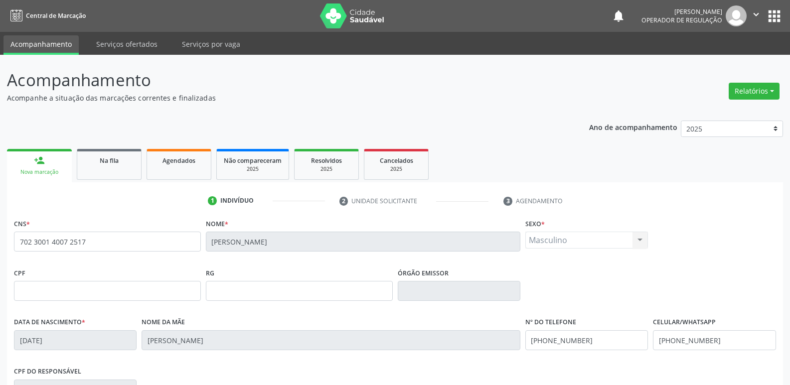
scroll to position [155, 0]
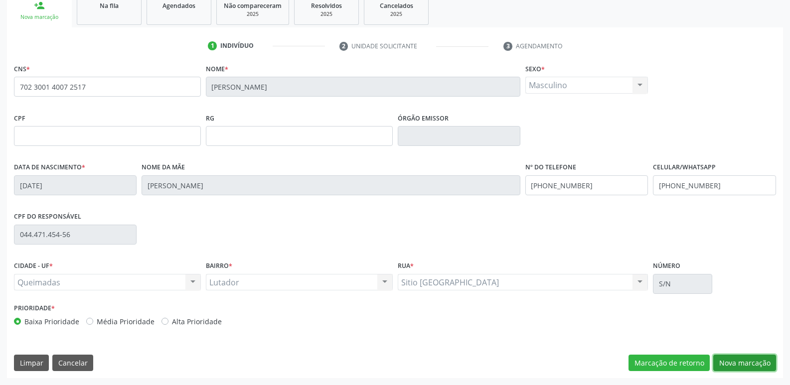
click at [736, 364] on button "Nova marcação" at bounding box center [744, 363] width 63 height 17
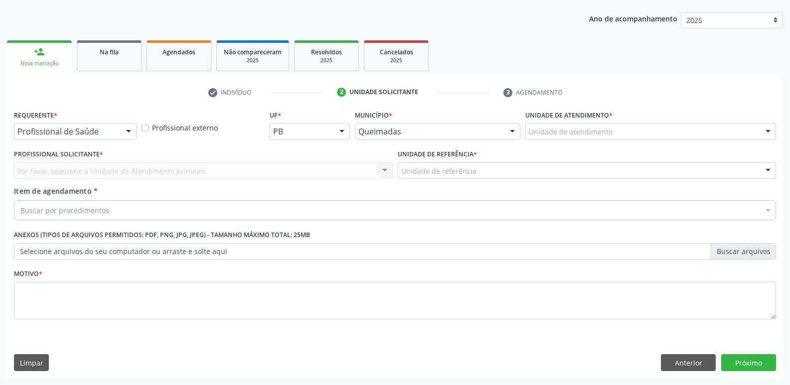
click at [119, 130] on div "Profissional de Saúde Profissional de Saúde Paciente Nenhum resultado encontrad…" at bounding box center [75, 131] width 123 height 17
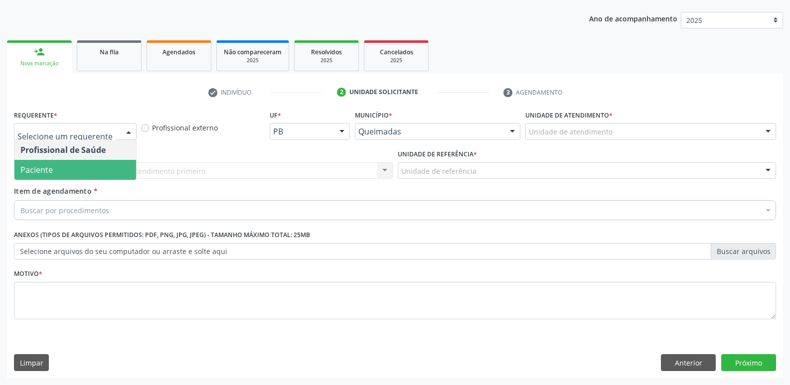
click at [94, 161] on span "Paciente" at bounding box center [75, 170] width 122 height 20
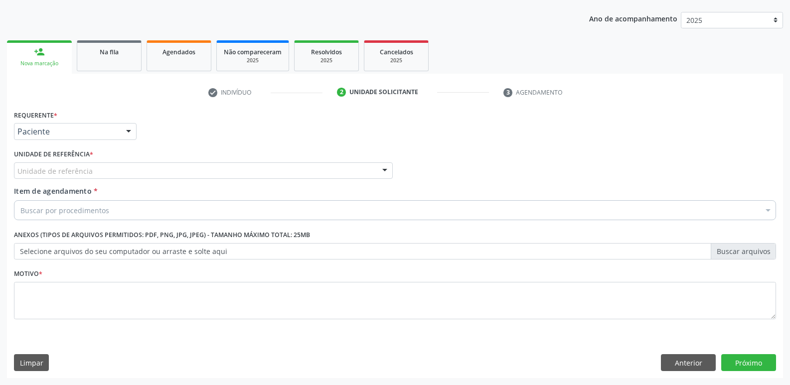
click at [92, 168] on div "Unidade de referência" at bounding box center [203, 170] width 379 height 17
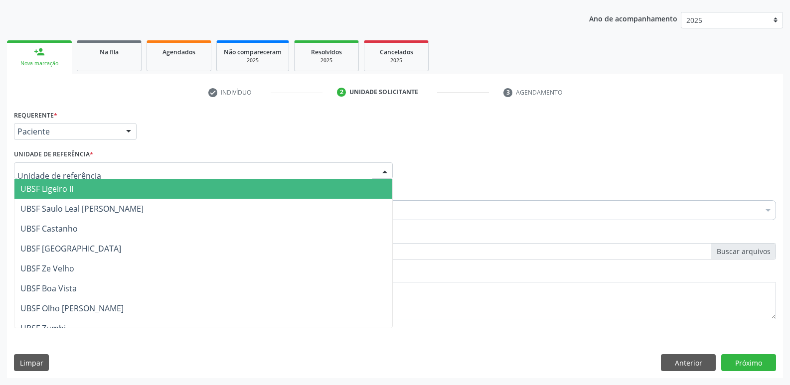
type input "Z"
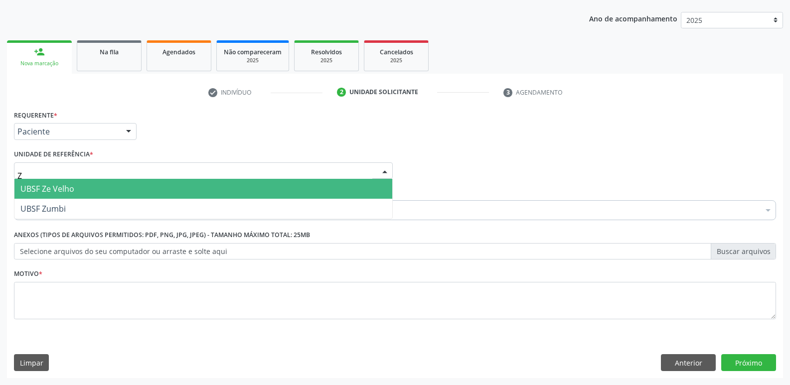
click at [66, 187] on span "UBSF Ze Velho" at bounding box center [47, 188] width 54 height 11
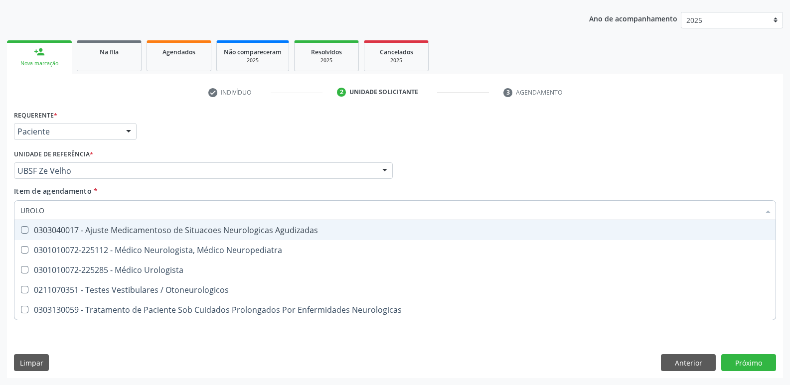
type input "UROLOG"
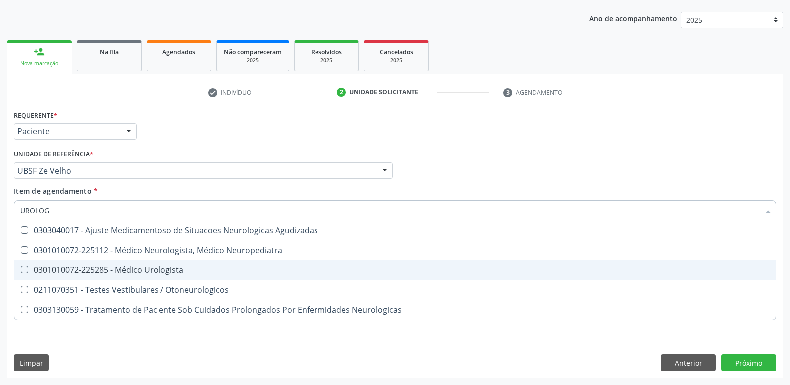
click at [181, 266] on div "0301010072-225285 - Médico Urologista" at bounding box center [394, 270] width 749 height 8
checkbox Urologista "true"
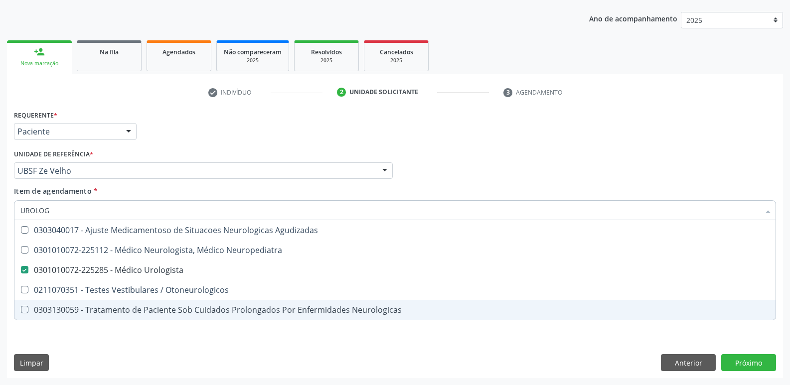
click at [155, 348] on div "Requerente * Paciente Profissional de Saúde Paciente Nenhum resultado encontrad…" at bounding box center [395, 243] width 776 height 271
checkbox Neuropediatra "true"
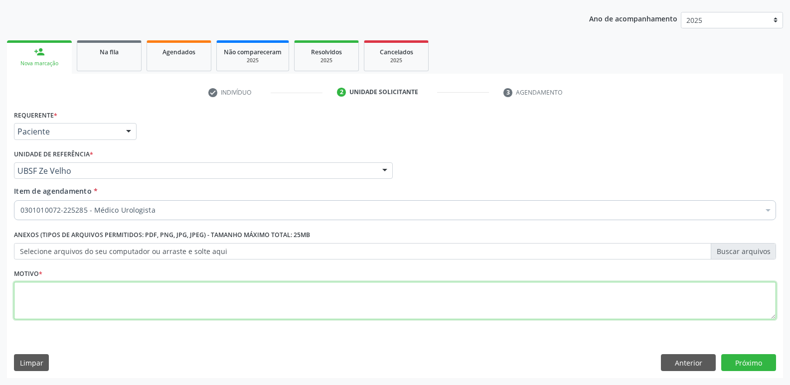
click at [169, 296] on textarea at bounding box center [395, 301] width 762 height 38
paste textarea "avaliação"
type textarea "avaliação"
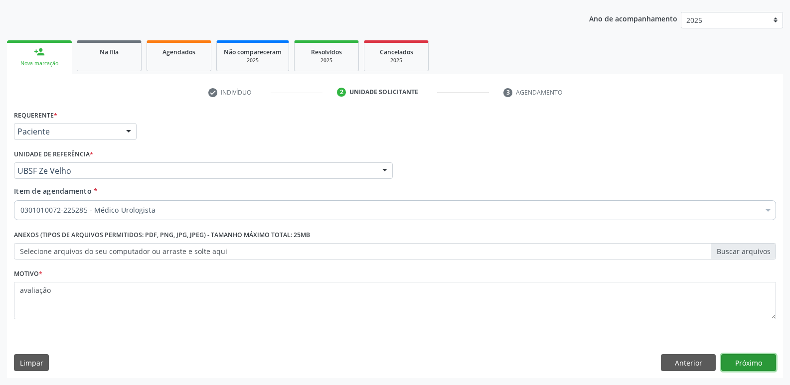
click at [738, 360] on button "Próximo" at bounding box center [748, 362] width 55 height 17
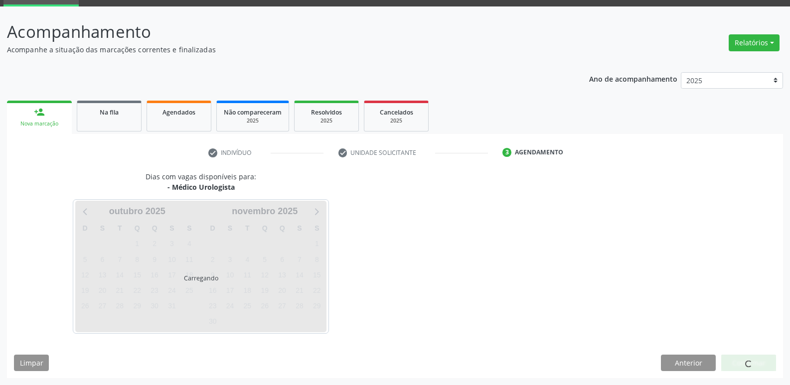
scroll to position [48, 0]
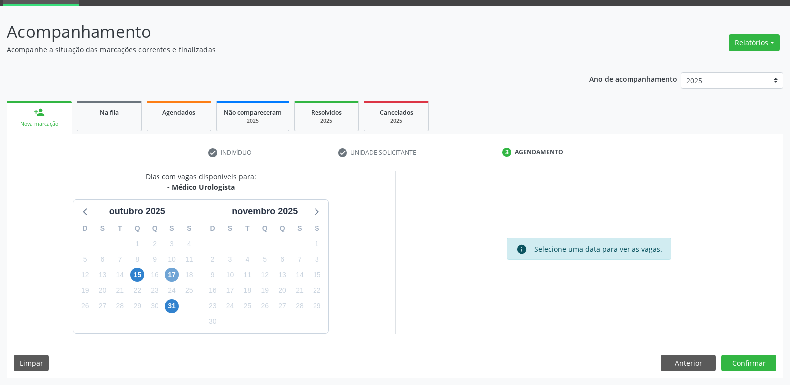
drag, startPoint x: 173, startPoint y: 272, endPoint x: 528, endPoint y: 296, distance: 355.7
click at [175, 272] on span "17" at bounding box center [172, 275] width 14 height 14
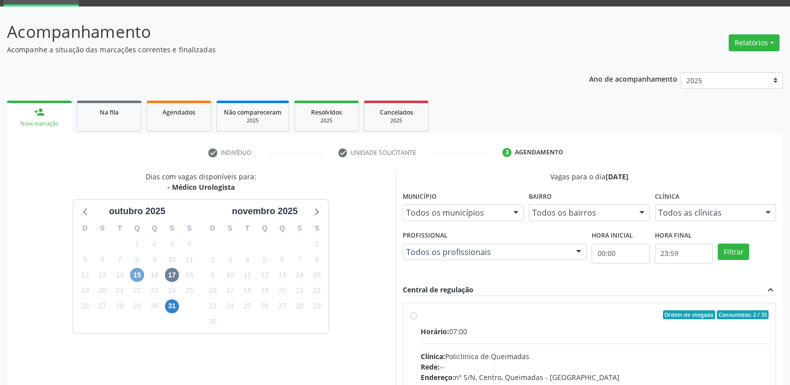
click at [135, 279] on span "15" at bounding box center [137, 275] width 14 height 14
click at [168, 270] on span "17" at bounding box center [172, 275] width 14 height 14
drag, startPoint x: 765, startPoint y: 340, endPoint x: 731, endPoint y: 293, distance: 58.3
radio input "true"
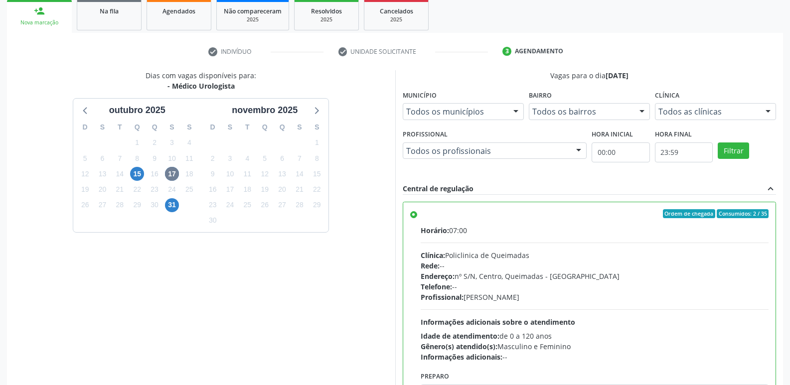
scroll to position [210, 0]
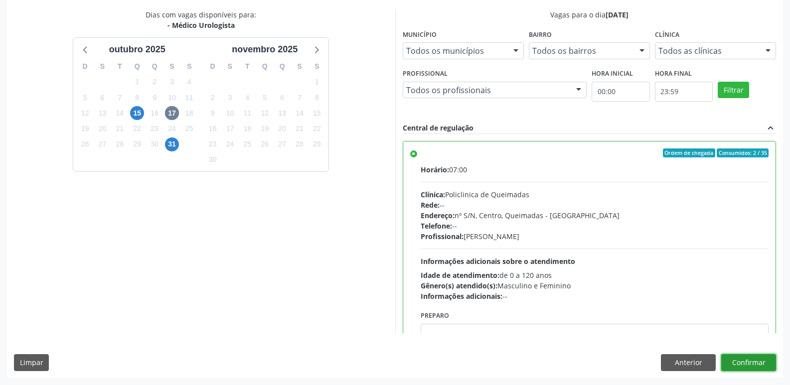
click at [744, 364] on button "Confirmar" at bounding box center [748, 362] width 55 height 17
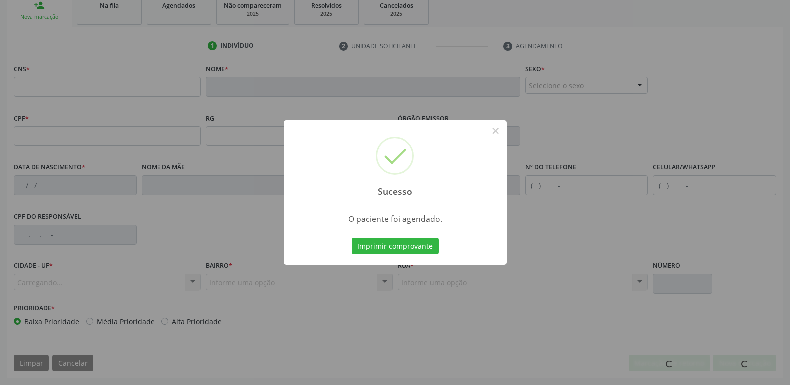
scroll to position [155, 0]
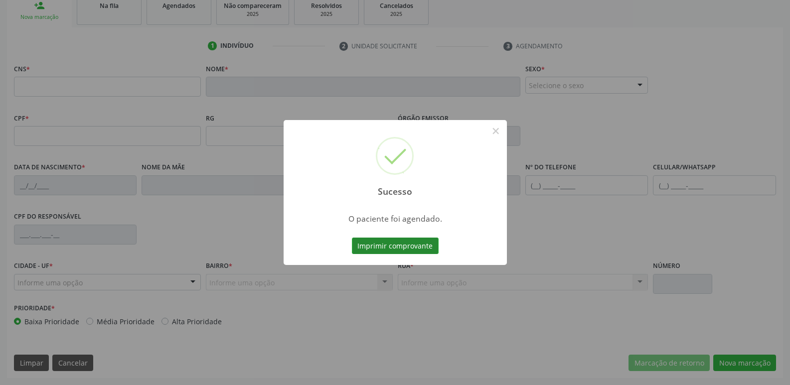
click at [395, 251] on button "Imprimir comprovante" at bounding box center [395, 246] width 87 height 17
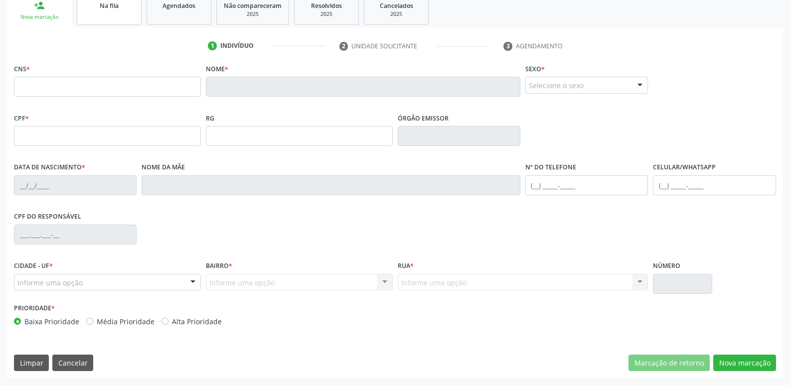
click at [101, 18] on link "Na fila" at bounding box center [109, 9] width 65 height 31
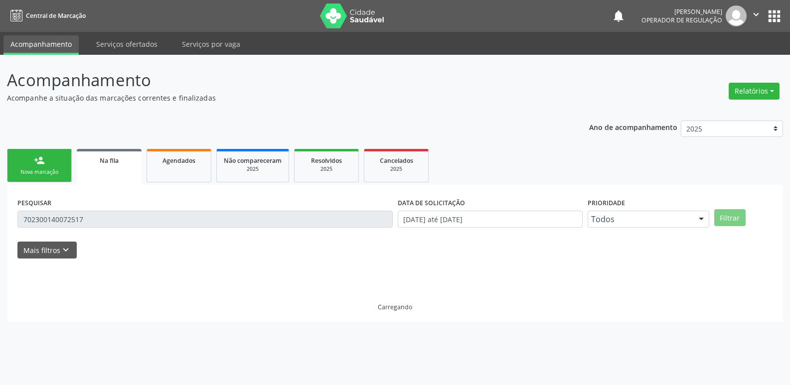
scroll to position [0, 0]
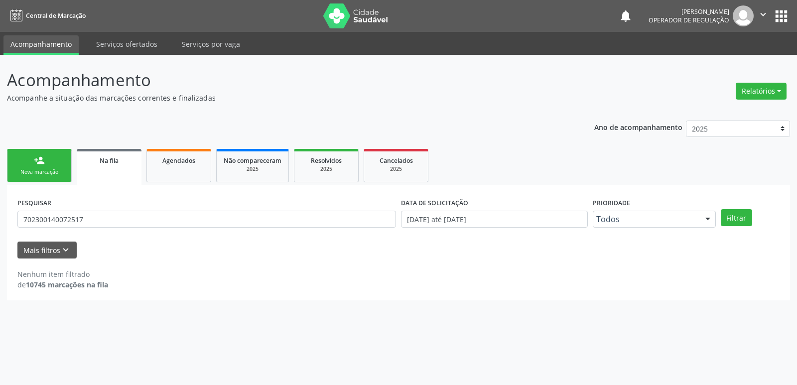
click at [117, 210] on div "PESQUISAR 702300140072517" at bounding box center [207, 214] width 384 height 39
click at [117, 217] on input "702300140072517" at bounding box center [206, 219] width 379 height 17
click at [721, 209] on button "Filtrar" at bounding box center [736, 217] width 31 height 17
drag, startPoint x: 87, startPoint y: 219, endPoint x: 0, endPoint y: 218, distance: 86.7
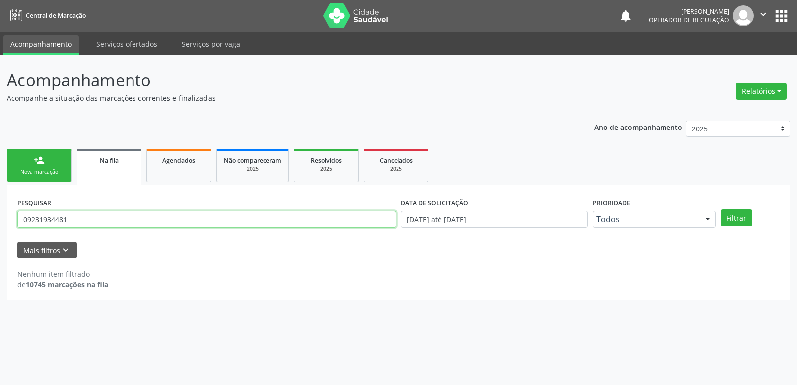
click at [0, 218] on div "Acompanhamento Acompanhe a situação das marcações correntes e finalizadas Relat…" at bounding box center [398, 220] width 797 height 330
click at [721, 209] on button "Filtrar" at bounding box center [736, 217] width 31 height 17
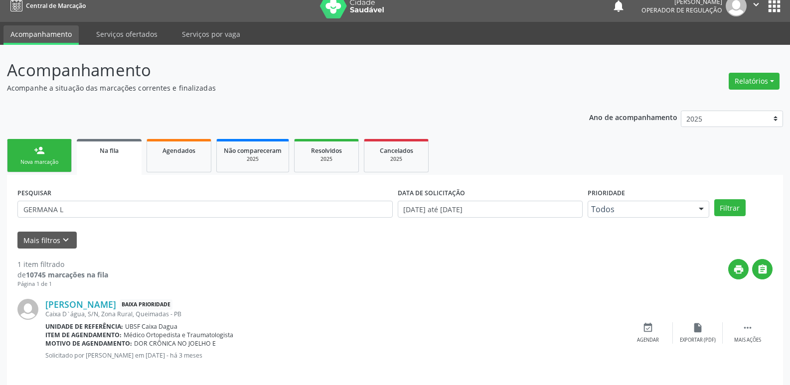
scroll to position [19, 0]
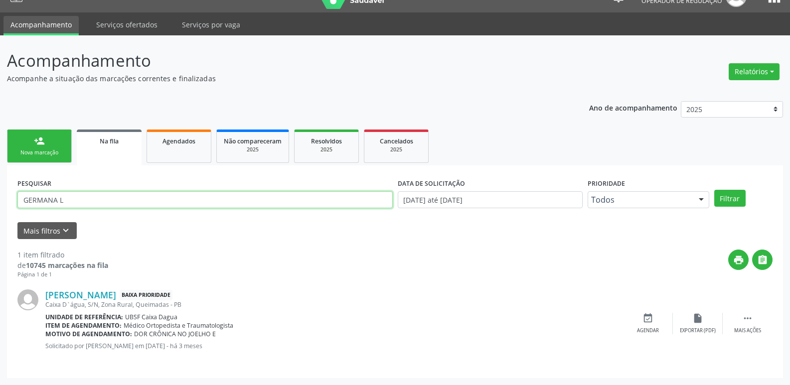
drag, startPoint x: 72, startPoint y: 201, endPoint x: 0, endPoint y: 128, distance: 102.6
click at [0, 128] on div "Acompanhamento Acompanhe a situação das marcações correntes e finalizadas Relat…" at bounding box center [395, 210] width 790 height 350
type input "09231934481"
click at [714, 190] on button "Filtrar" at bounding box center [729, 198] width 31 height 17
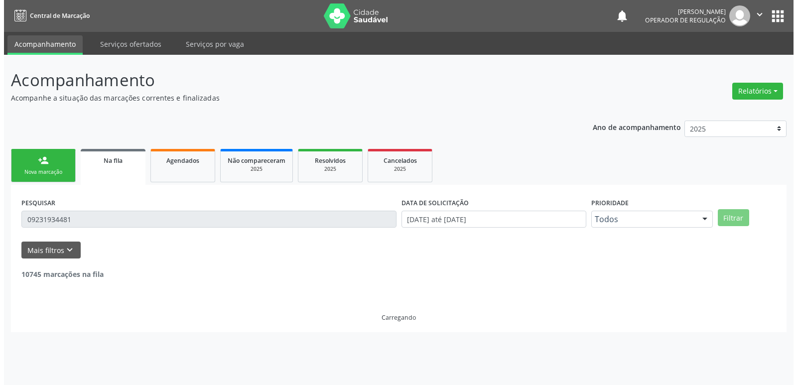
scroll to position [0, 0]
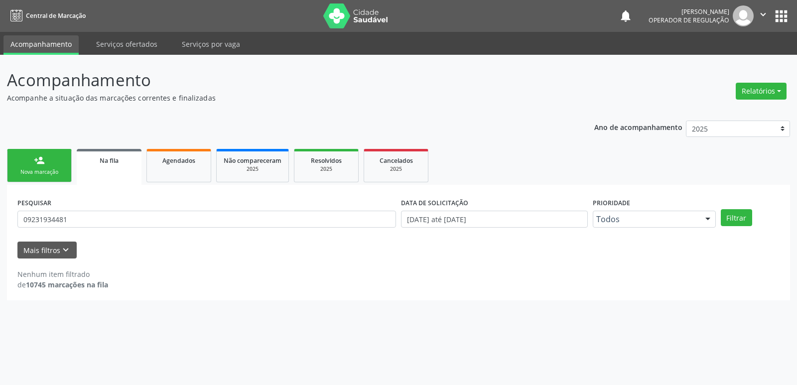
click at [41, 170] on div "Nova marcação" at bounding box center [39, 171] width 50 height 7
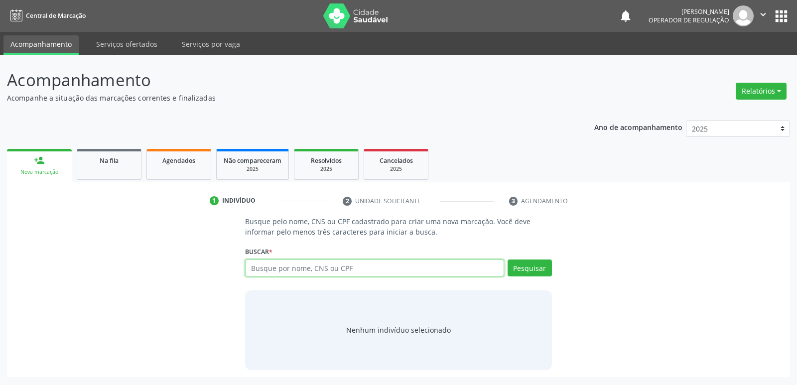
click at [303, 268] on input "text" at bounding box center [374, 268] width 259 height 17
type input "0923193"
